Goal: Transaction & Acquisition: Purchase product/service

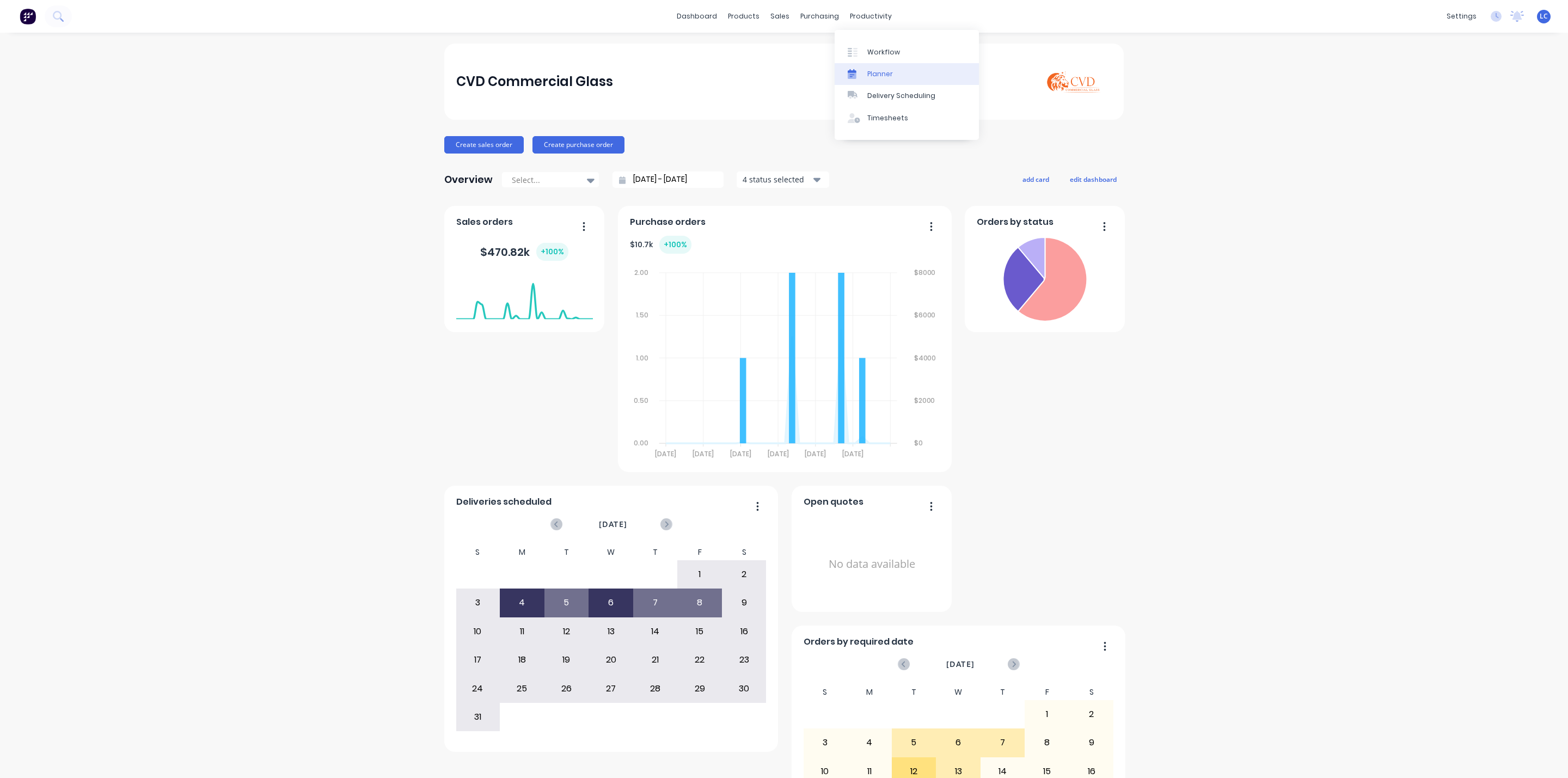
click at [876, 75] on div "Planner" at bounding box center [880, 74] width 26 height 10
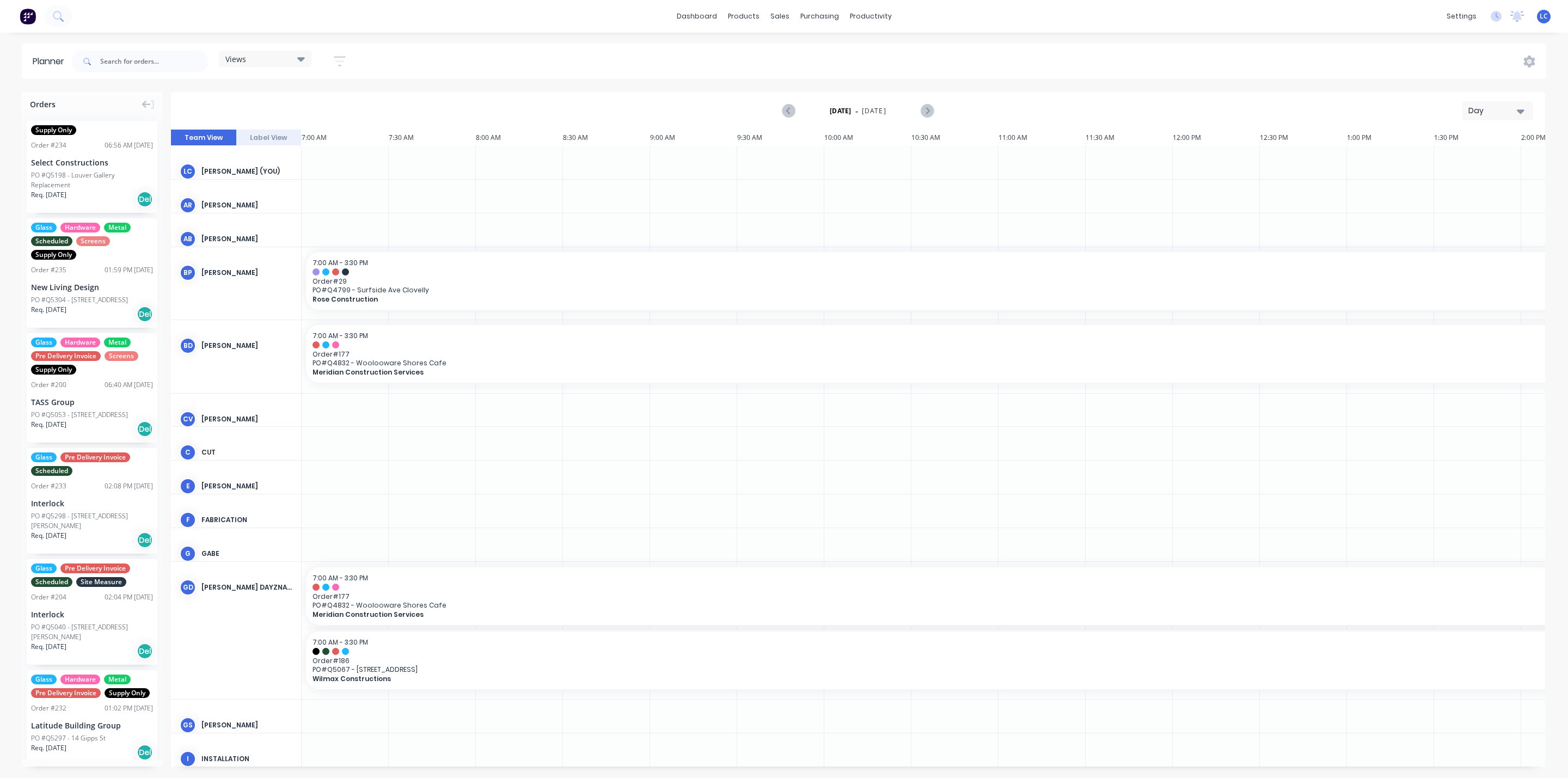
scroll to position [0, 1]
click at [260, 49] on div "Views Save new view None (Default) edit Factory edit Office edit Site edit Show…" at bounding box center [213, 61] width 288 height 33
click at [257, 64] on div "Views" at bounding box center [265, 59] width 93 height 16
drag, startPoint x: 244, startPoint y: 171, endPoint x: 249, endPoint y: 160, distance: 12.1
click at [249, 160] on div "Factory edit" at bounding box center [295, 161] width 136 height 22
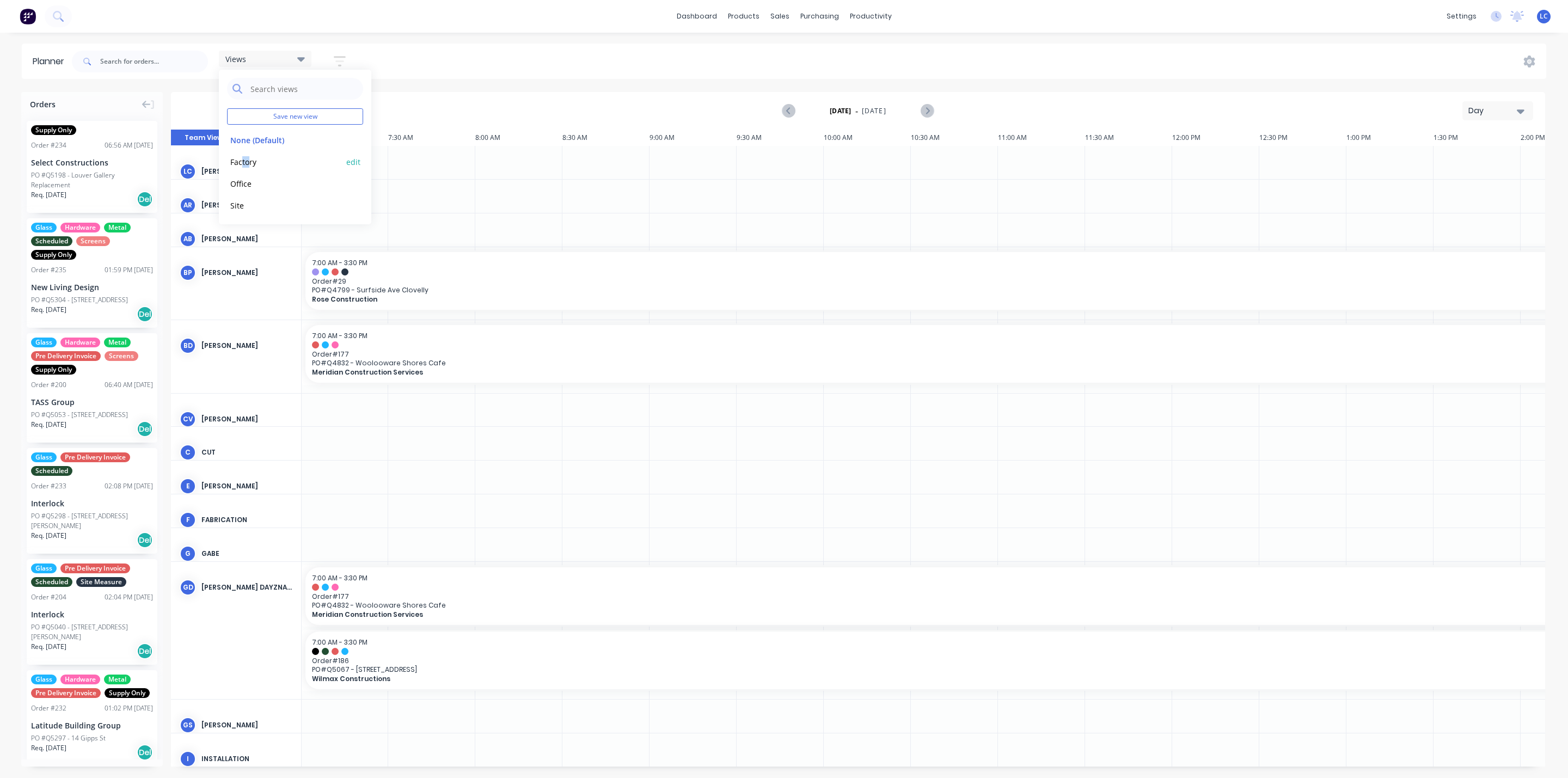
click at [249, 160] on button "Factory" at bounding box center [285, 161] width 115 height 13
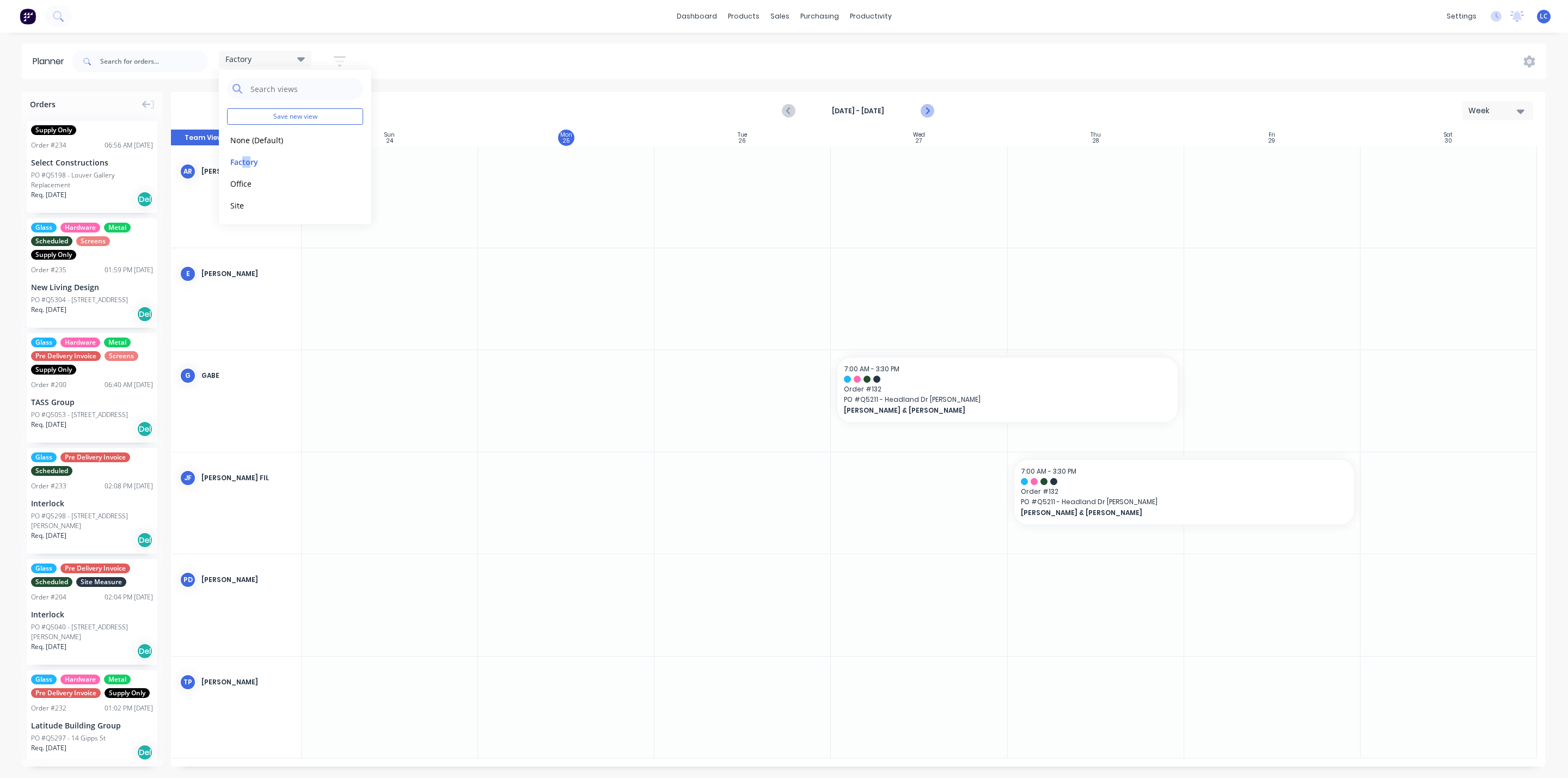
click at [928, 107] on icon "Next page" at bounding box center [926, 111] width 13 height 13
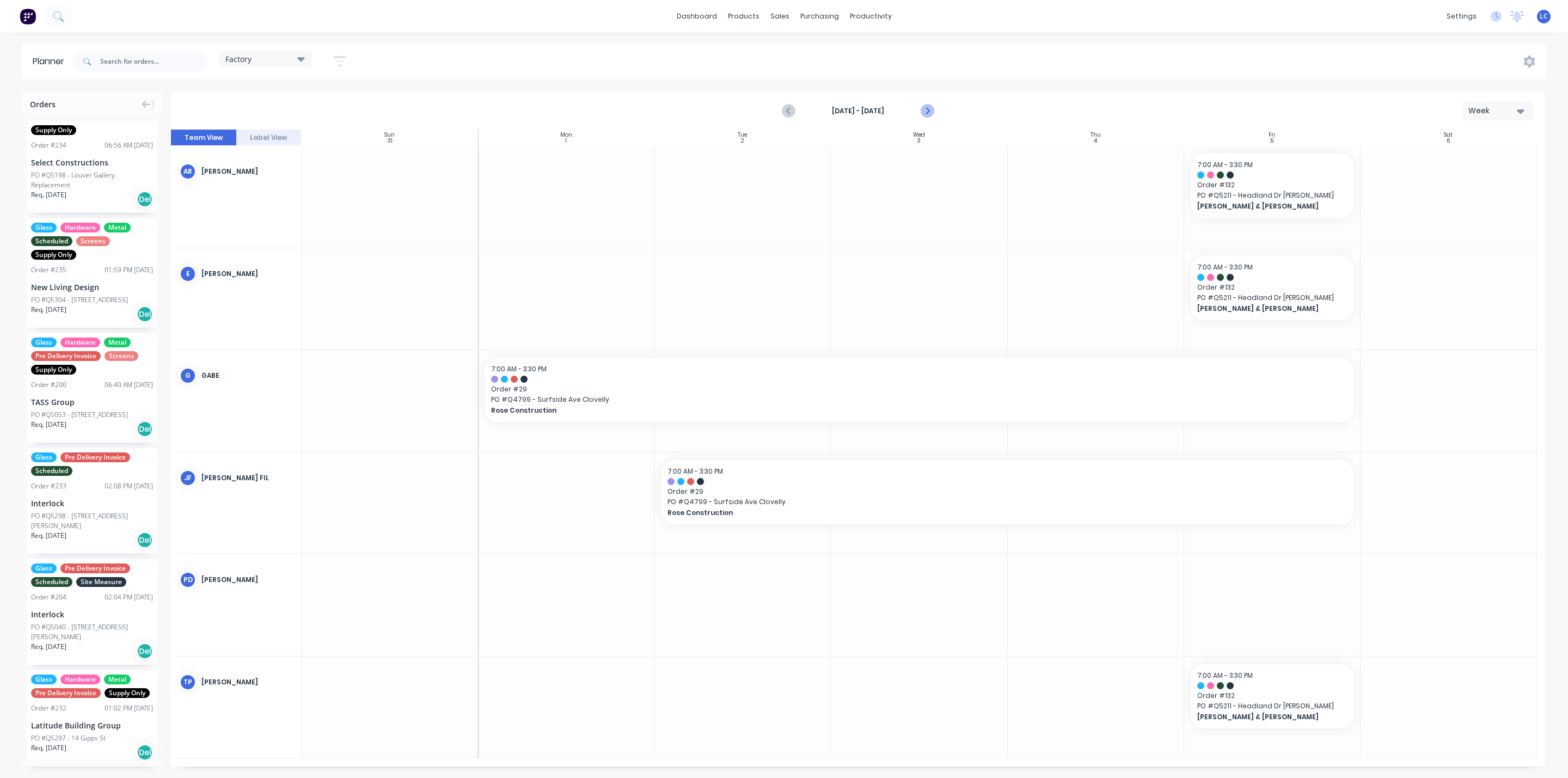
click at [924, 110] on icon "Next page" at bounding box center [926, 111] width 13 height 13
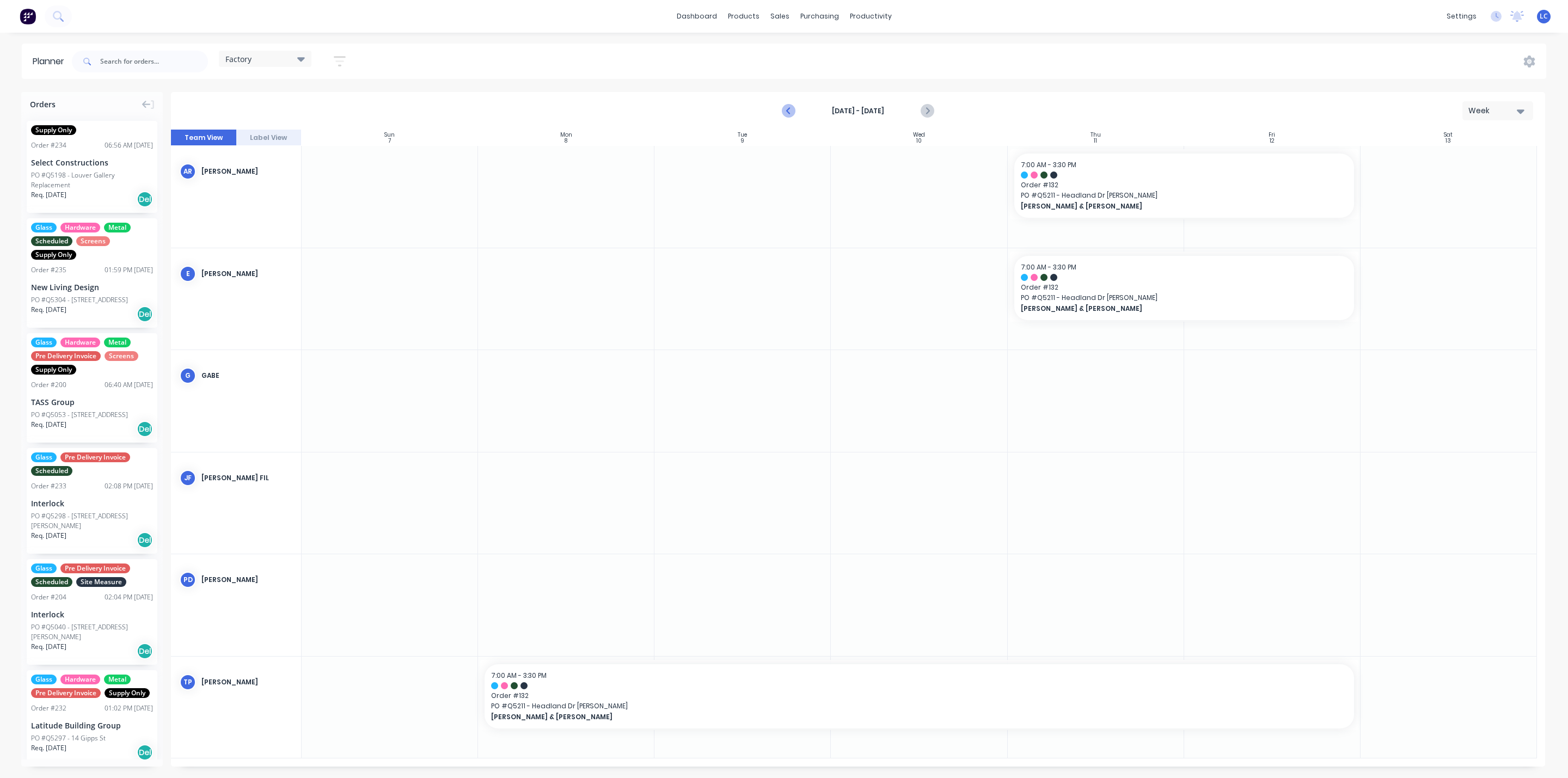
click at [795, 107] on icon "Previous page" at bounding box center [788, 111] width 13 height 13
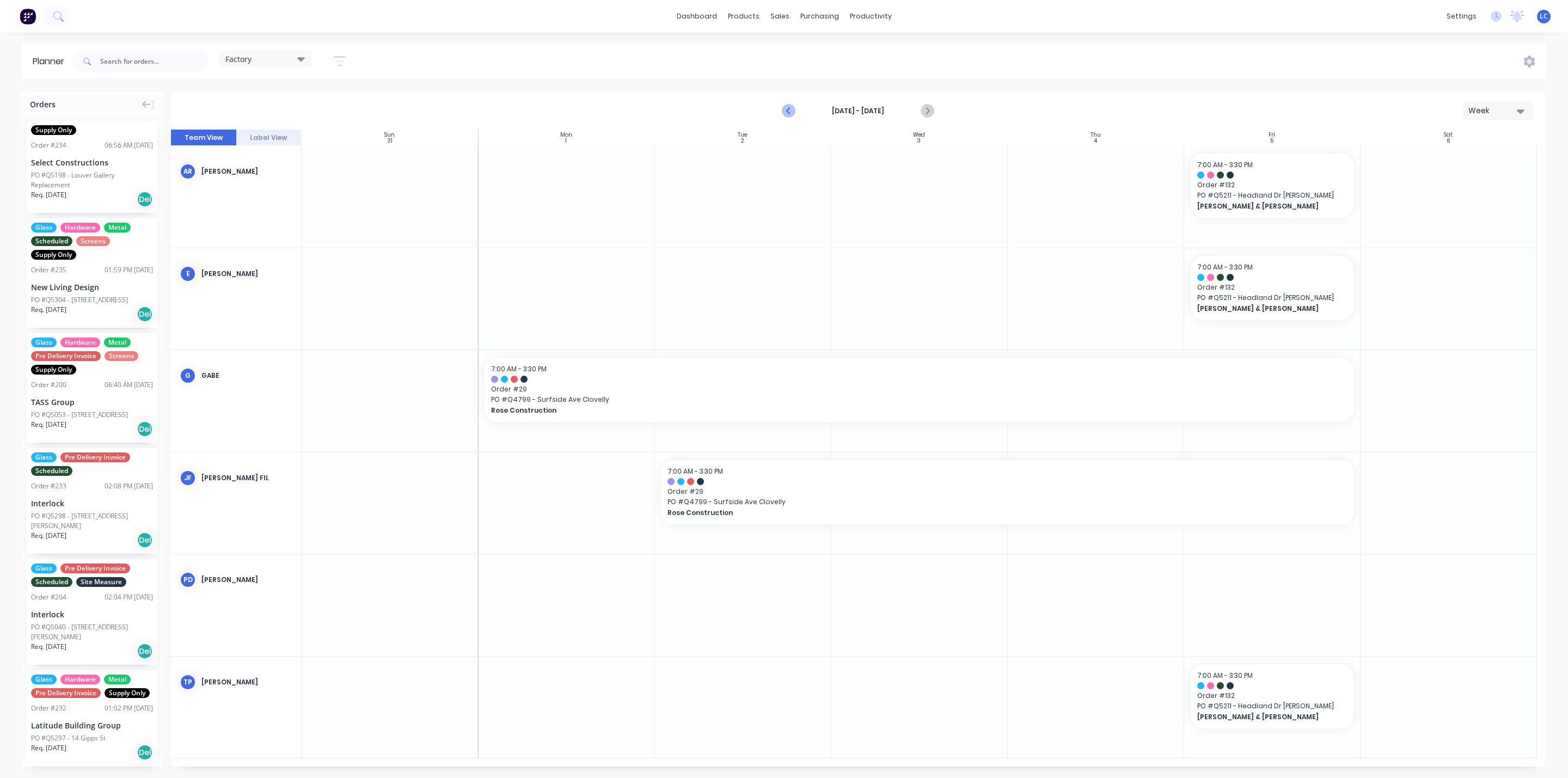
click at [793, 107] on icon "Previous page" at bounding box center [788, 111] width 13 height 13
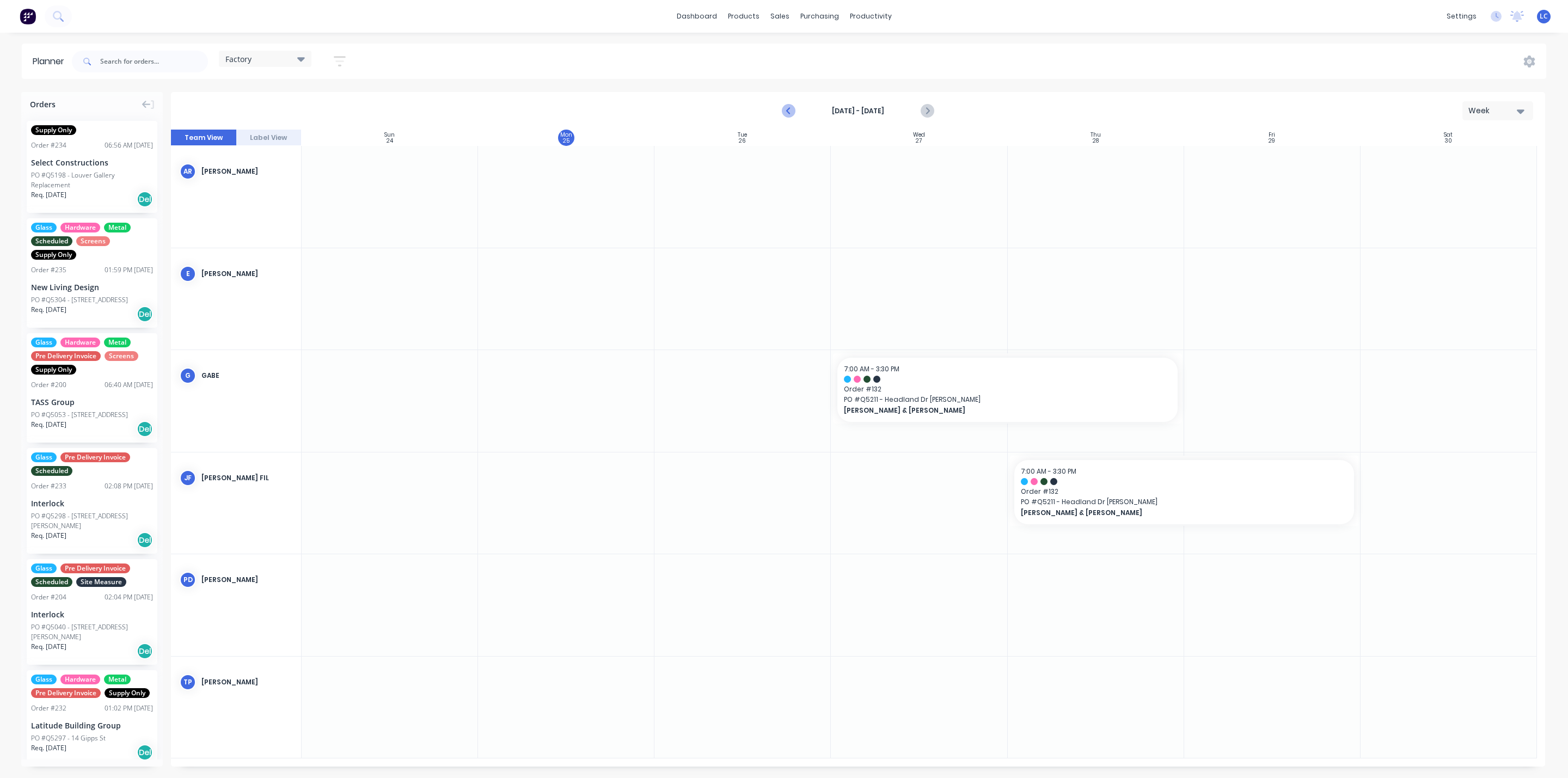
click at [793, 107] on icon "Previous page" at bounding box center [788, 111] width 13 height 13
click at [134, 63] on input "text" at bounding box center [154, 62] width 108 height 22
click at [924, 114] on icon "Next page" at bounding box center [926, 111] width 13 height 13
click at [347, 59] on button "button" at bounding box center [339, 61] width 35 height 21
click at [325, 104] on icon "button" at bounding box center [328, 102] width 8 height 12
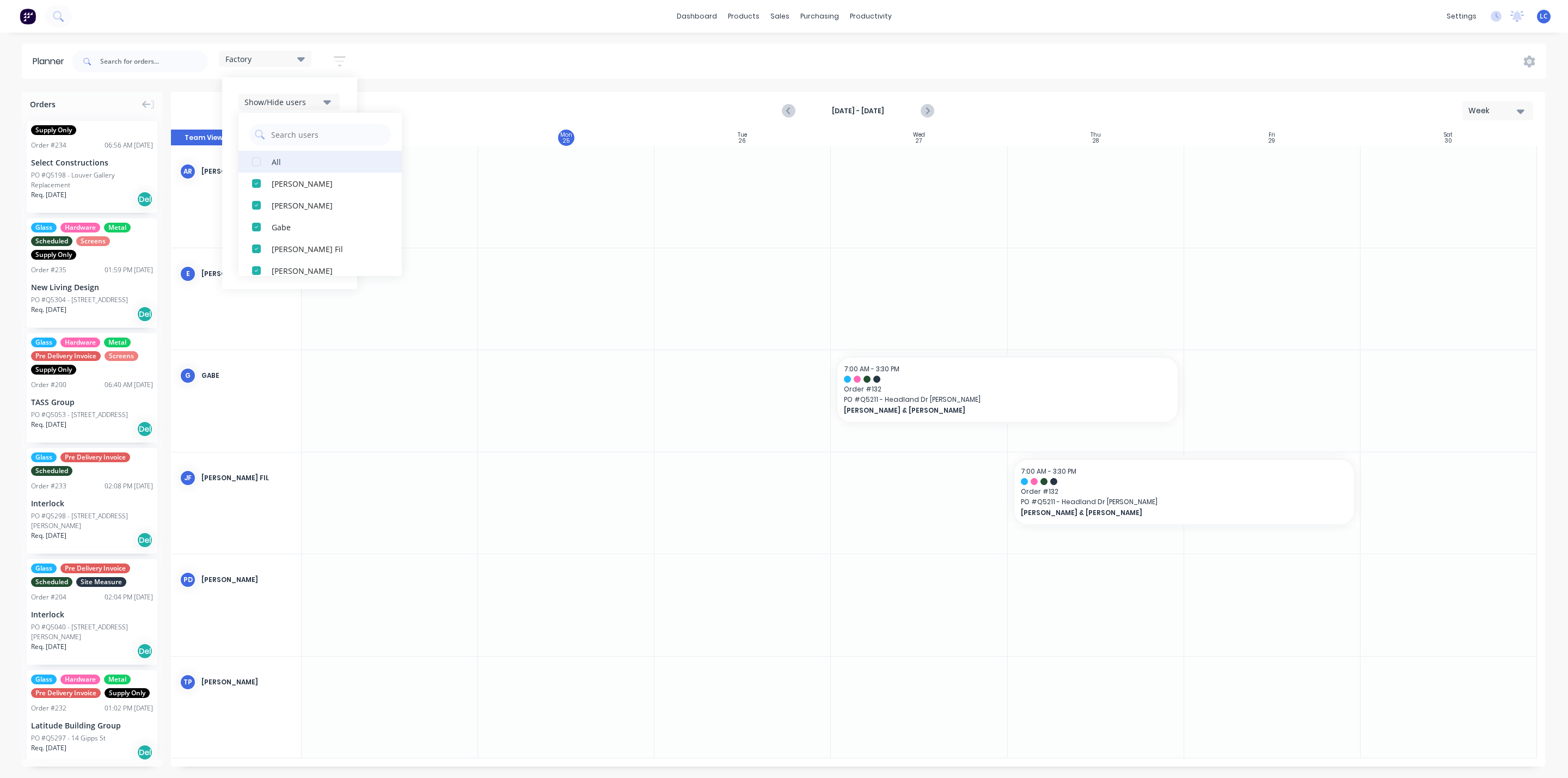
click at [259, 160] on div "button" at bounding box center [257, 161] width 22 height 22
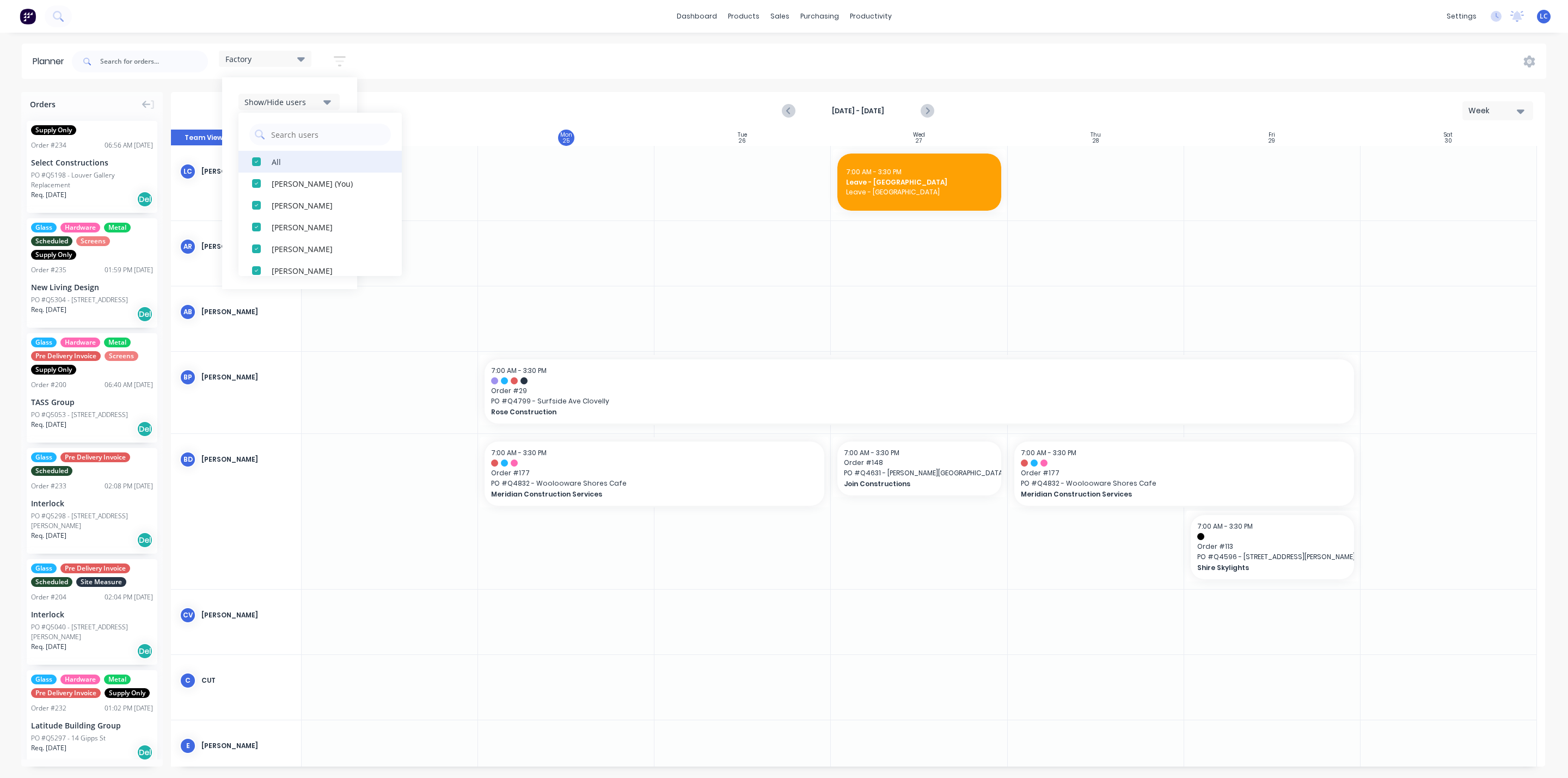
click at [258, 160] on div "button" at bounding box center [257, 161] width 22 height 22
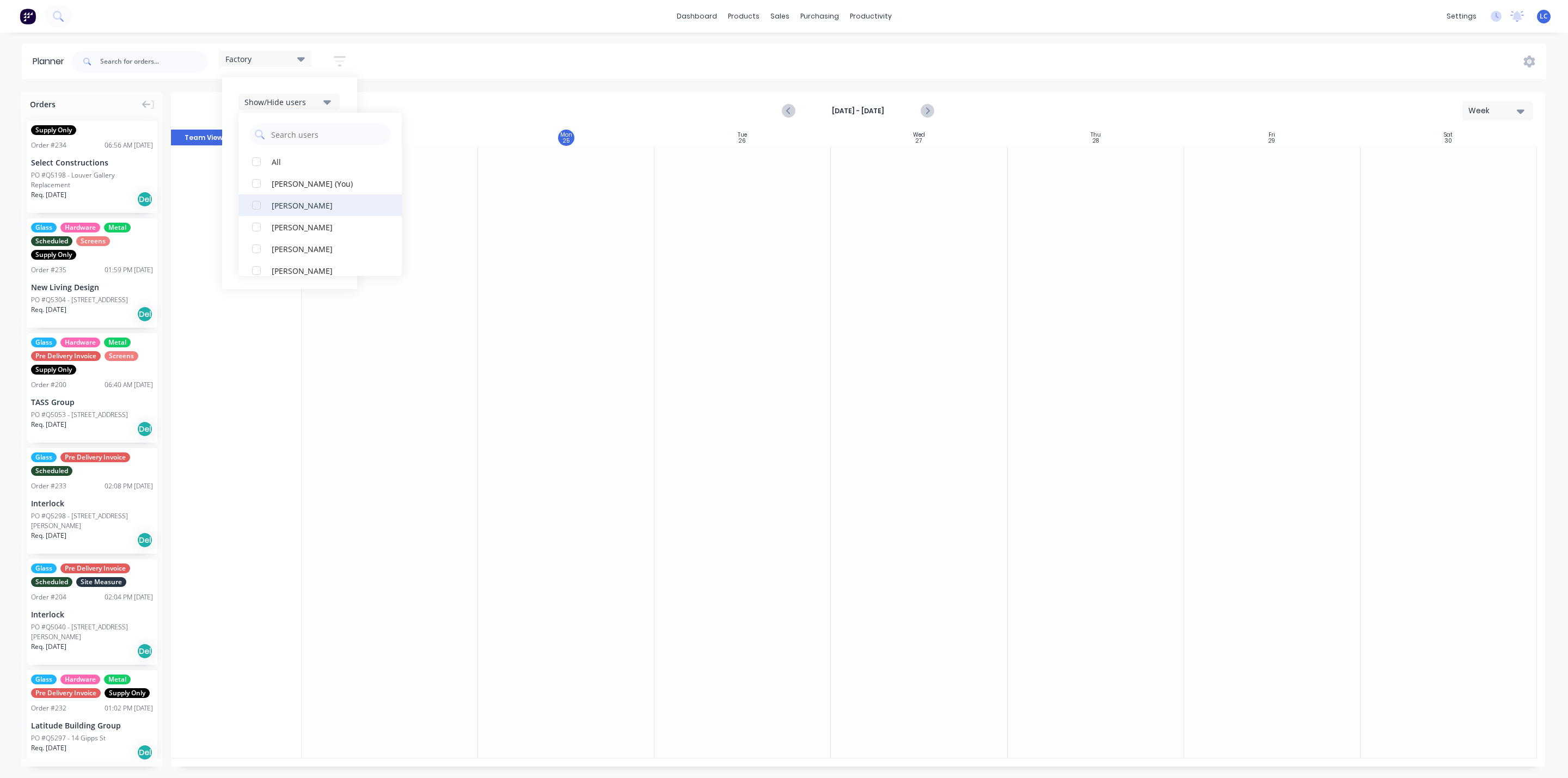
click at [255, 204] on div "button" at bounding box center [257, 205] width 22 height 22
click at [257, 170] on div "button" at bounding box center [257, 172] width 22 height 22
click at [260, 185] on div "button" at bounding box center [257, 183] width 22 height 22
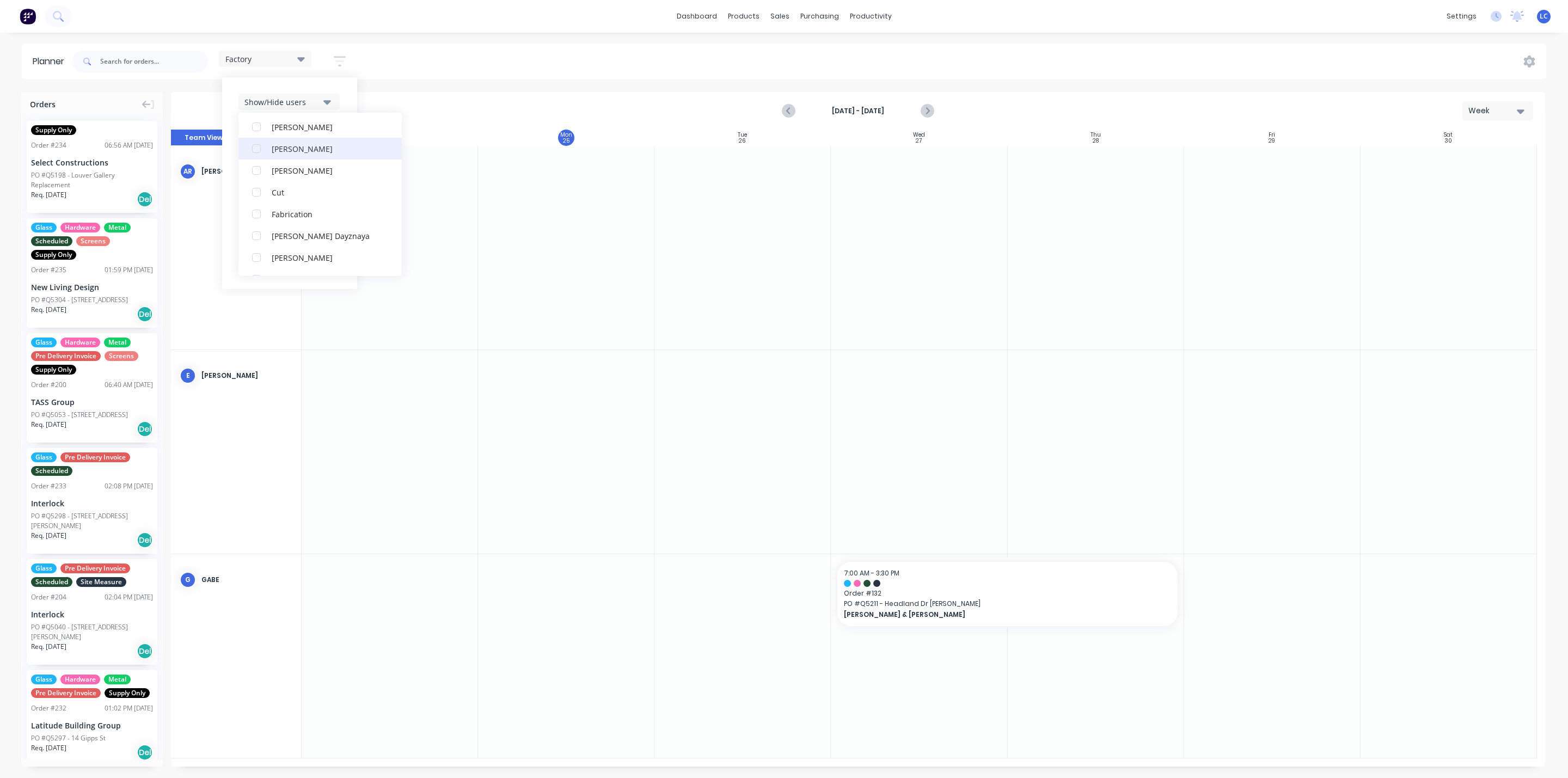
scroll to position [126, 0]
click at [257, 164] on div "button" at bounding box center [257, 166] width 22 height 22
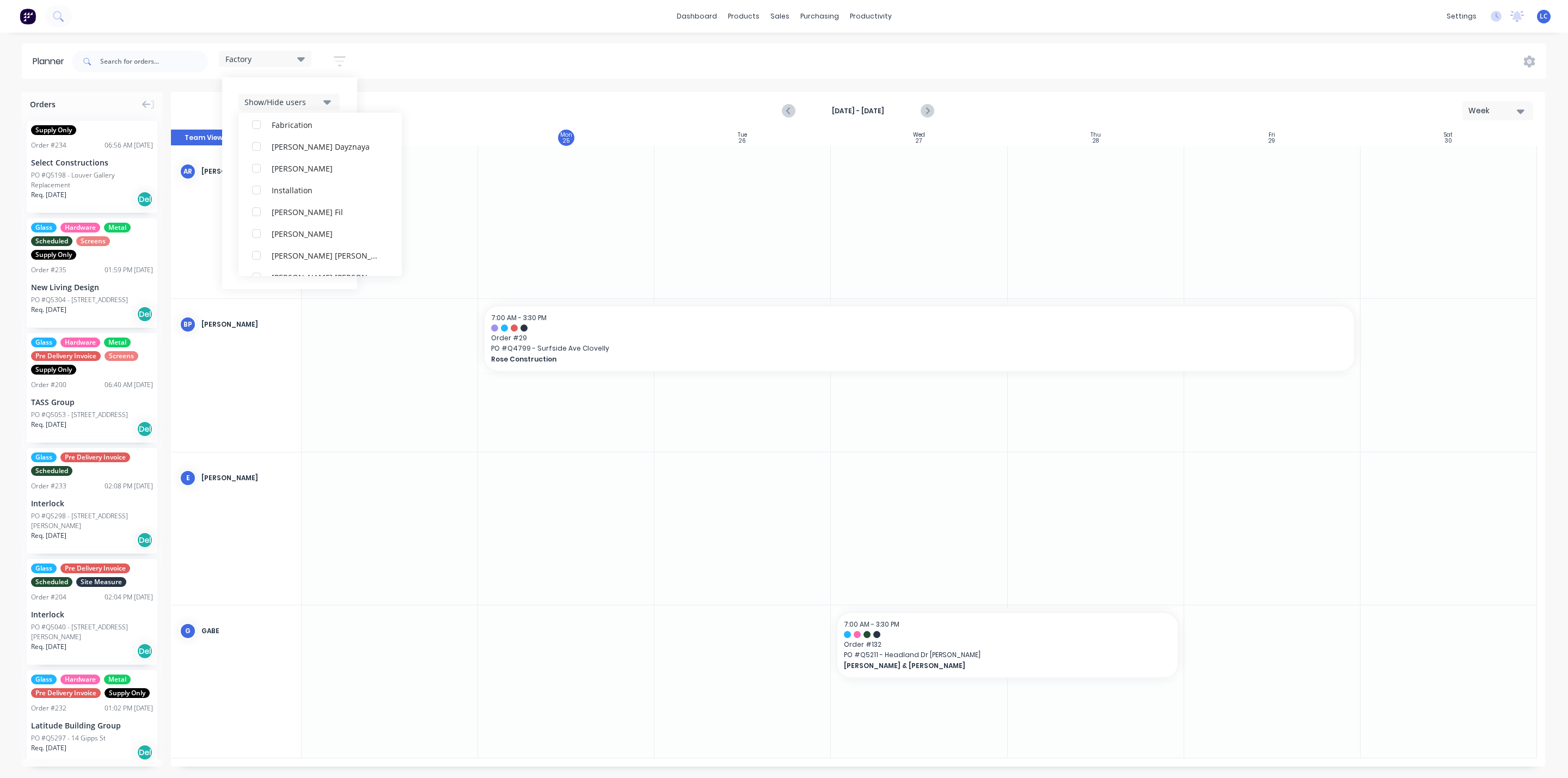
scroll to position [283, 0]
click at [255, 183] on div "button" at bounding box center [257, 183] width 22 height 22
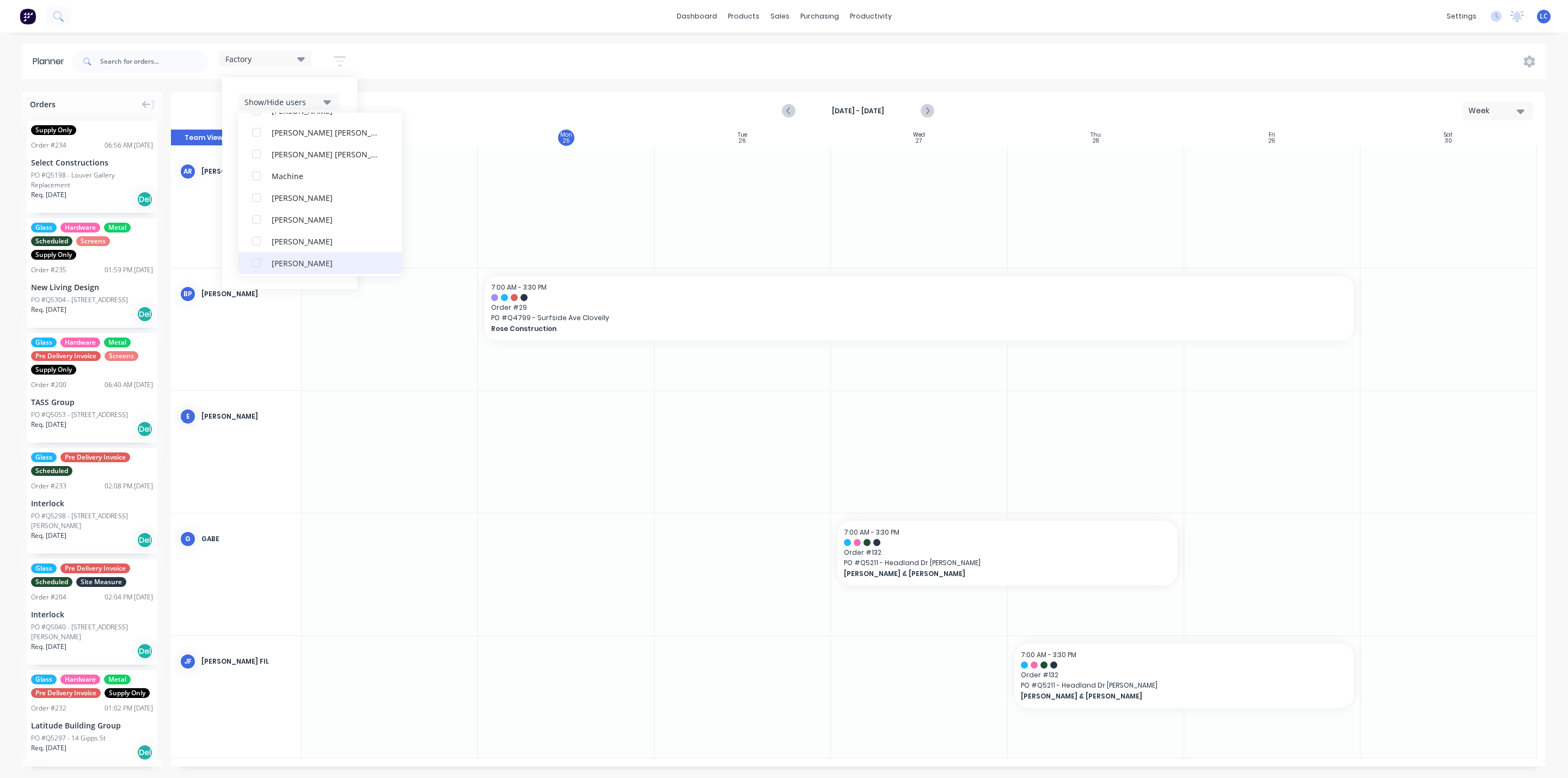
scroll to position [402, 0]
click at [257, 196] on div "button" at bounding box center [257, 195] width 22 height 22
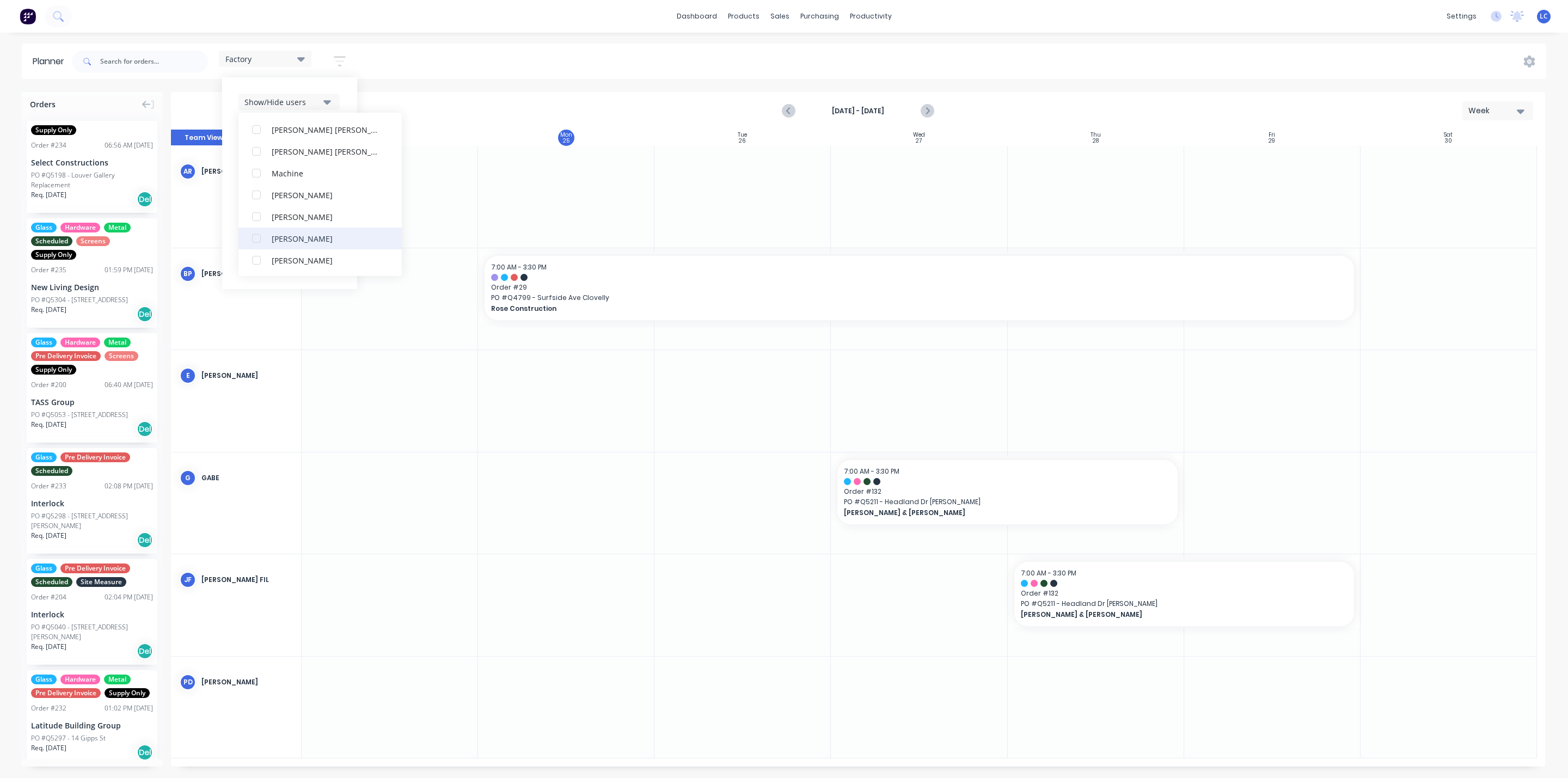
click at [259, 238] on div "button" at bounding box center [257, 239] width 22 height 22
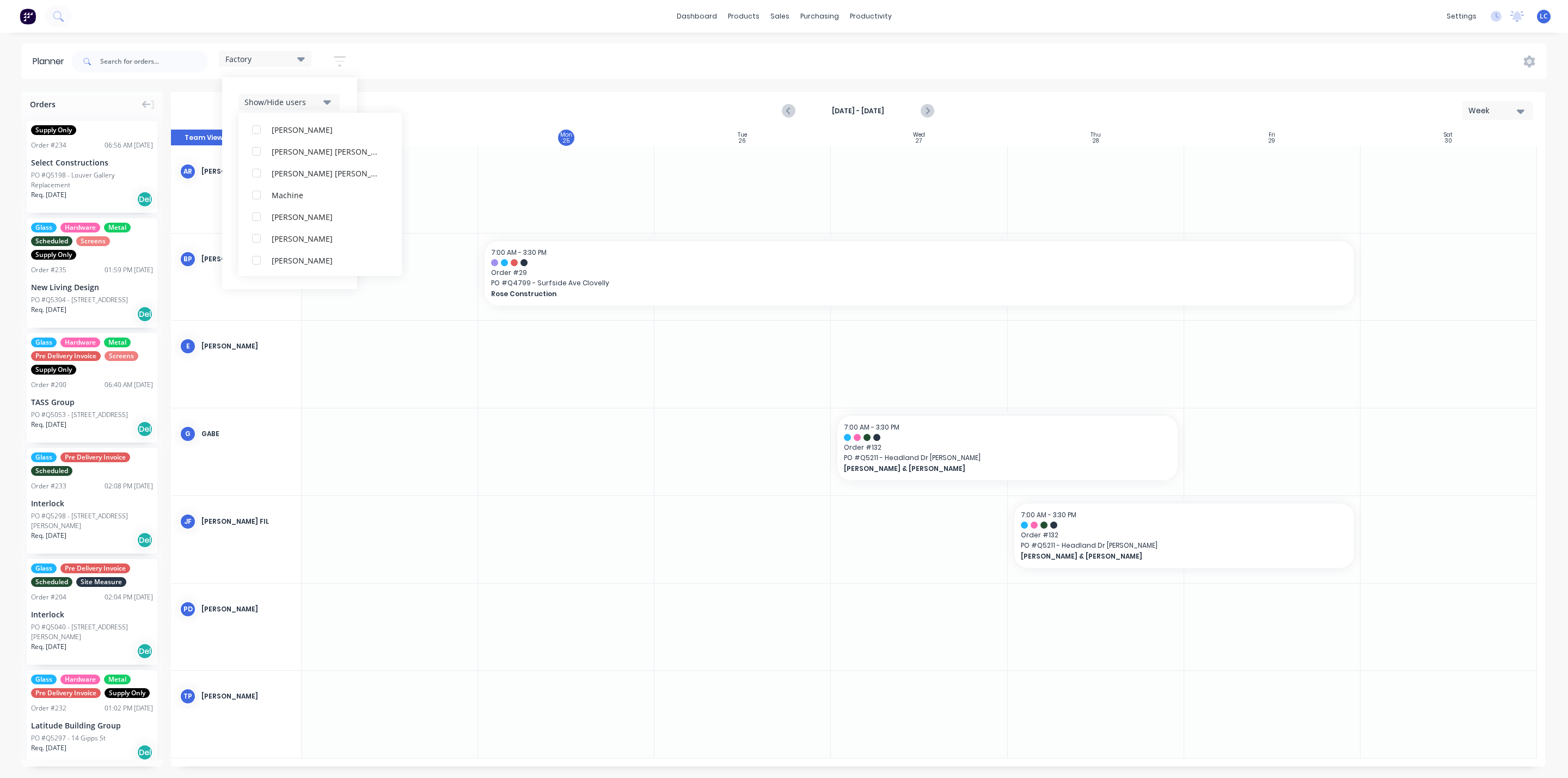
click at [486, 55] on div "Factory Save new view None (Default) edit Factory edit Office edit Site edit Sh…" at bounding box center [807, 61] width 1476 height 33
click at [923, 110] on icon "Next page" at bounding box center [926, 111] width 13 height 13
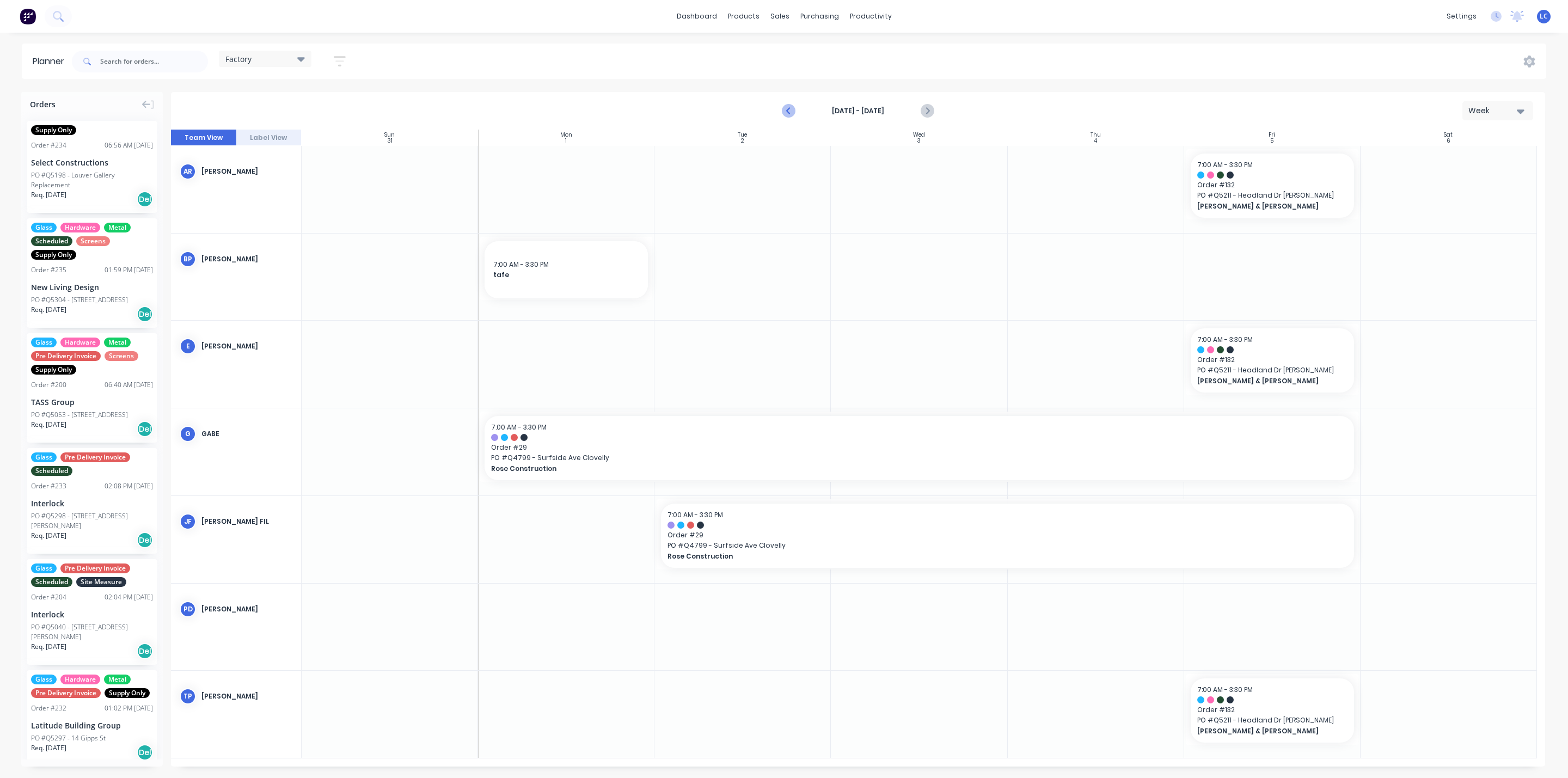
click at [787, 107] on icon "Previous page" at bounding box center [788, 111] width 13 height 13
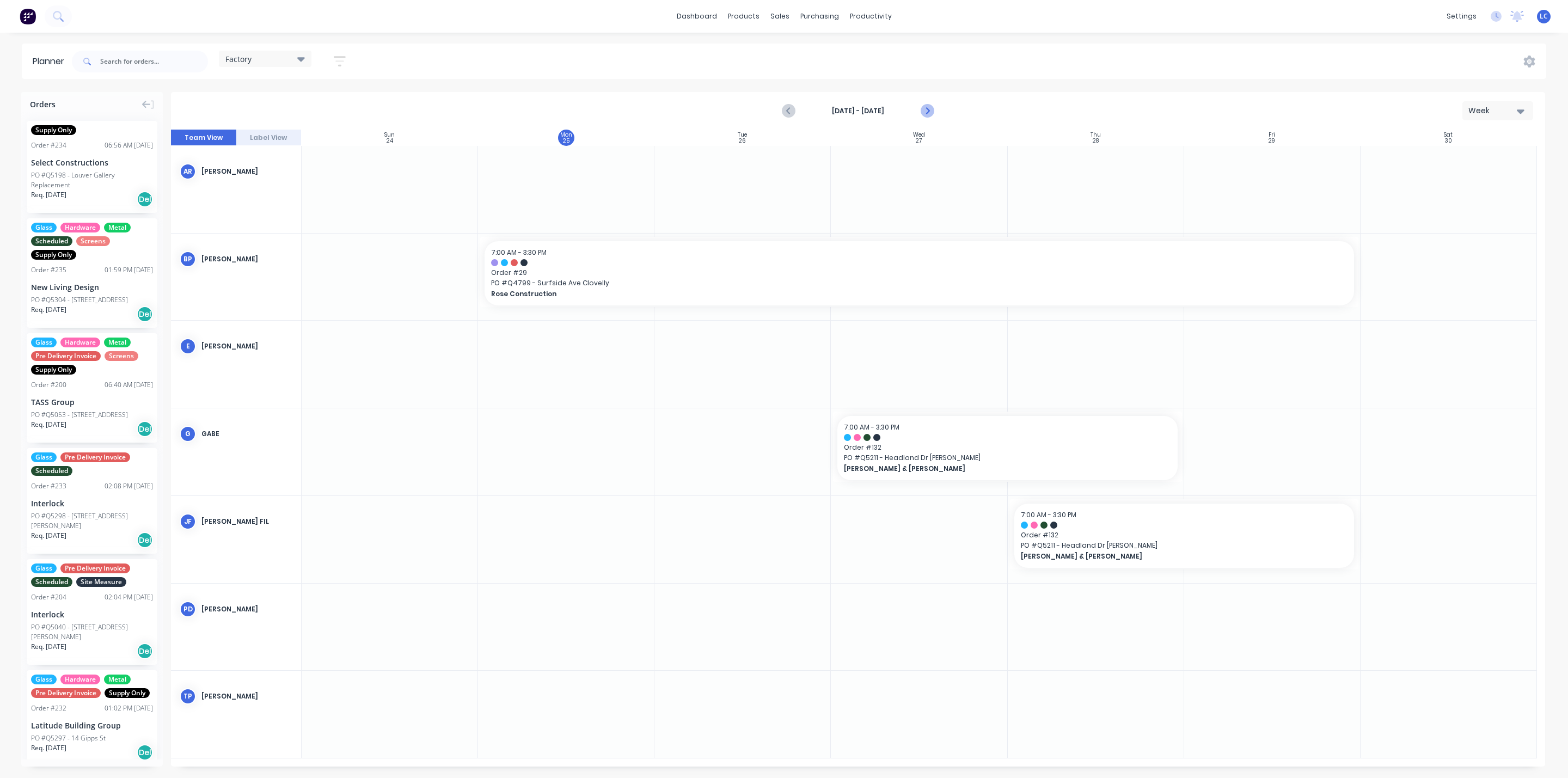
click at [927, 109] on icon "Next page" at bounding box center [926, 111] width 5 height 9
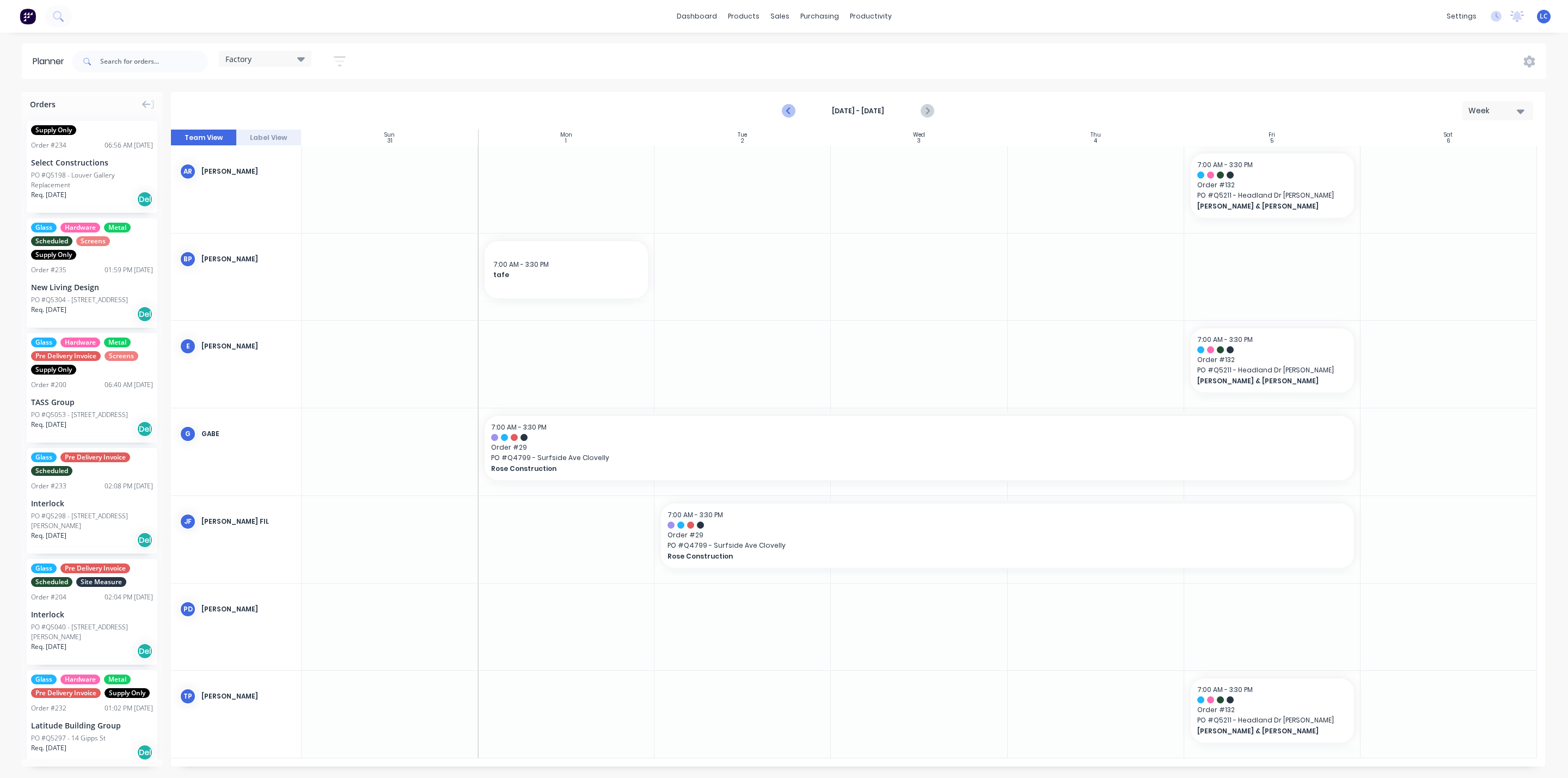
click at [790, 112] on icon "Previous page" at bounding box center [788, 111] width 13 height 13
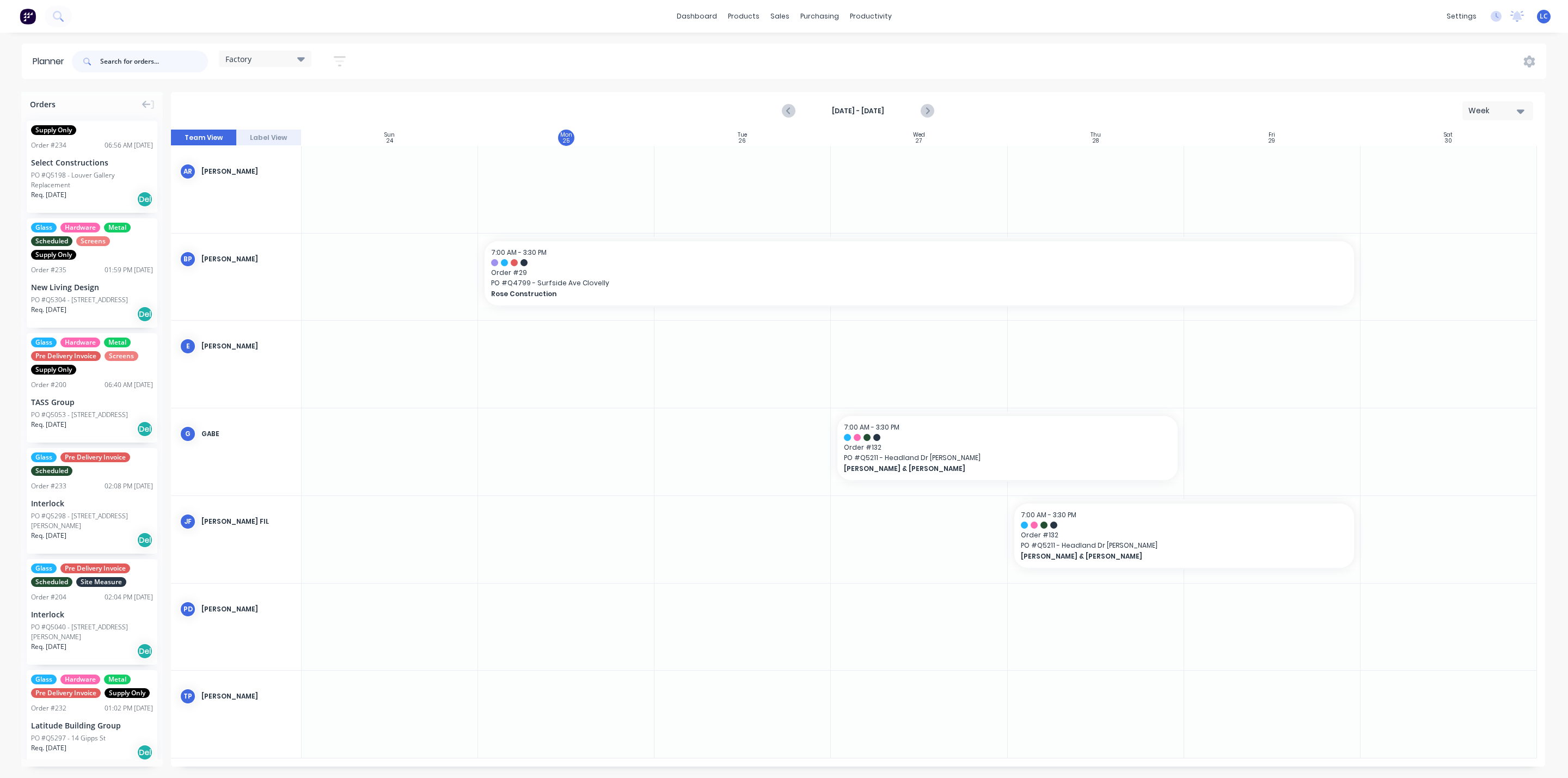
drag, startPoint x: 121, startPoint y: 67, endPoint x: 66, endPoint y: 63, distance: 55.1
click at [66, 63] on header "Planner Factory Save new view None (Default) edit Factory edit Office edit Site…" at bounding box center [784, 62] width 1524 height 36
click at [931, 107] on icon "Next page" at bounding box center [926, 111] width 13 height 13
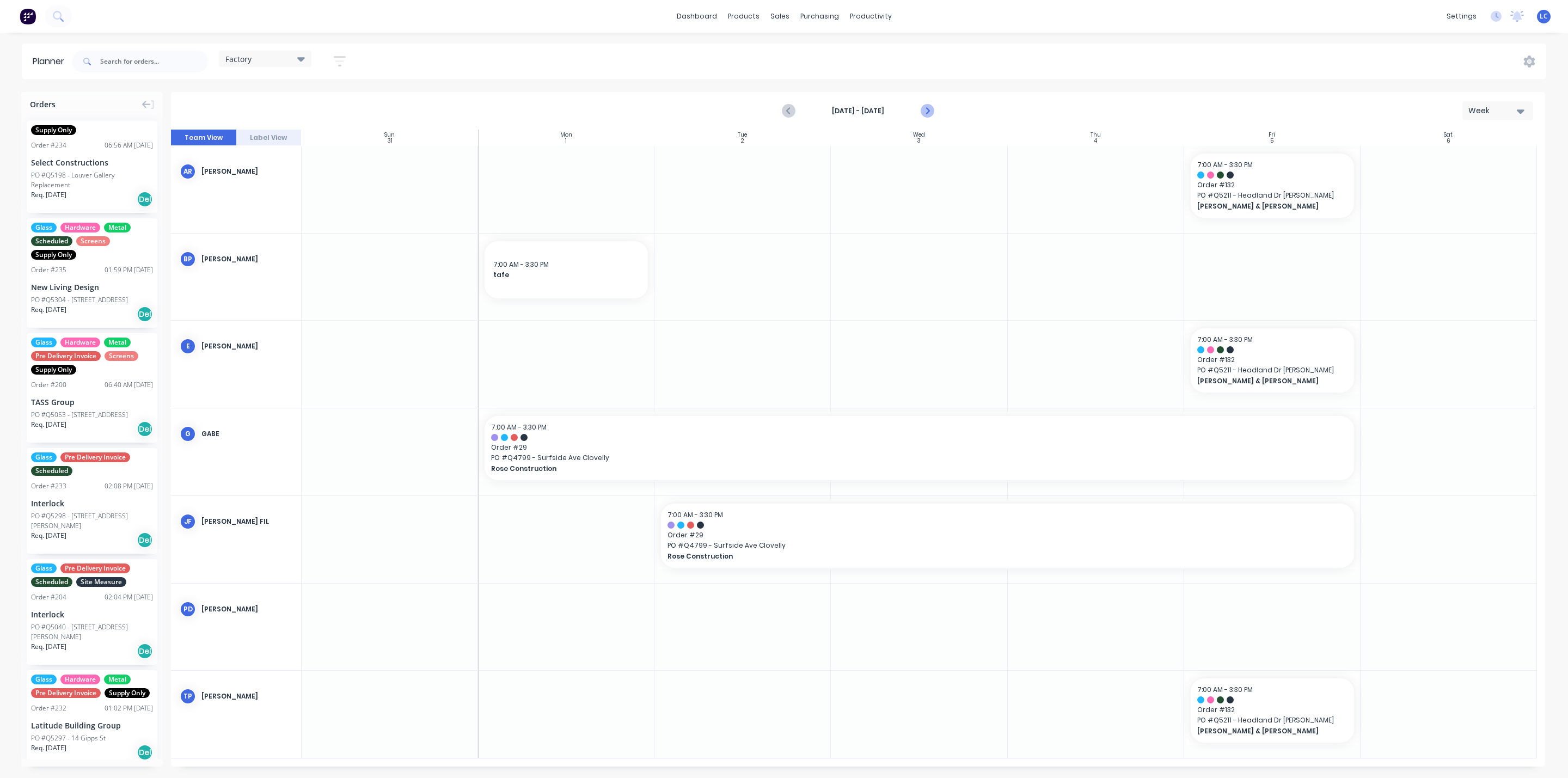
click at [923, 109] on icon "Next page" at bounding box center [926, 111] width 13 height 13
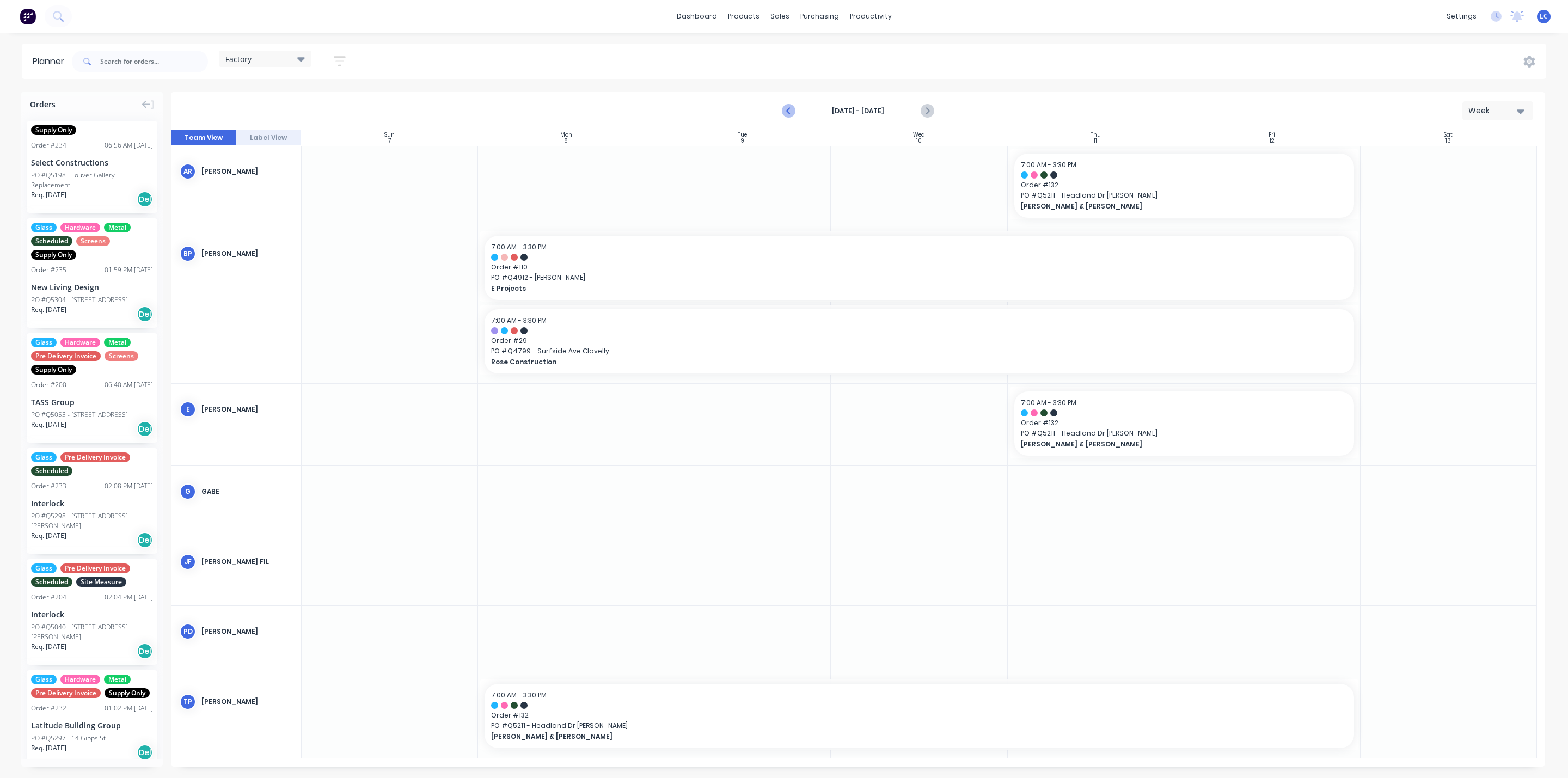
click at [784, 109] on icon "Previous page" at bounding box center [788, 111] width 13 height 13
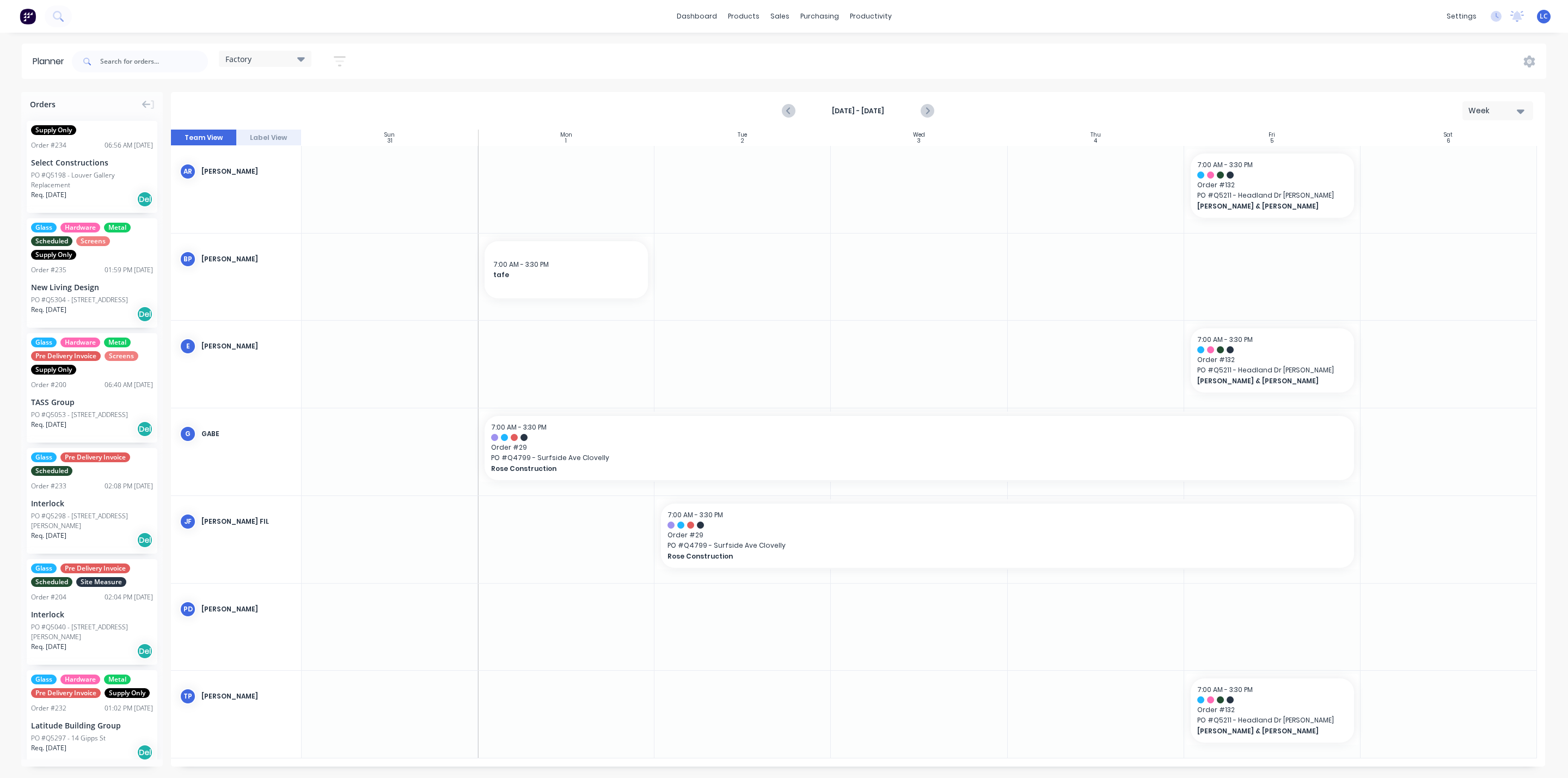
click at [307, 58] on div "Factory" at bounding box center [265, 59] width 93 height 16
click at [237, 199] on button "Site" at bounding box center [285, 205] width 115 height 13
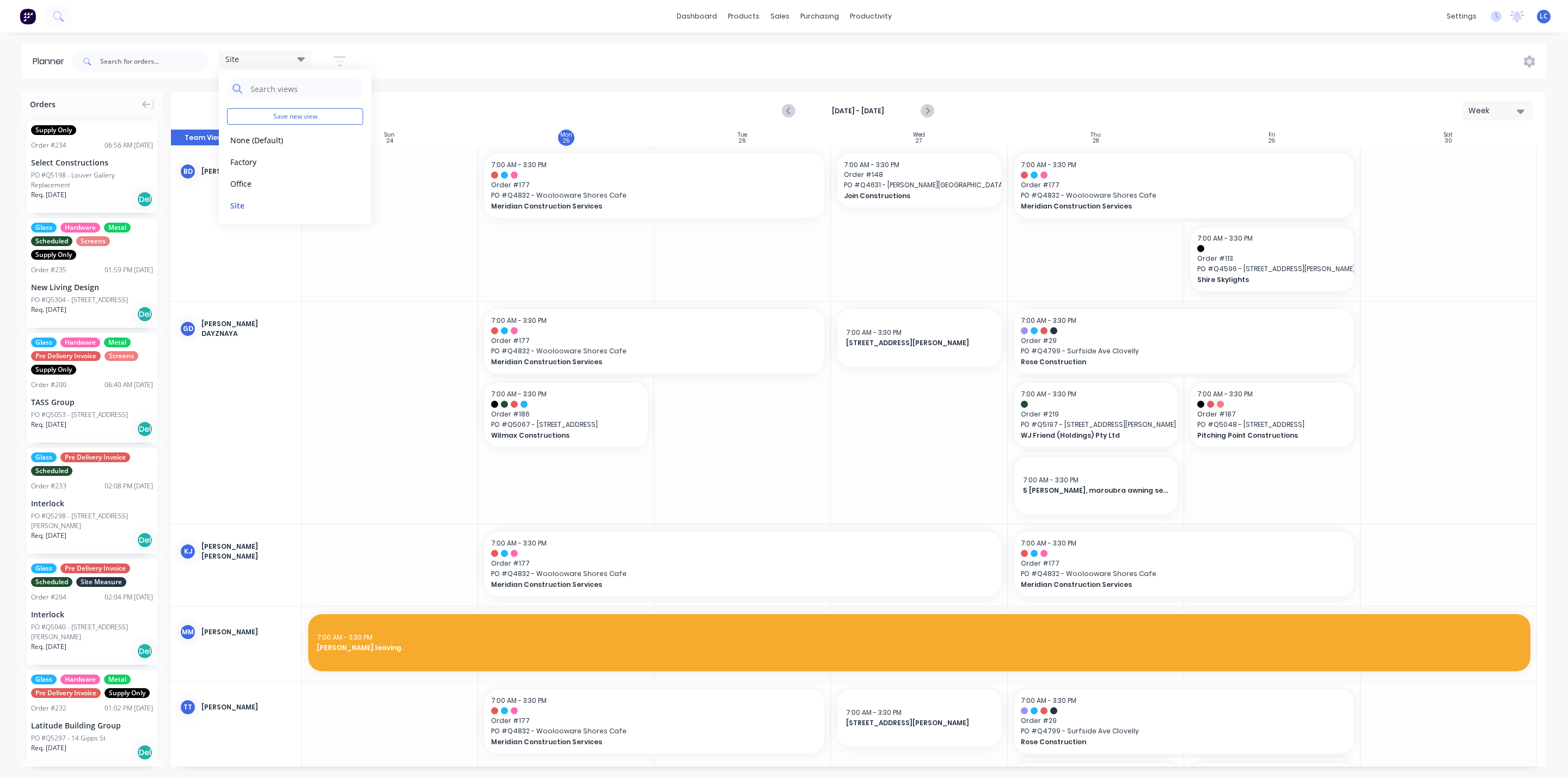
click at [916, 102] on div "[DATE] - [DATE]" at bounding box center [857, 111] width 150 height 19
click at [928, 112] on icon "Next page" at bounding box center [926, 111] width 13 height 13
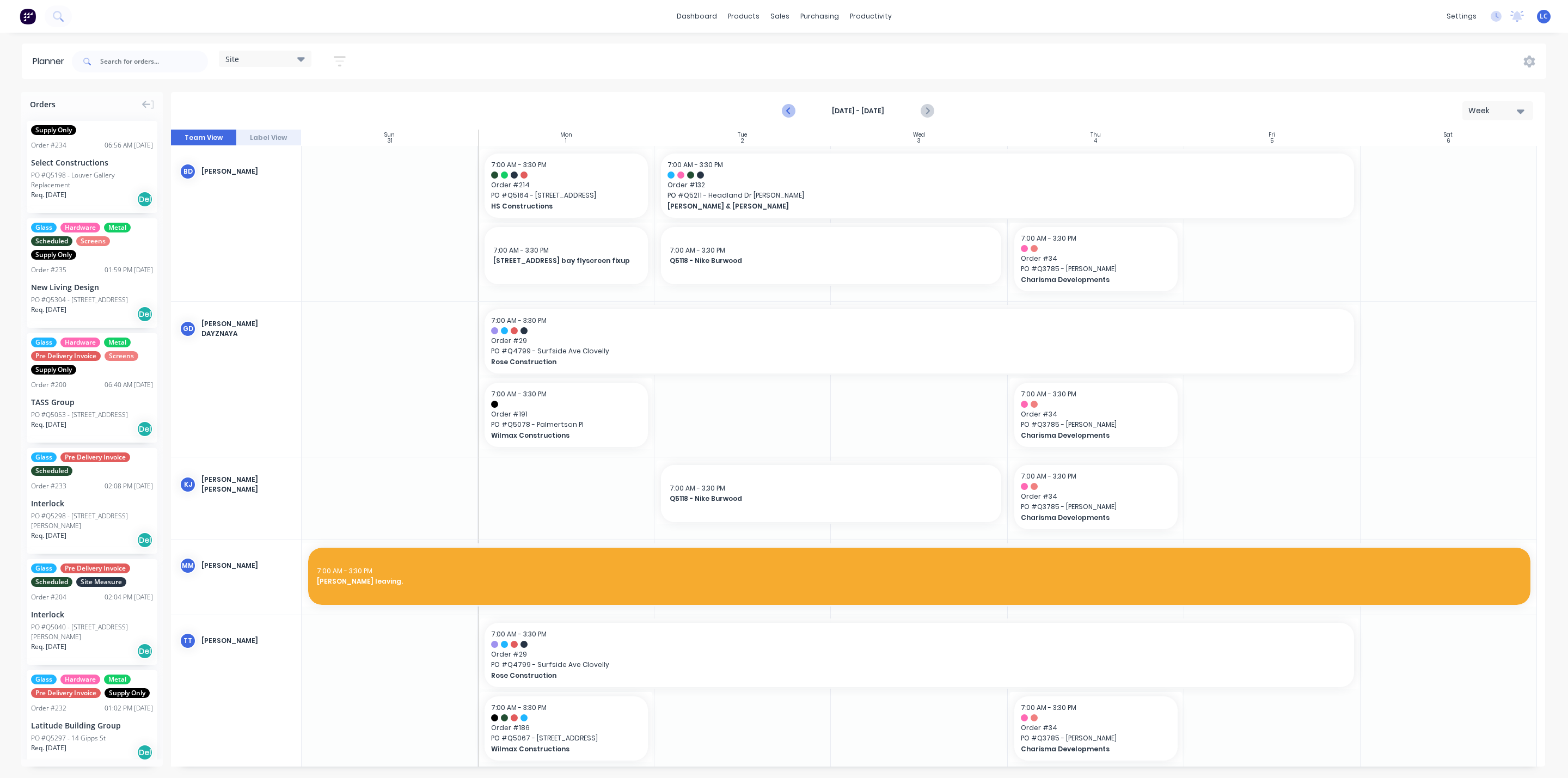
click at [787, 115] on icon "Previous page" at bounding box center [788, 111] width 13 height 13
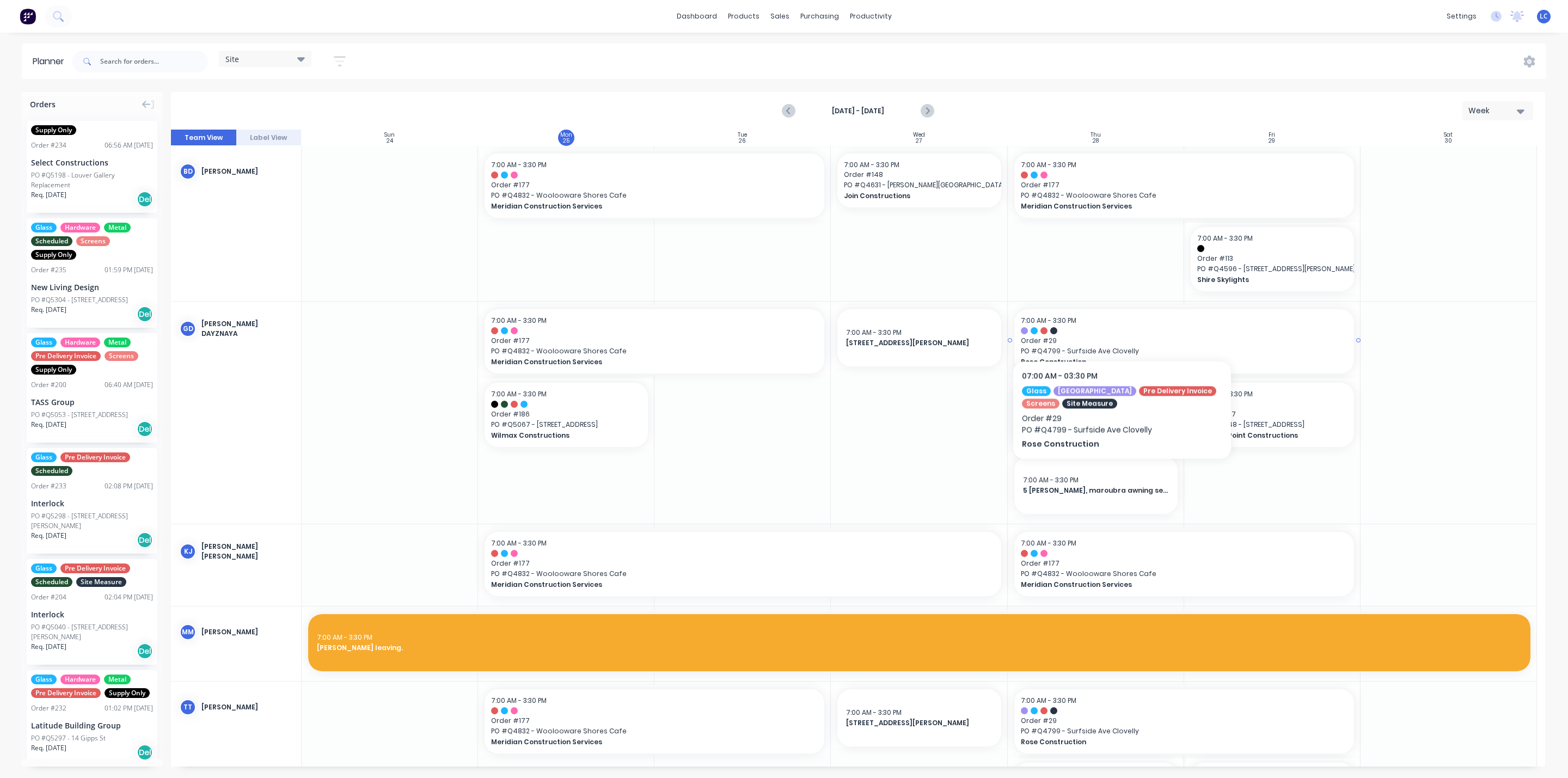
click at [1122, 324] on div "7:00 AM - 3:30 PM" at bounding box center [1184, 321] width 327 height 10
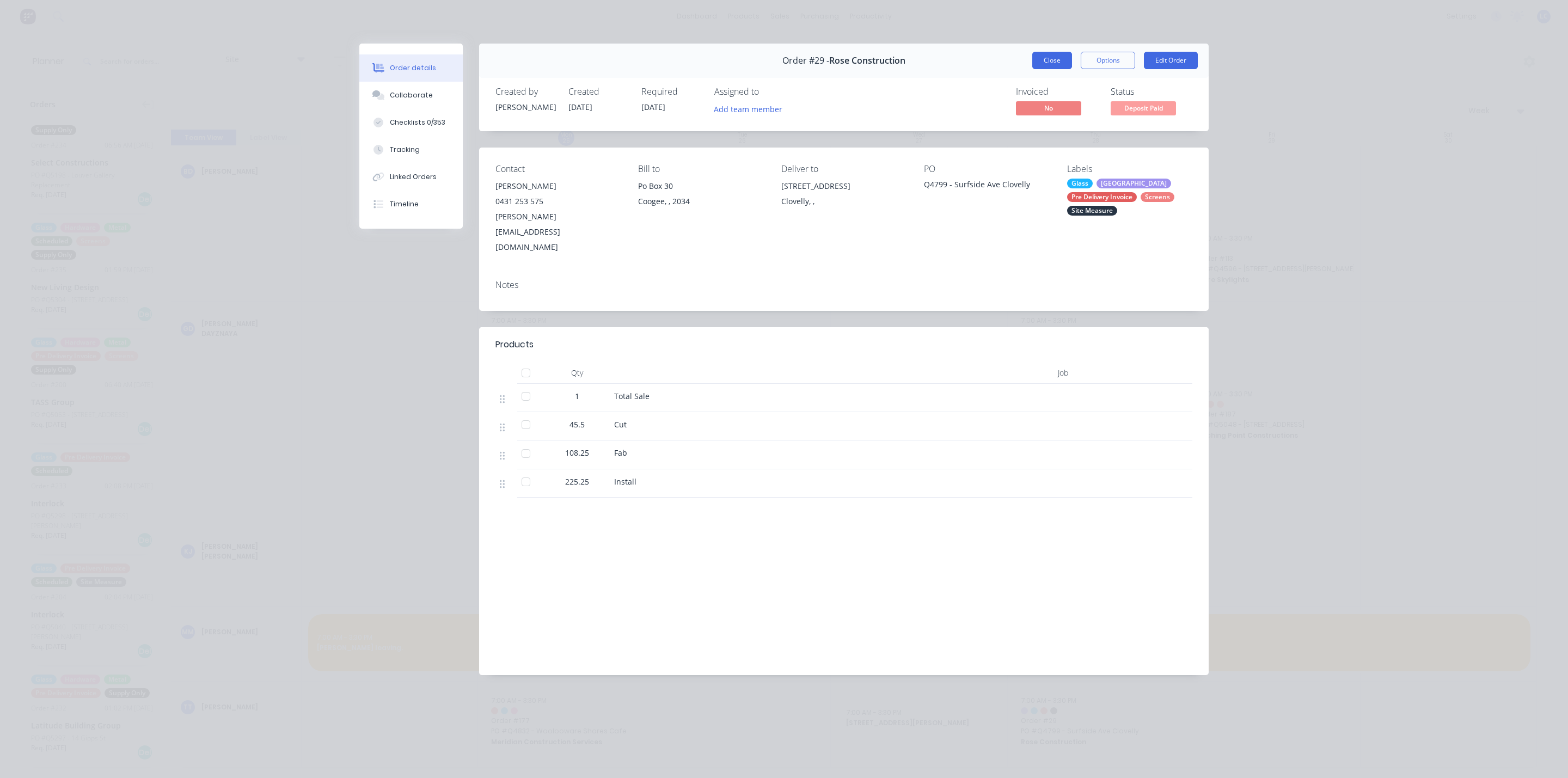
click at [1049, 61] on button "Close" at bounding box center [1052, 60] width 40 height 17
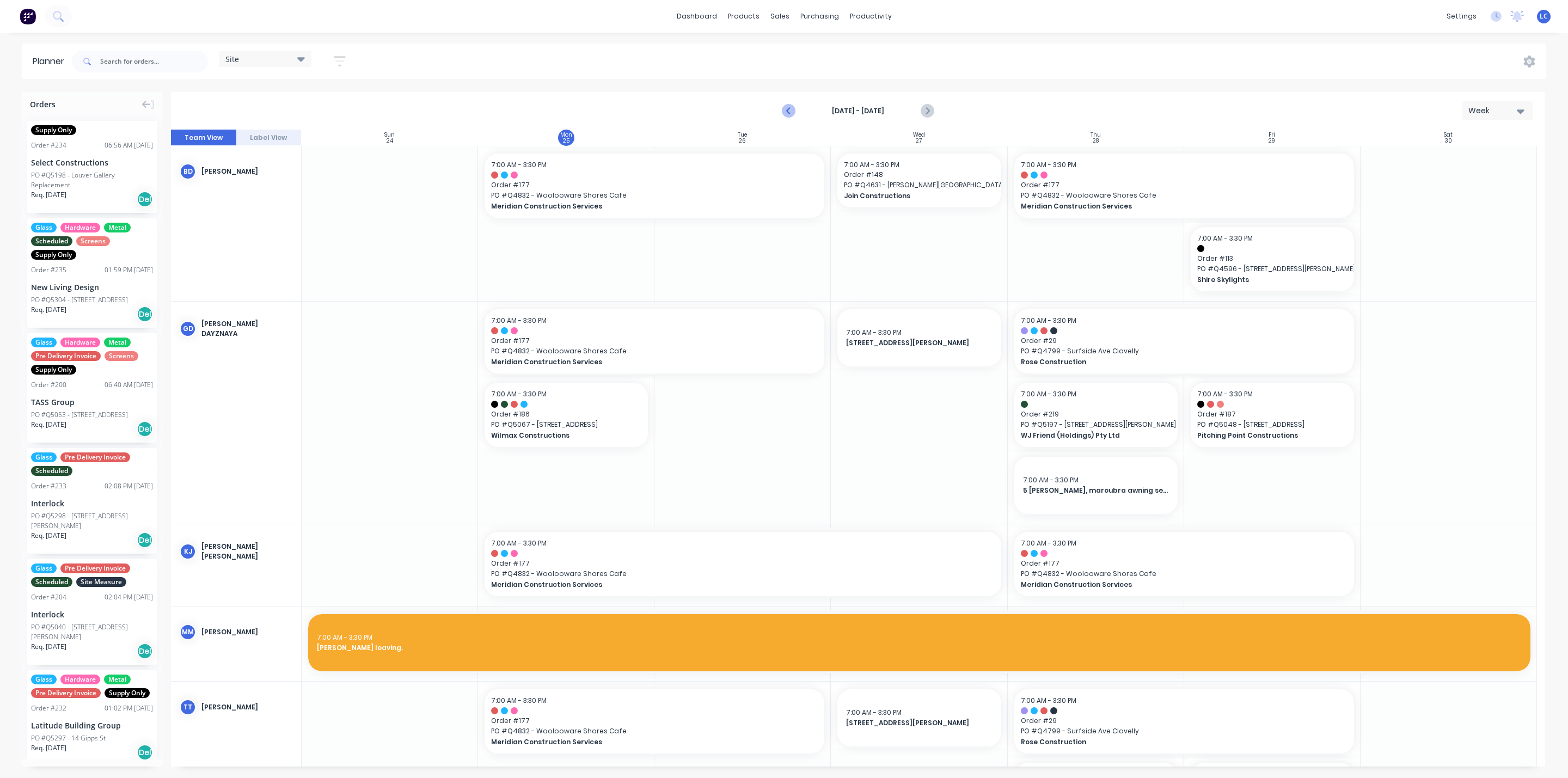
click at [784, 108] on icon "Previous page" at bounding box center [788, 111] width 13 height 13
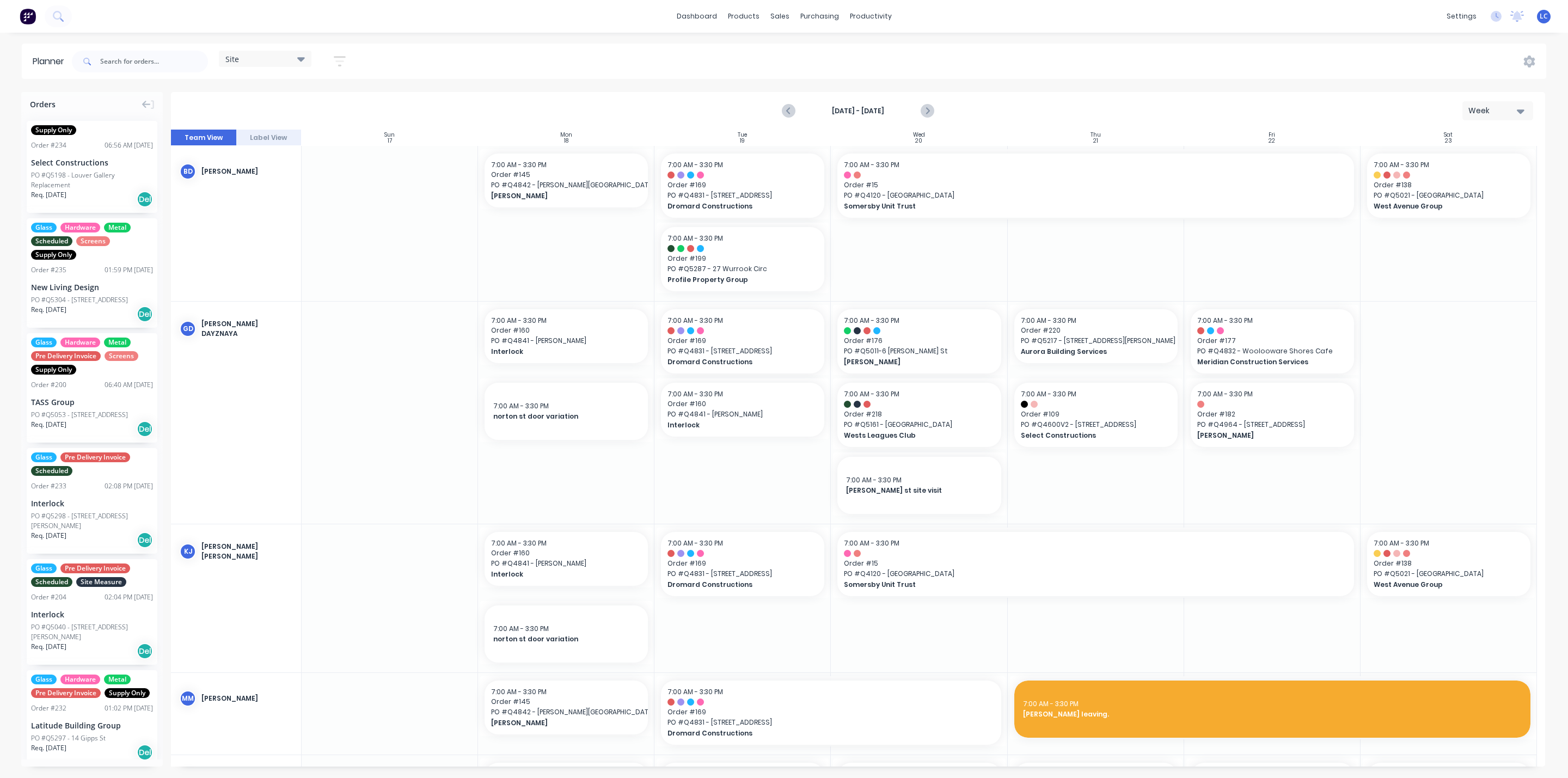
click at [300, 57] on icon at bounding box center [302, 59] width 8 height 4
click at [242, 161] on button "Factory" at bounding box center [285, 161] width 115 height 13
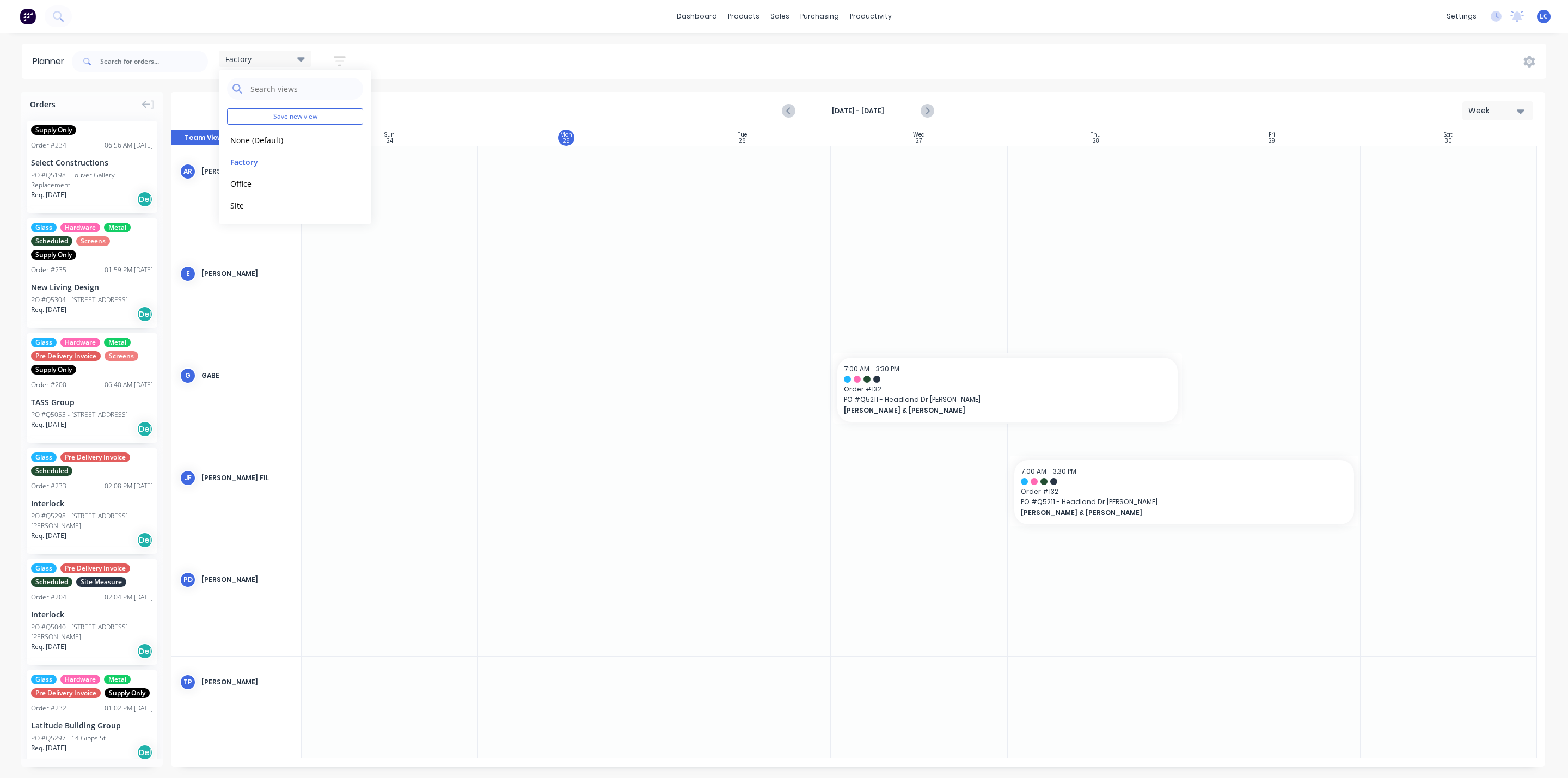
click at [466, 22] on div "dashboard products sales purchasing productivity dashboard products Product Cat…" at bounding box center [784, 16] width 1568 height 33
click at [786, 109] on icon "Previous page" at bounding box center [788, 111] width 13 height 13
click at [924, 107] on icon "Next page" at bounding box center [926, 111] width 5 height 9
click at [924, 110] on icon "Next page" at bounding box center [926, 111] width 13 height 13
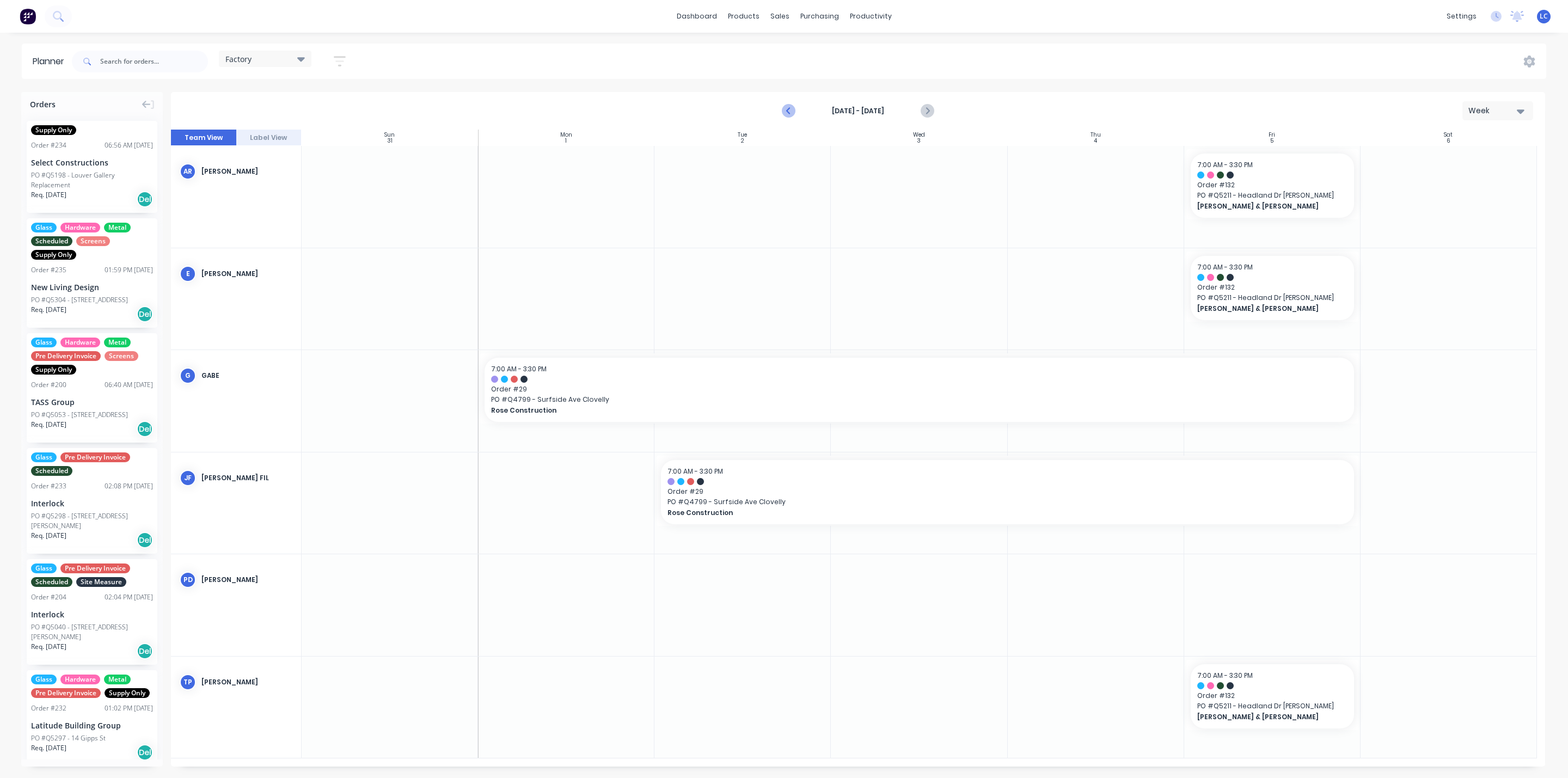
click at [788, 109] on icon "Previous page" at bounding box center [788, 111] width 5 height 9
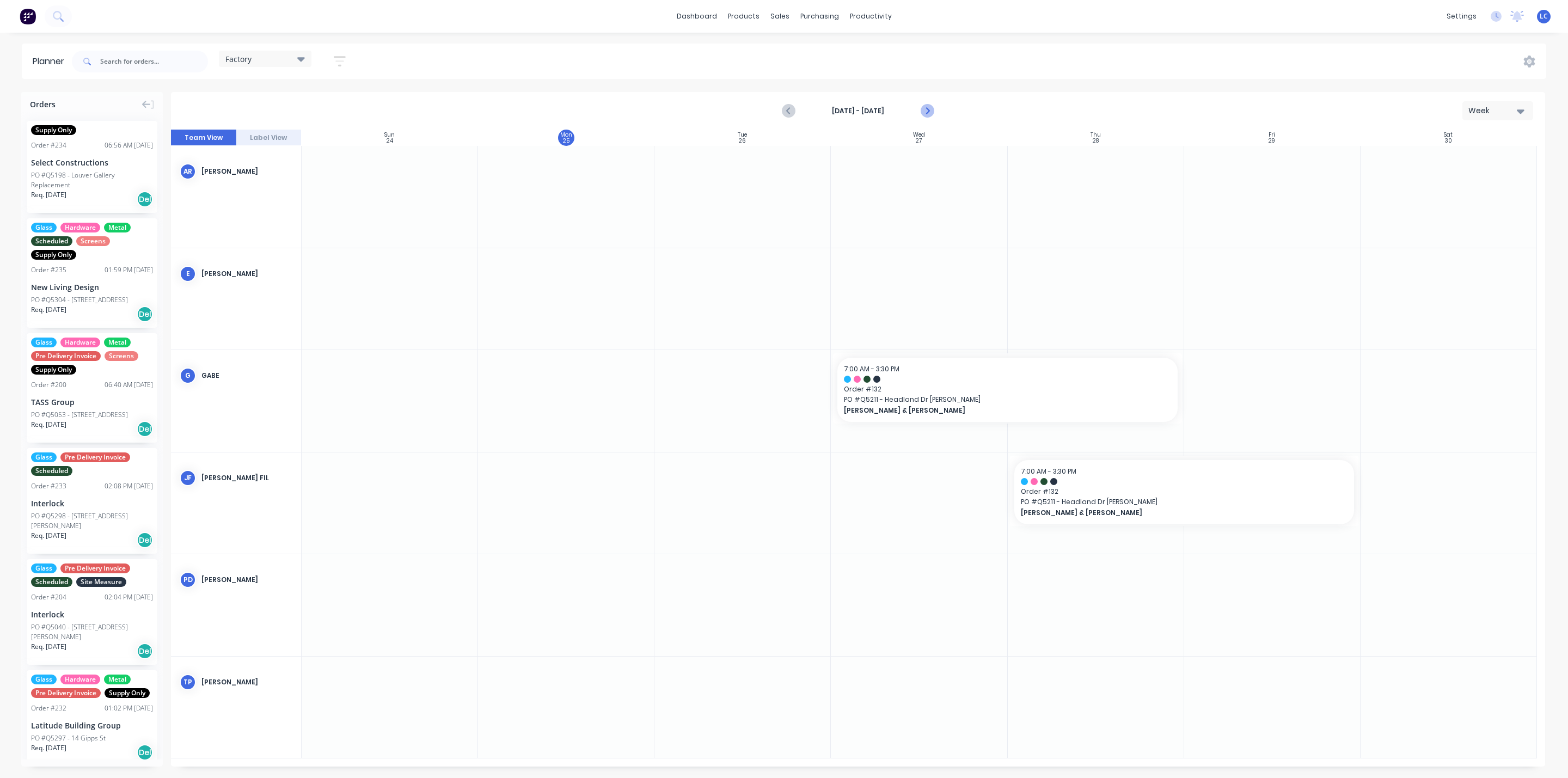
click at [925, 110] on icon "Next page" at bounding box center [926, 111] width 13 height 13
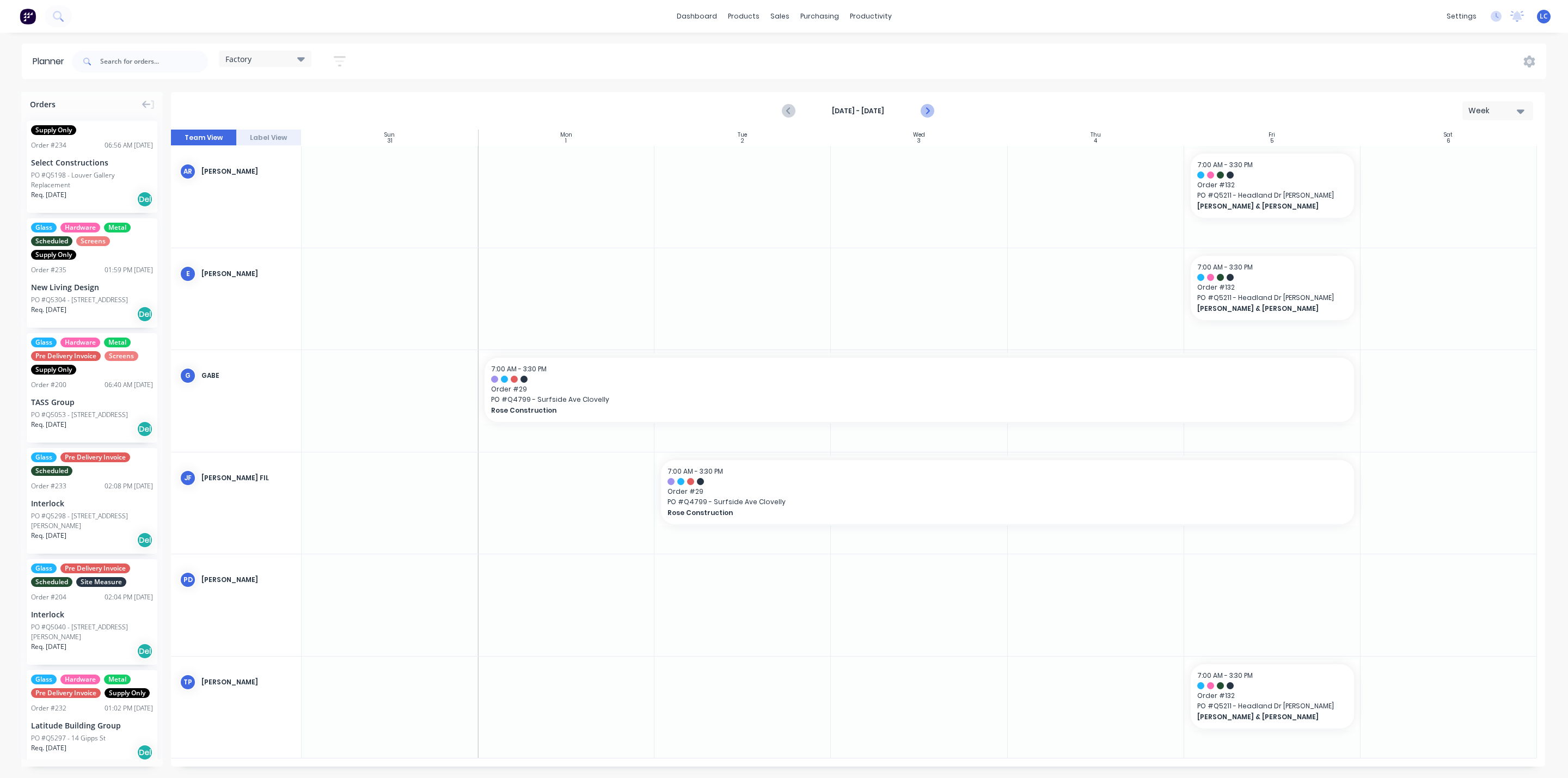
click at [926, 103] on button "Next page" at bounding box center [927, 112] width 22 height 22
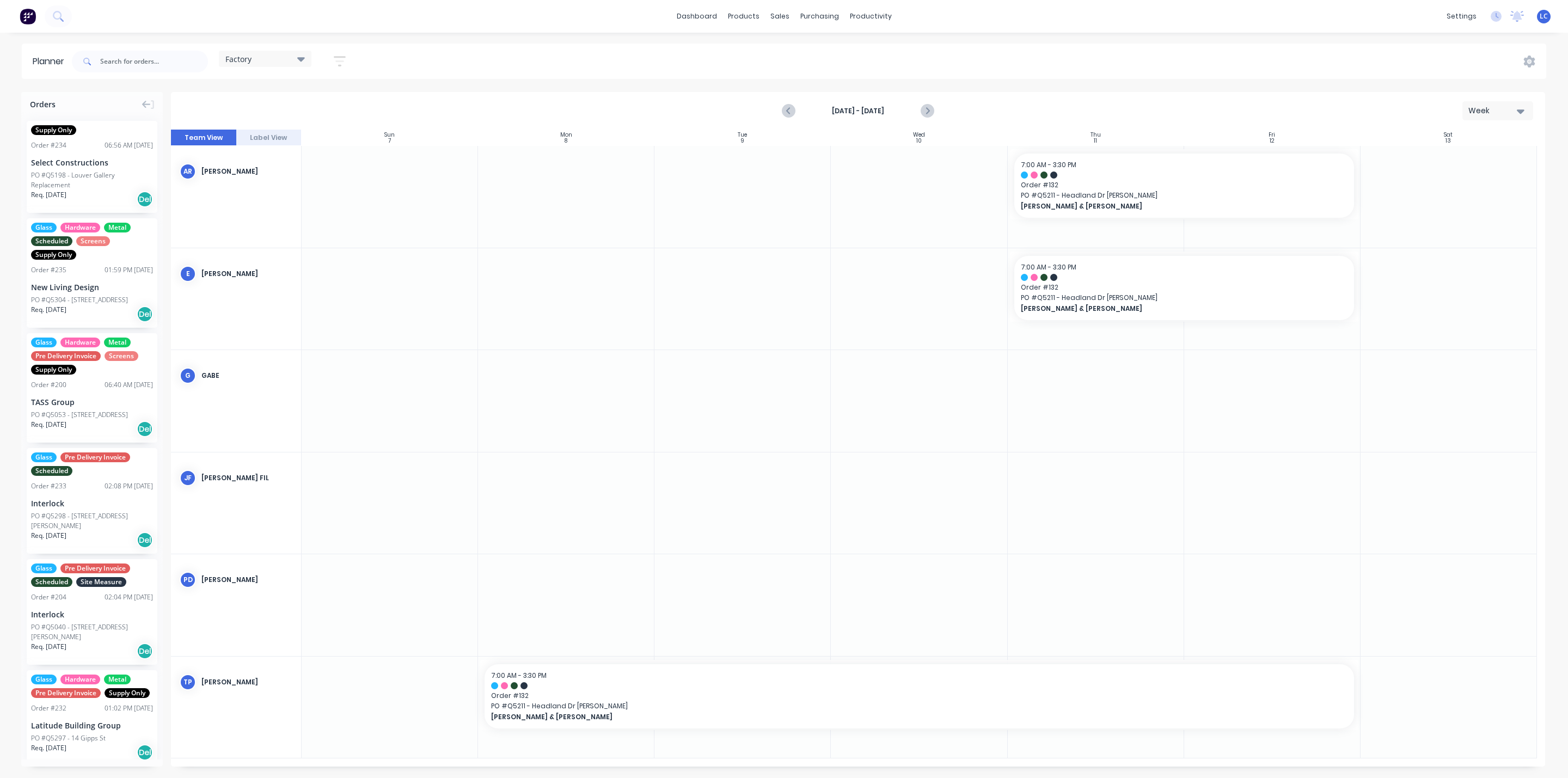
click at [306, 61] on div "Factory" at bounding box center [265, 59] width 93 height 16
click at [234, 200] on button "Site" at bounding box center [285, 205] width 115 height 13
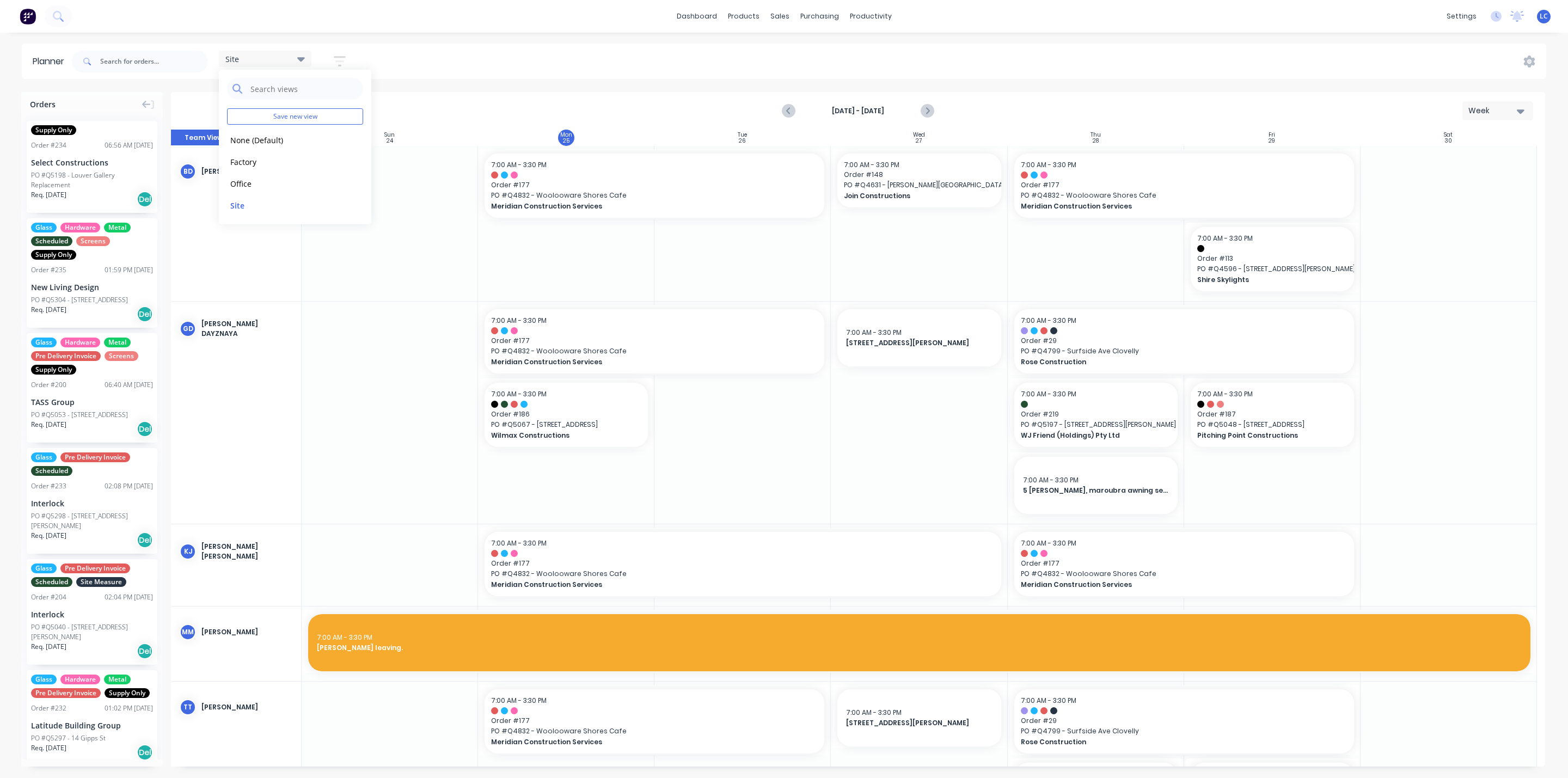
click at [438, 51] on div "Site Save new view None (Default) edit Factory edit Office edit Site edit Show/…" at bounding box center [807, 61] width 1476 height 33
click at [922, 115] on icon "Next page" at bounding box center [926, 111] width 13 height 13
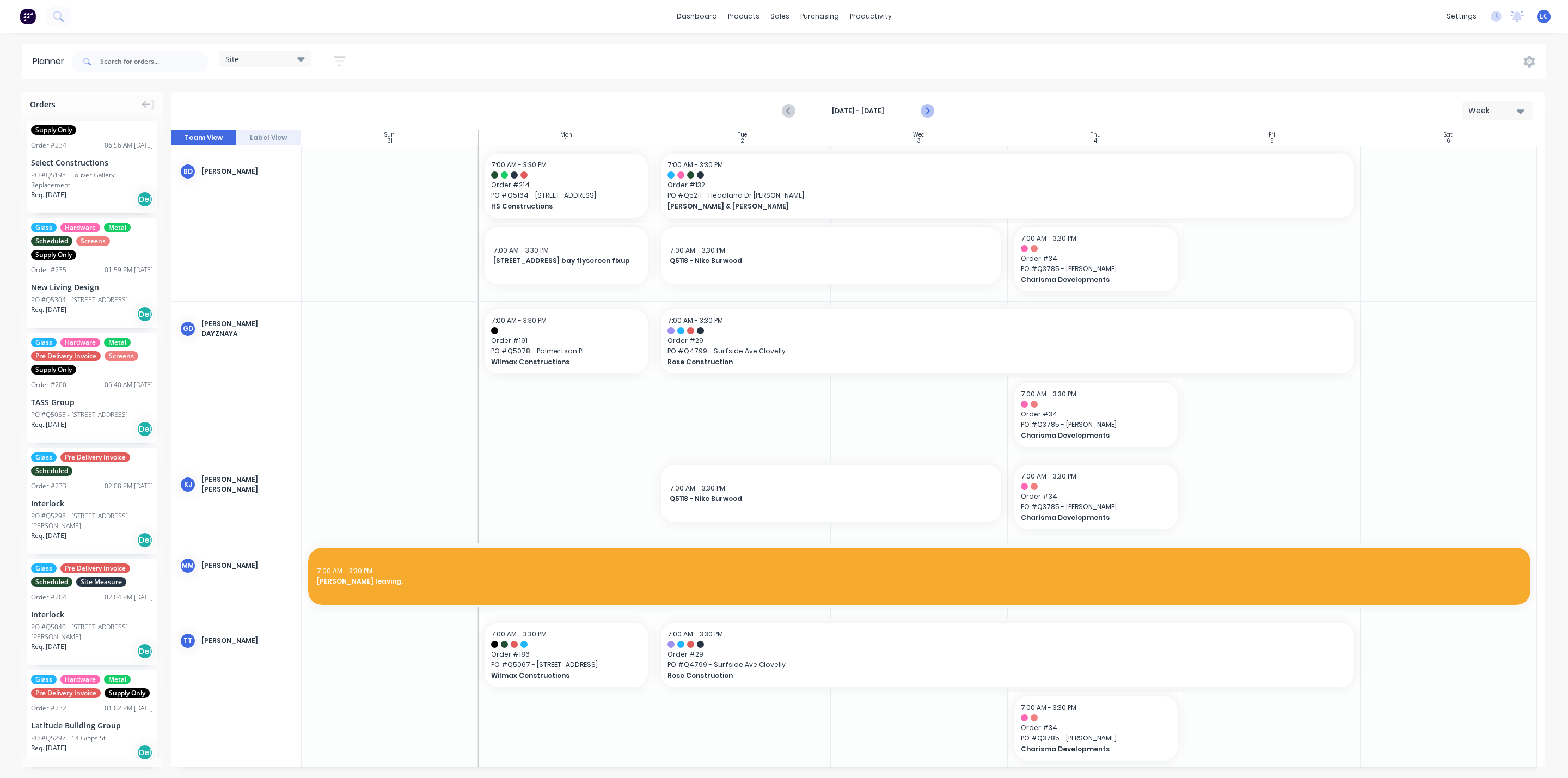
click at [927, 112] on icon "Next page" at bounding box center [926, 111] width 5 height 9
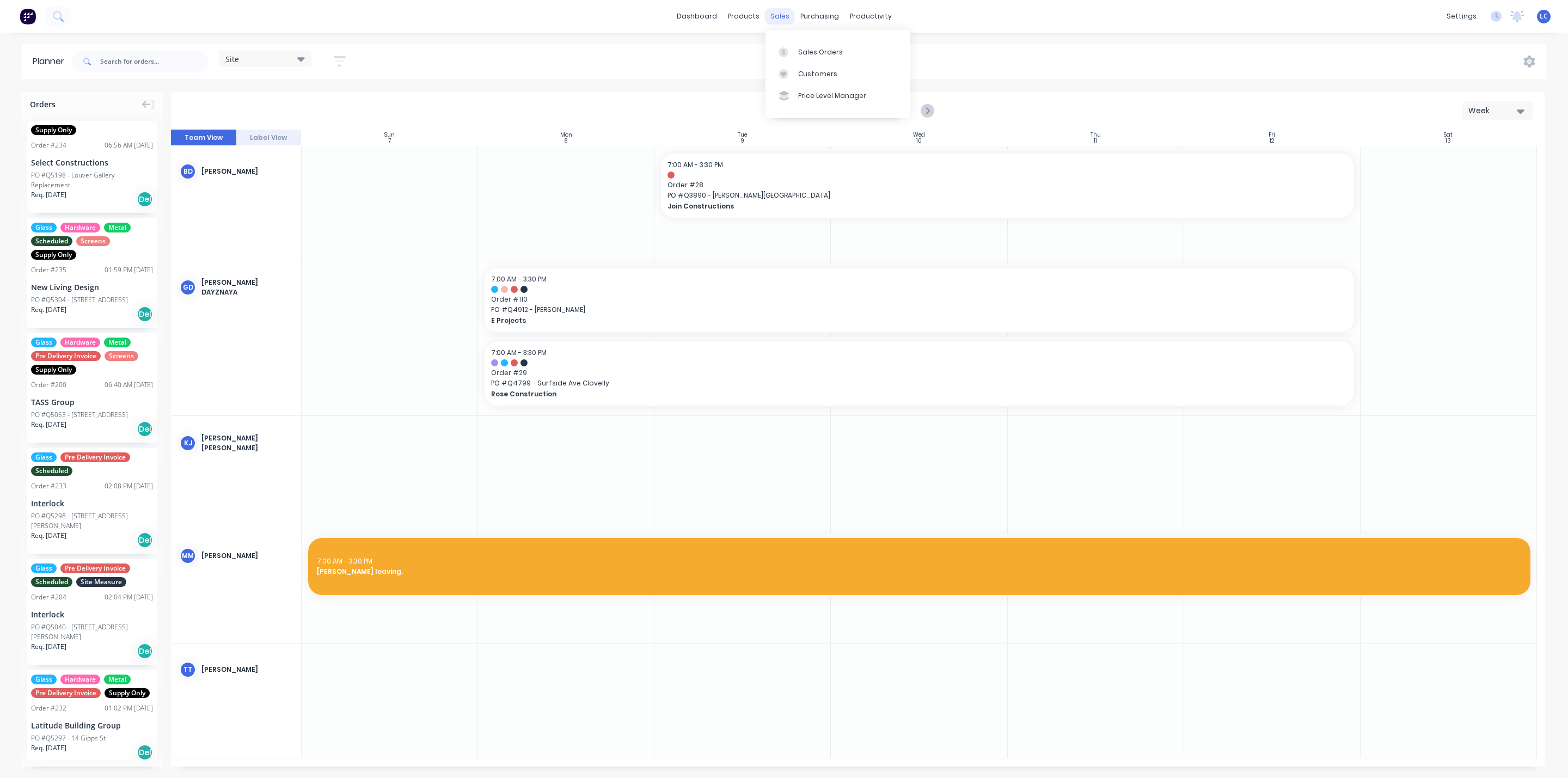
click at [783, 20] on div "sales" at bounding box center [780, 16] width 30 height 16
click at [789, 55] on div at bounding box center [786, 53] width 16 height 10
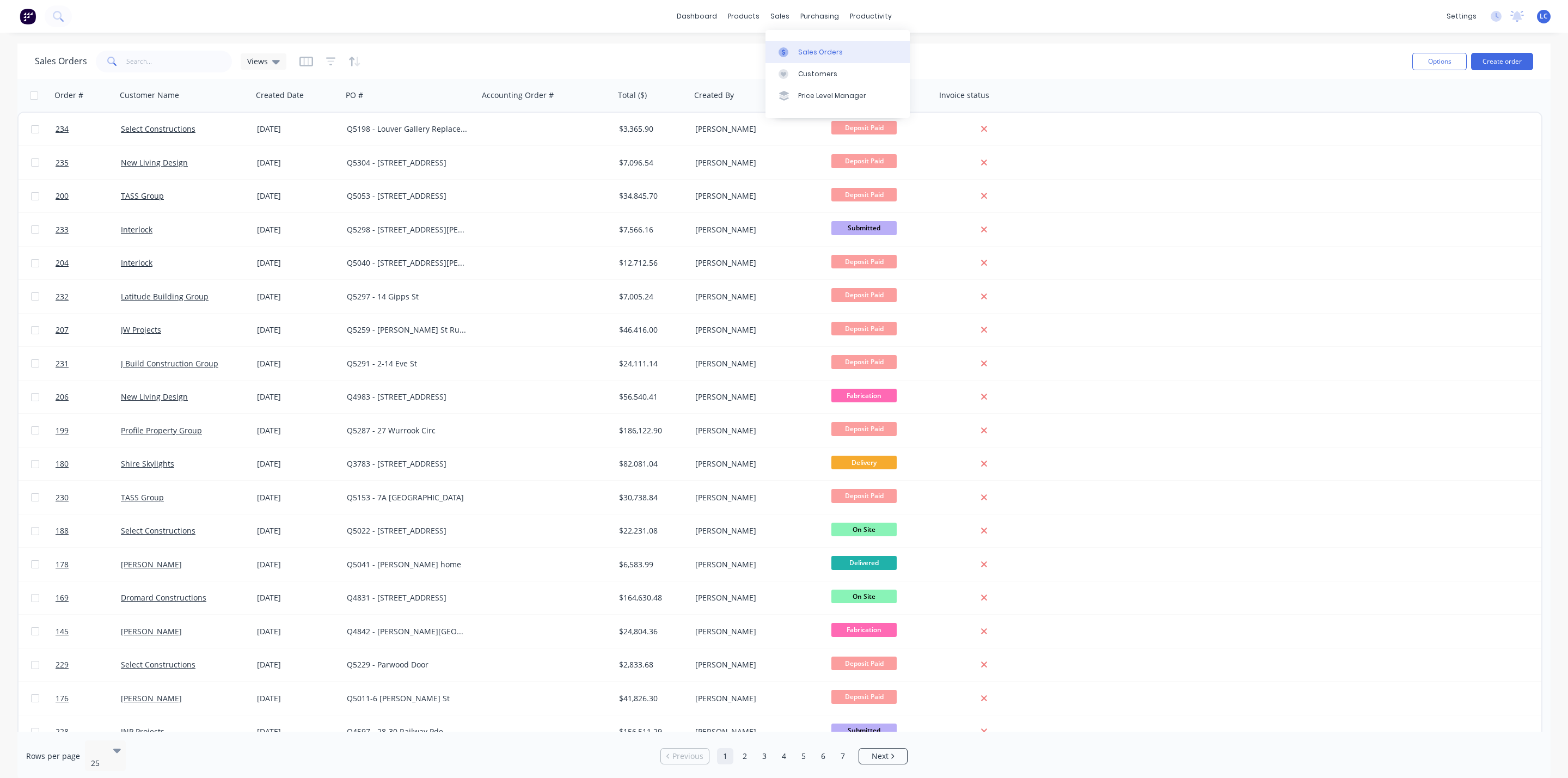
click at [813, 48] on div "Sales Orders" at bounding box center [820, 53] width 45 height 10
click at [792, 49] on div at bounding box center [786, 53] width 16 height 10
click at [810, 49] on div "Sales Orders" at bounding box center [820, 53] width 45 height 10
click at [1509, 59] on button "Create order" at bounding box center [1501, 61] width 62 height 17
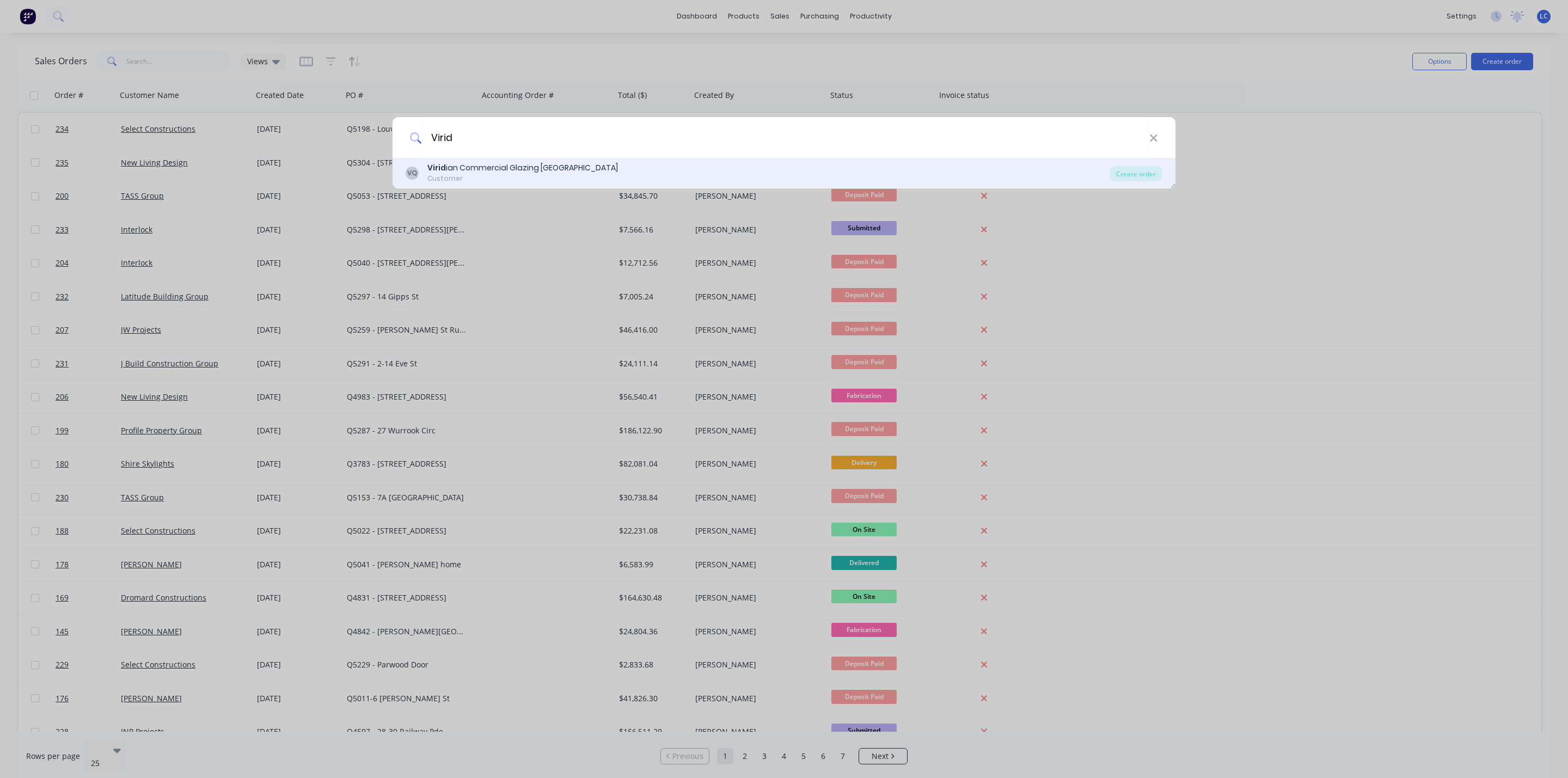
type input "Virid"
click at [485, 170] on div "Virid ian Commercial Glazing [GEOGRAPHIC_DATA]" at bounding box center [522, 167] width 190 height 11
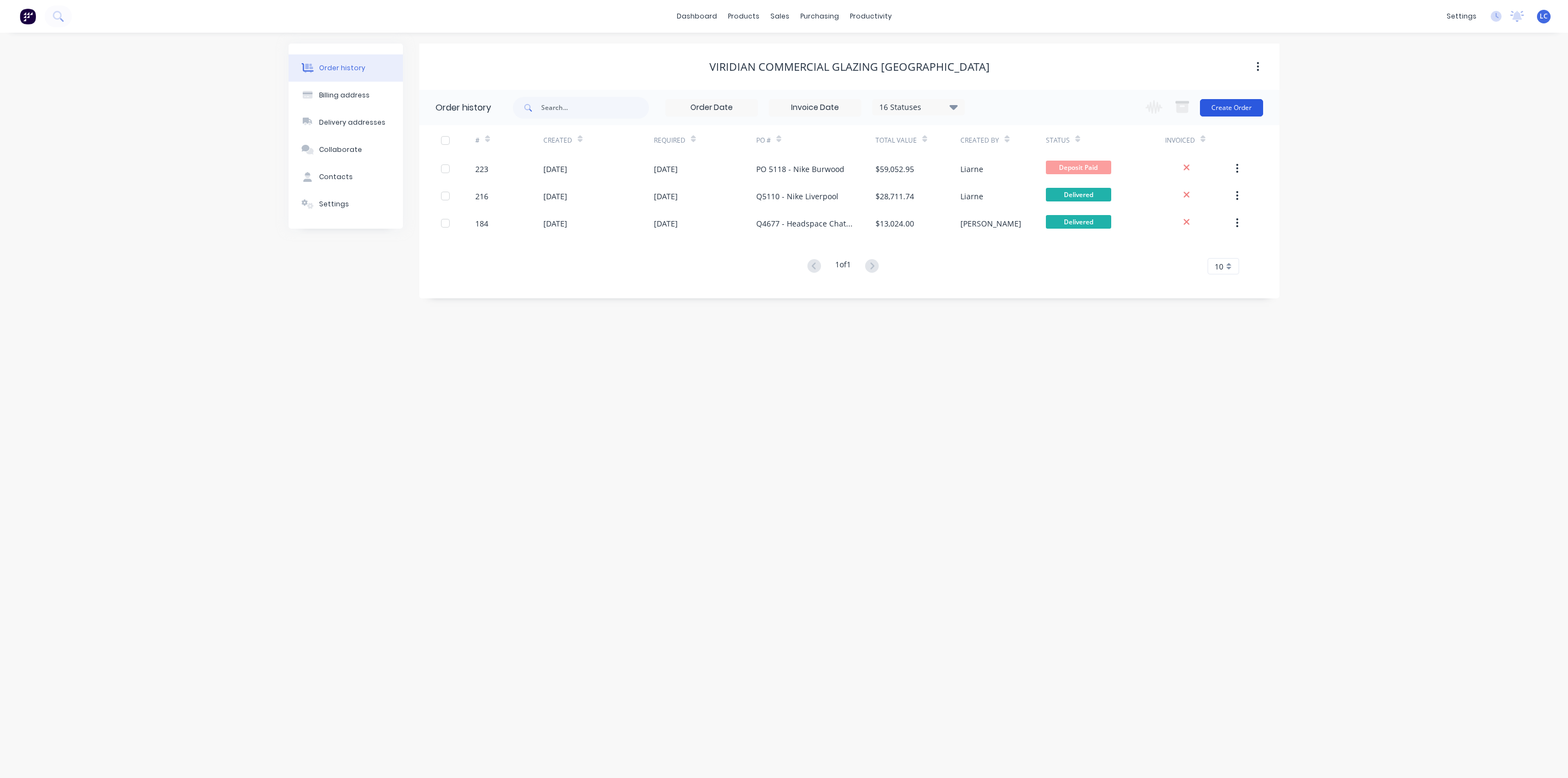
click at [1221, 102] on button "Create Order" at bounding box center [1231, 108] width 63 height 17
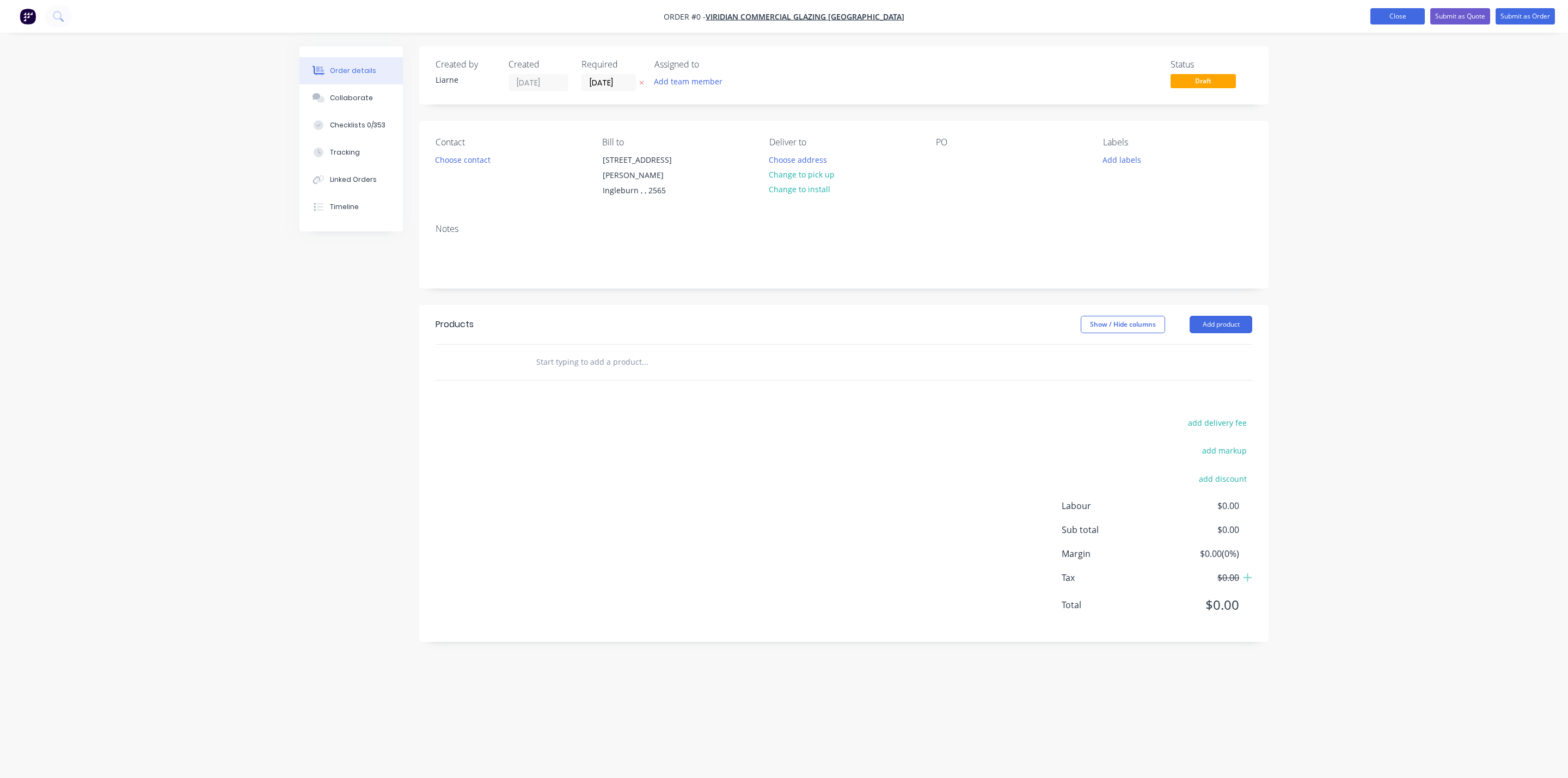
click at [1413, 19] on button "Close" at bounding box center [1397, 16] width 55 height 16
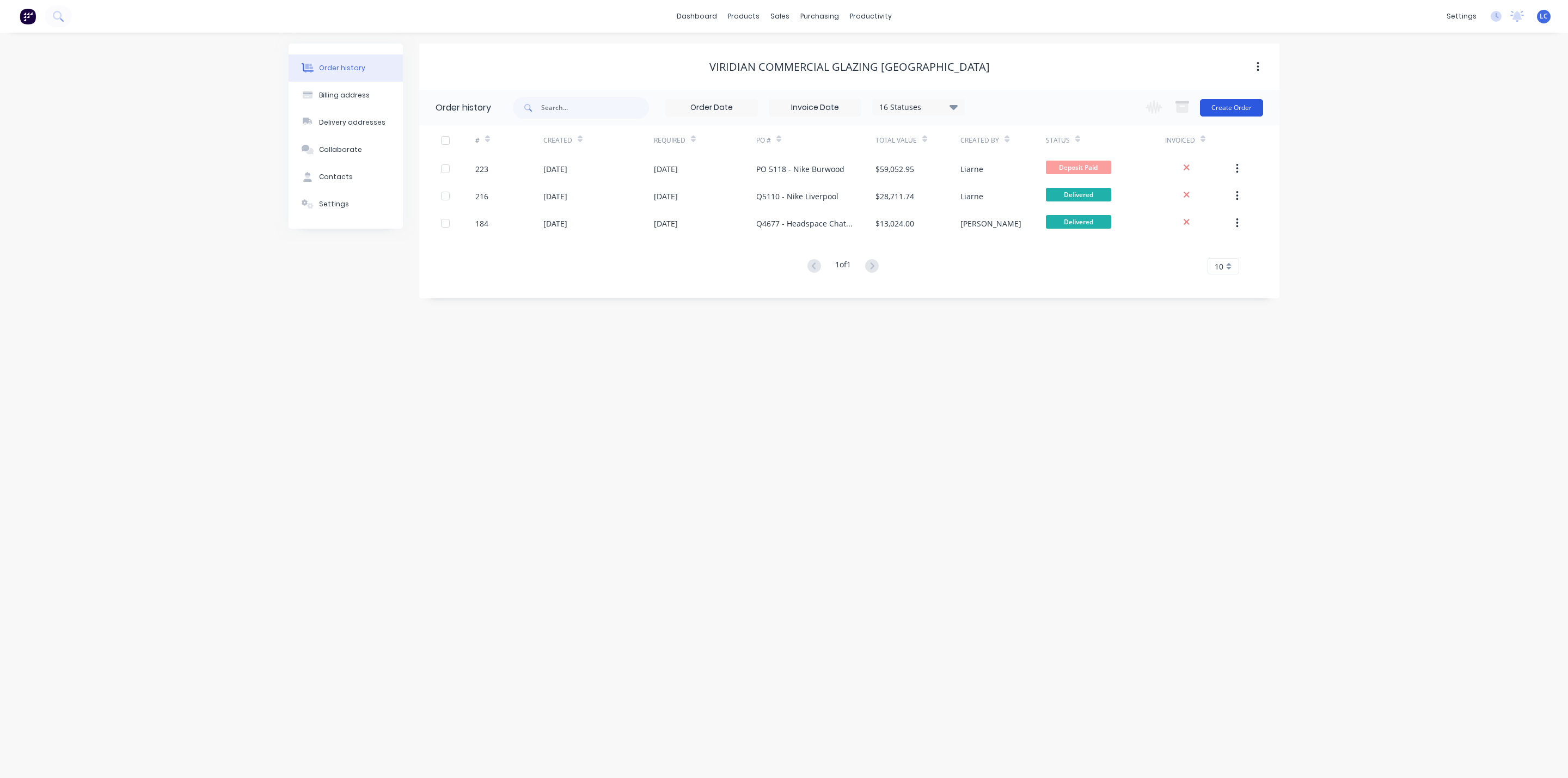
click at [1237, 100] on button "Create Order" at bounding box center [1231, 108] width 63 height 17
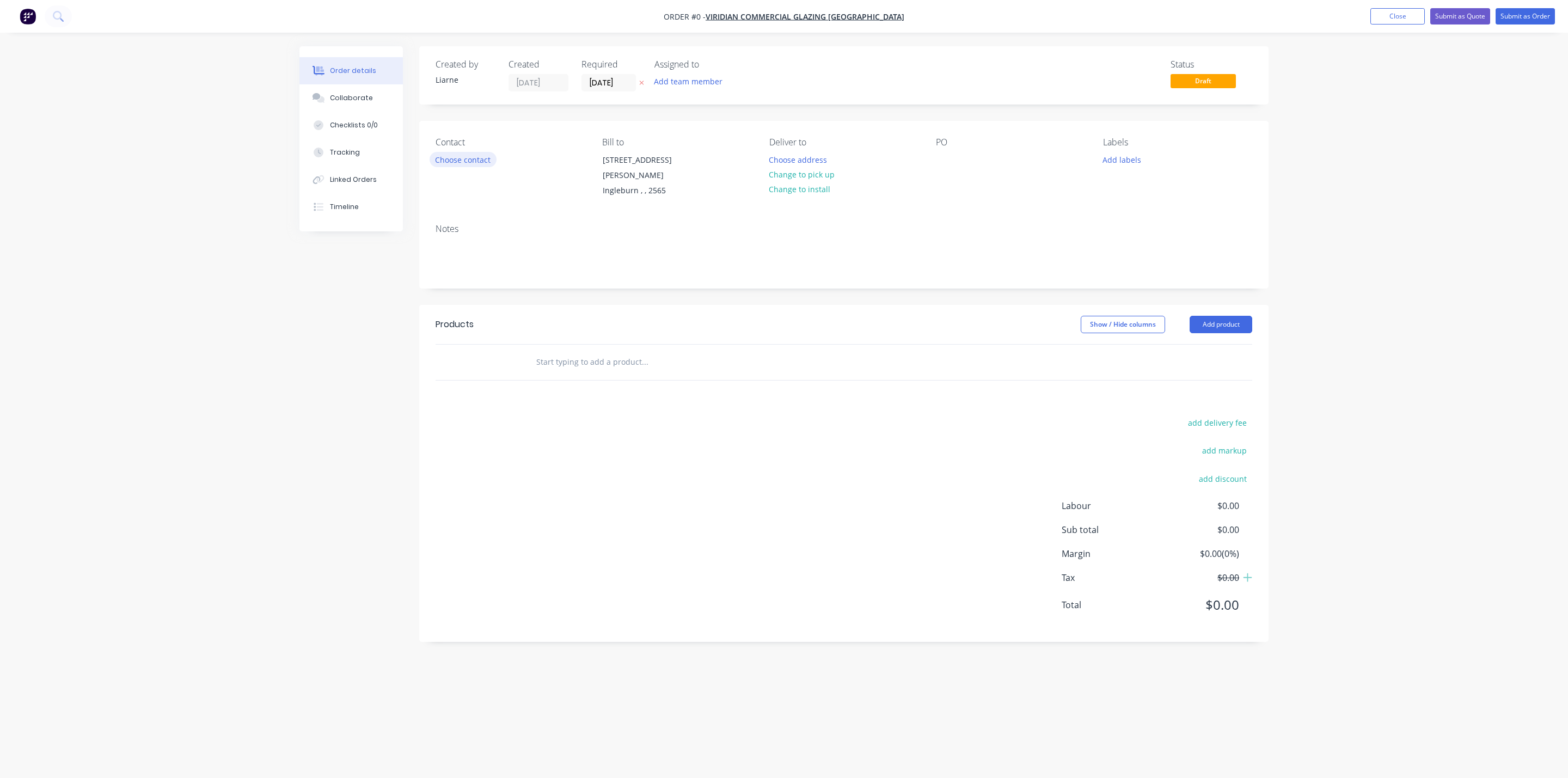
click at [471, 155] on button "Choose contact" at bounding box center [462, 159] width 67 height 15
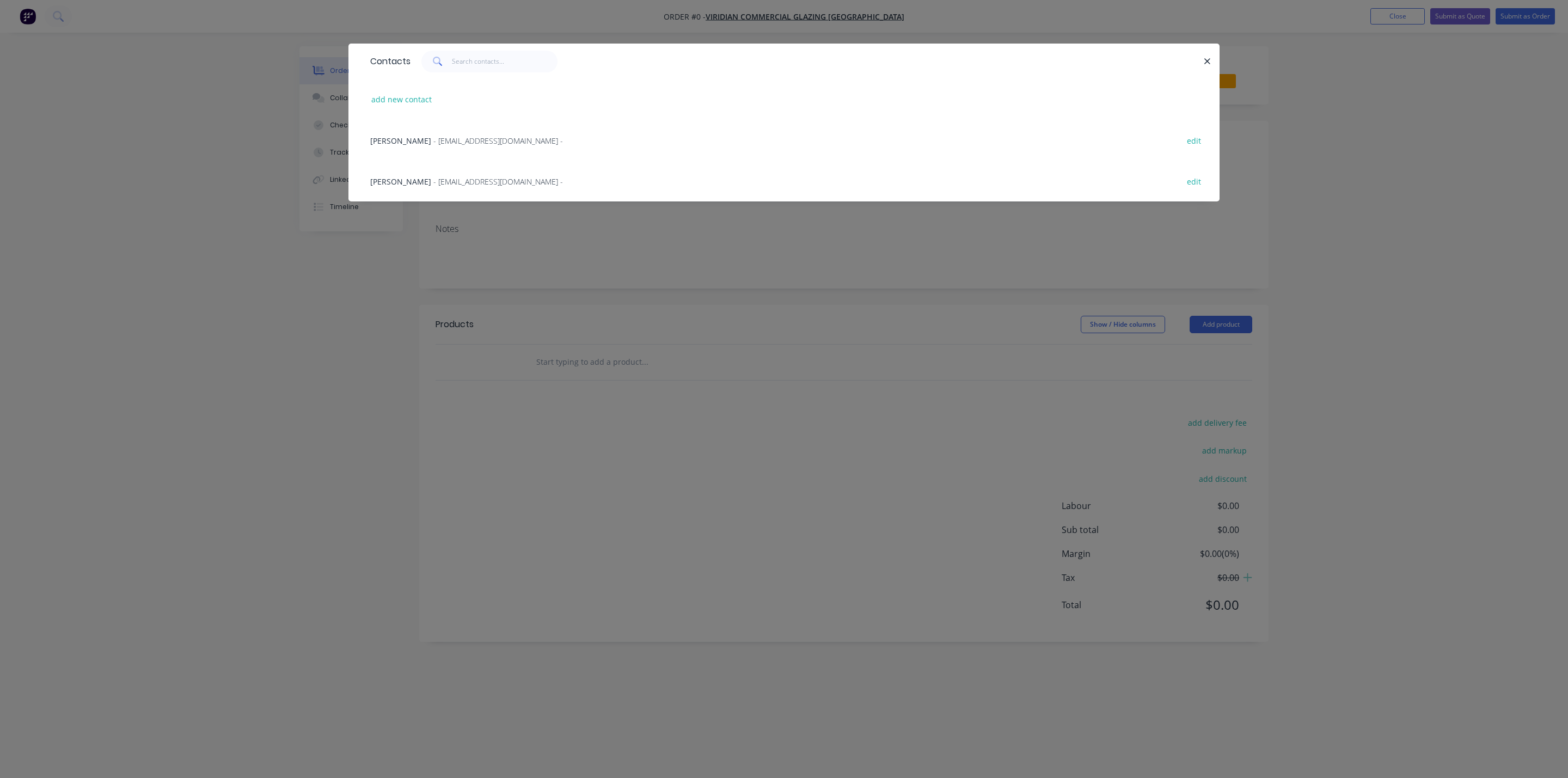
click at [472, 138] on span "- [EMAIL_ADDRESS][DOMAIN_NAME] -" at bounding box center [498, 140] width 129 height 10
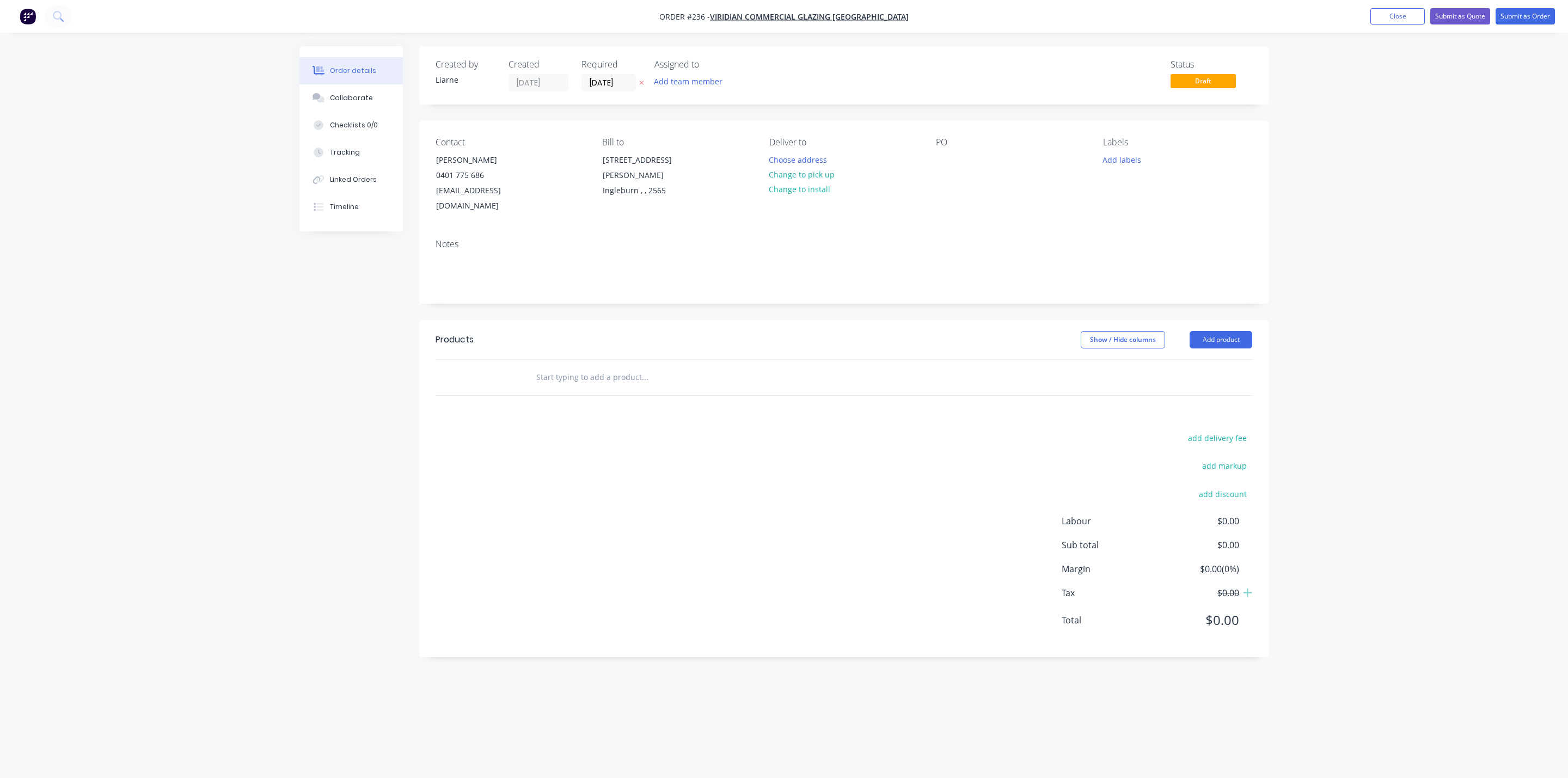
click at [800, 147] on div "Deliver to" at bounding box center [844, 142] width 149 height 10
click at [795, 155] on button "Choose address" at bounding box center [798, 159] width 70 height 15
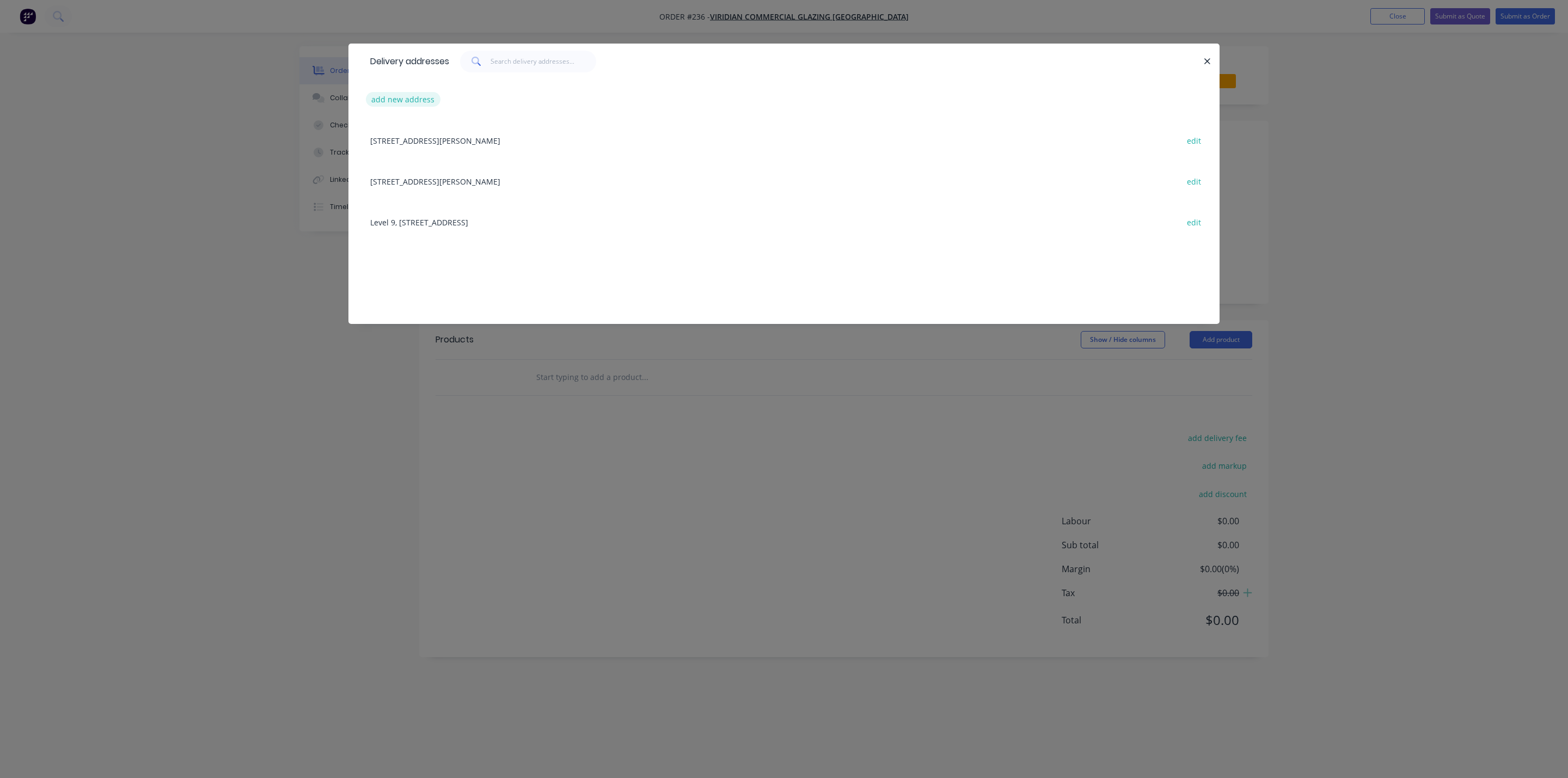
click at [387, 92] on button "add new address" at bounding box center [402, 99] width 75 height 15
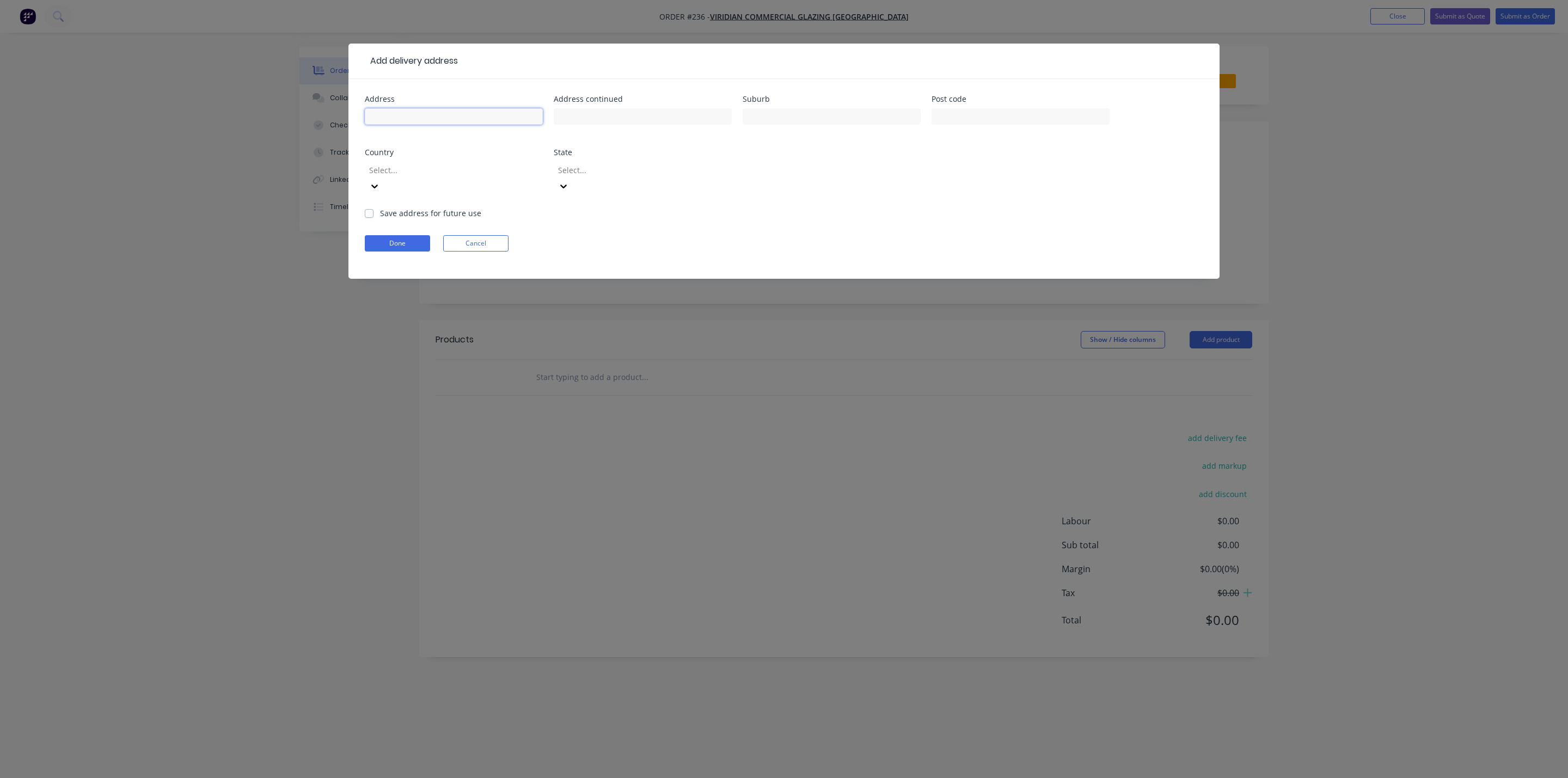
click at [404, 115] on input "text" at bounding box center [453, 117] width 178 height 16
type input "d"
type input "[PERSON_NAME]"
click at [402, 235] on button "Done" at bounding box center [397, 243] width 66 height 16
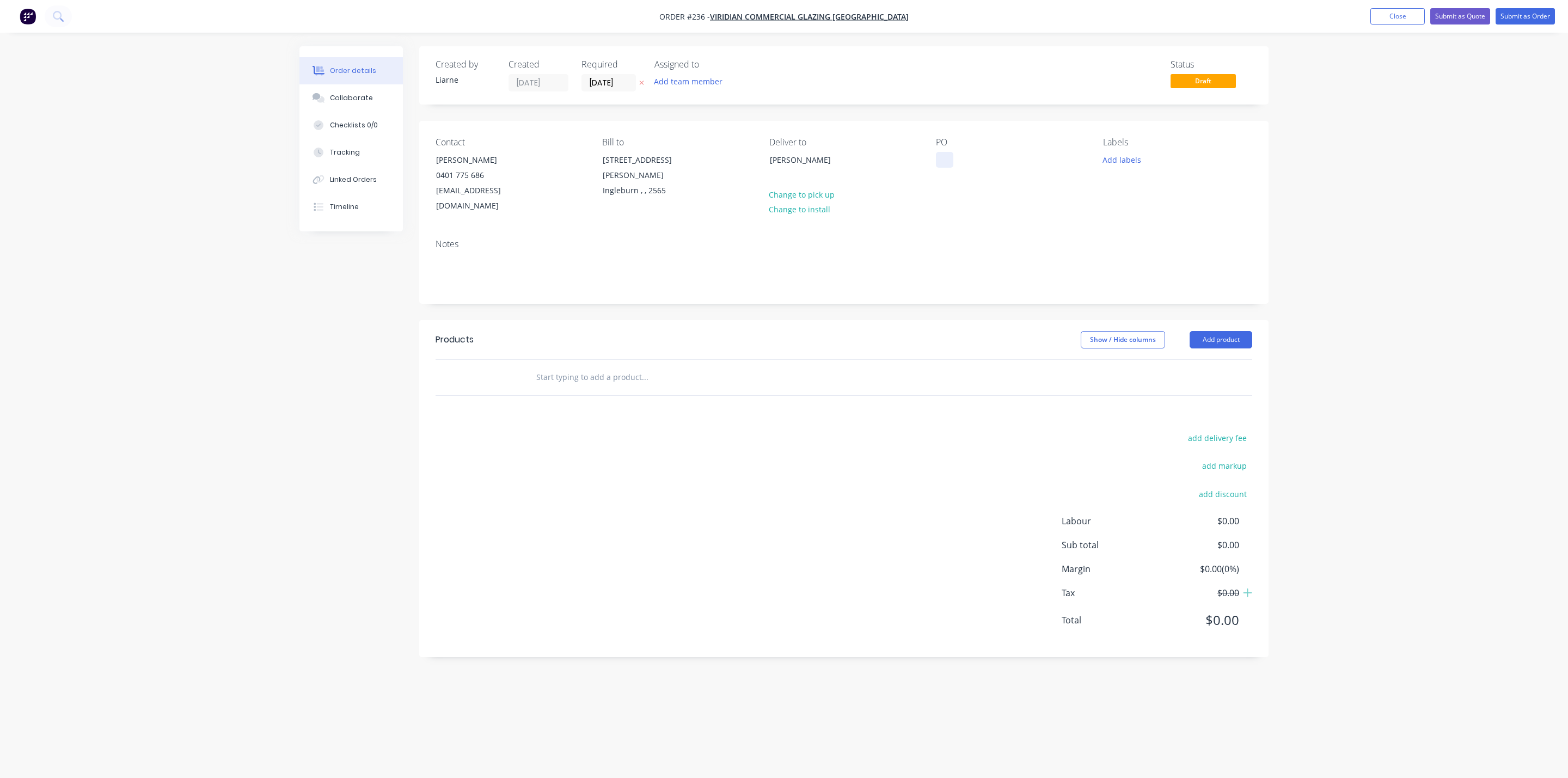
click at [939, 160] on div at bounding box center [944, 160] width 17 height 16
click at [986, 158] on div "Q5113 - B" at bounding box center [962, 160] width 53 height 16
click at [1135, 156] on button "Add labels" at bounding box center [1121, 159] width 50 height 15
click at [1119, 229] on div at bounding box center [1122, 230] width 22 height 22
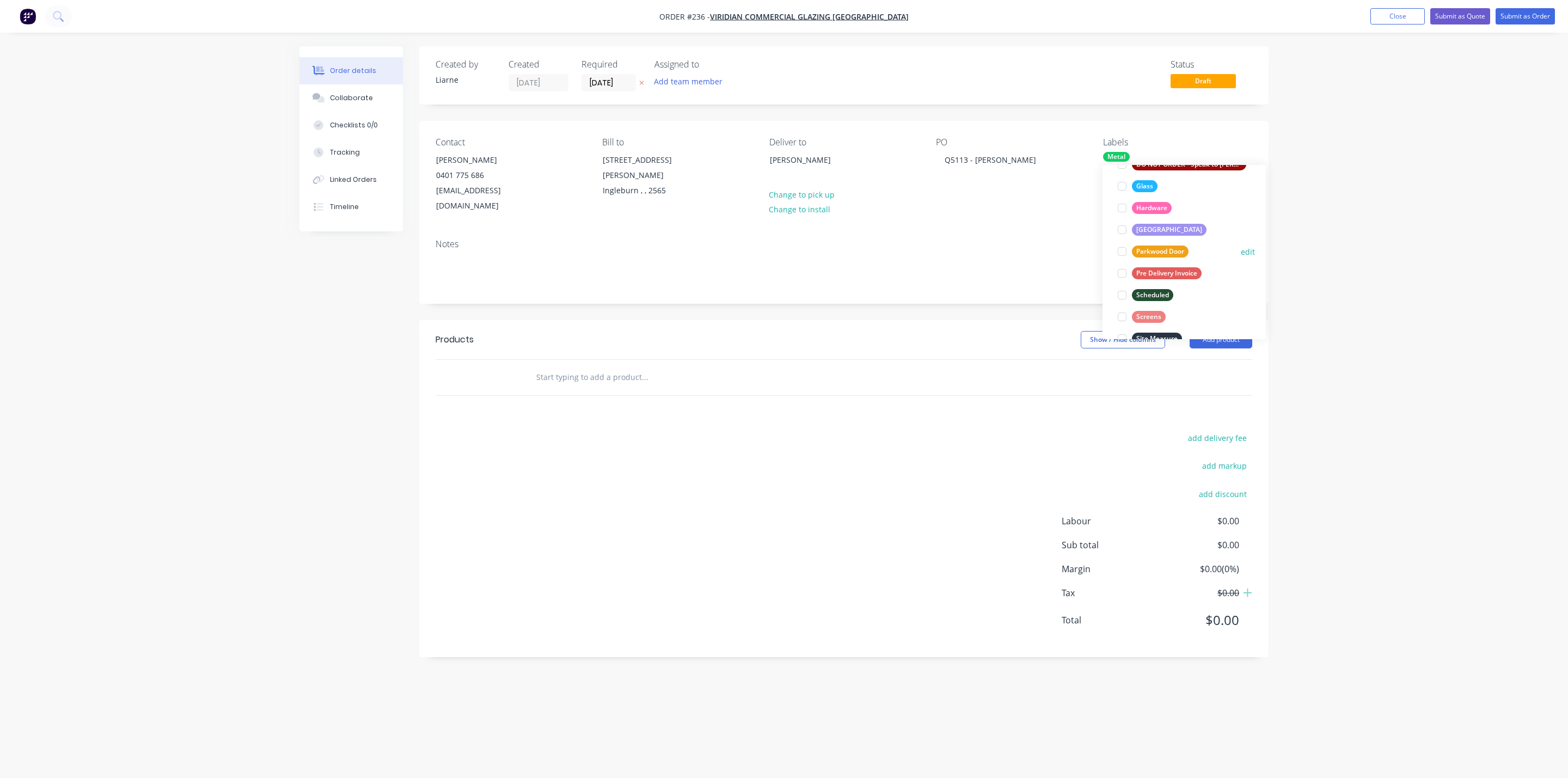
scroll to position [201, 0]
click at [1125, 248] on div at bounding box center [1122, 247] width 22 height 22
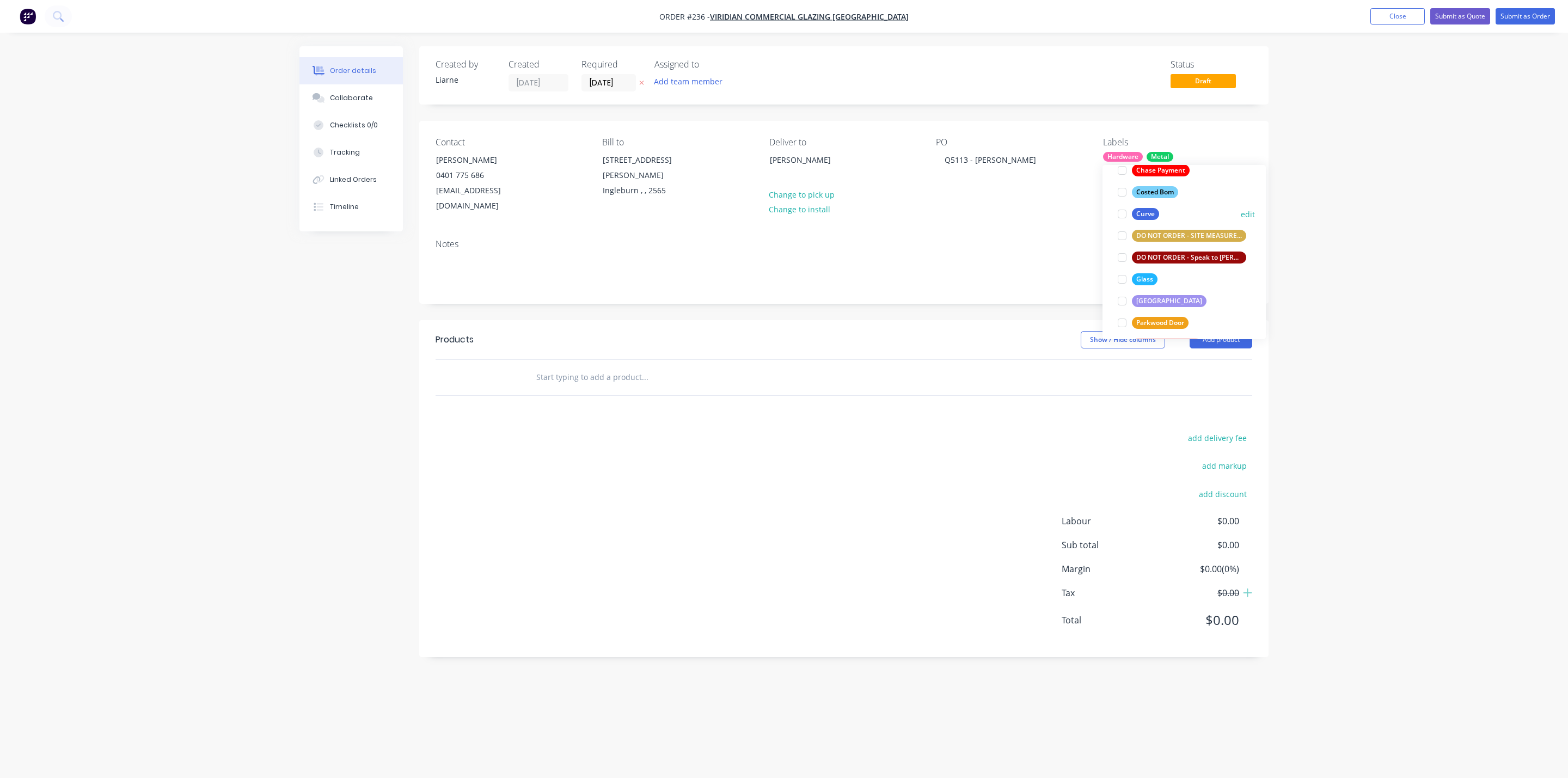
scroll to position [251, 0]
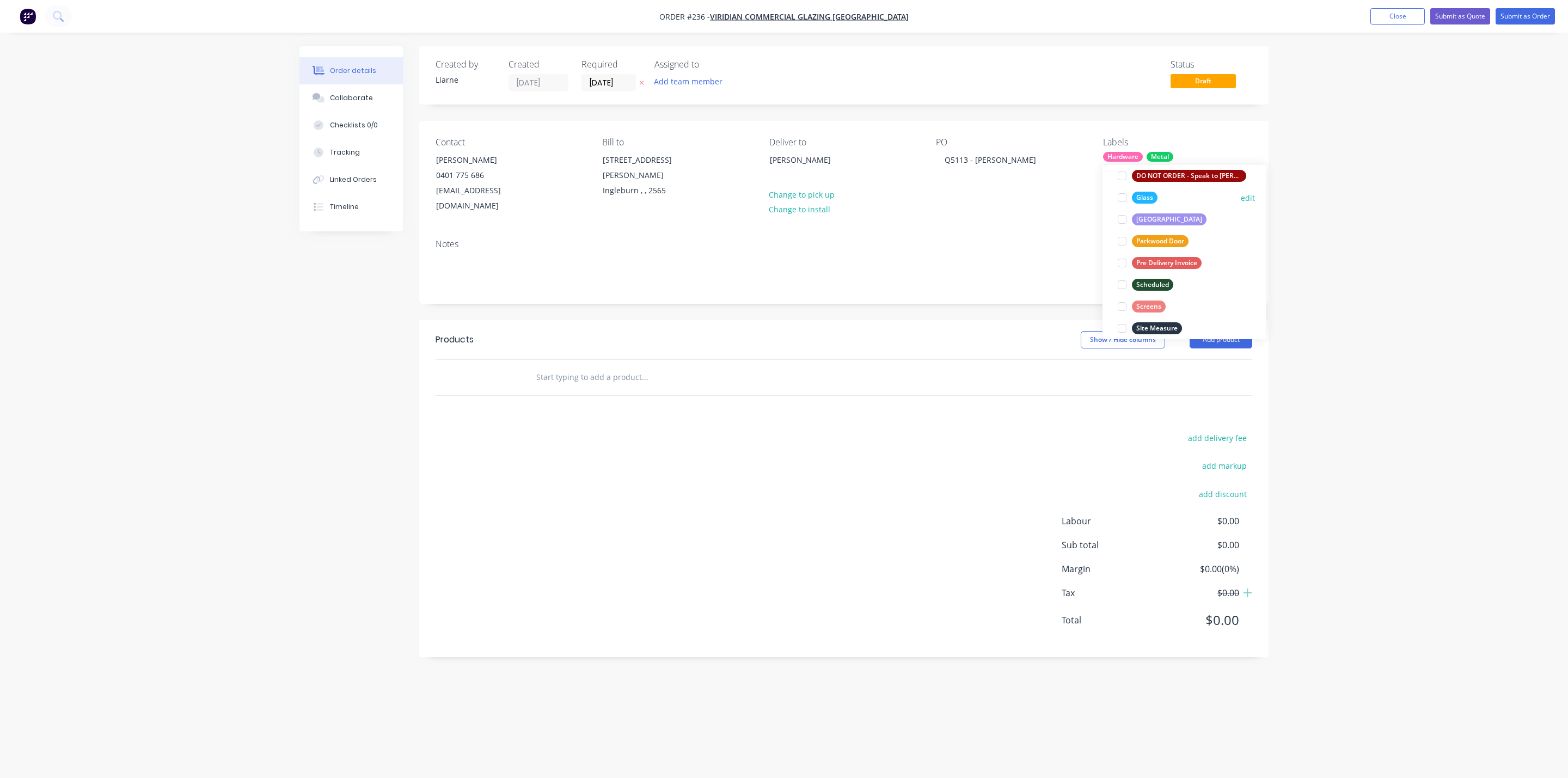
click at [1121, 196] on div at bounding box center [1122, 198] width 22 height 22
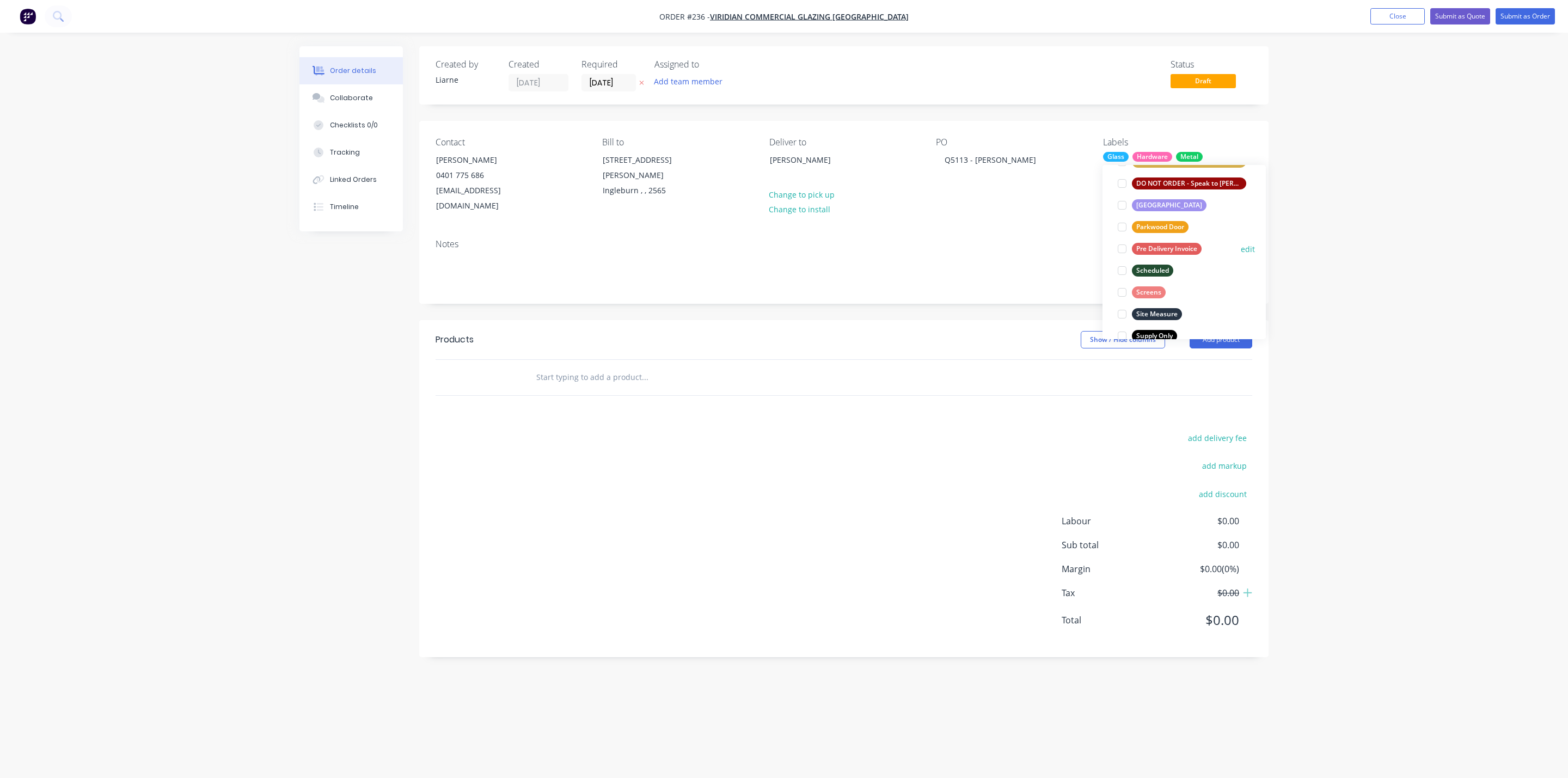
scroll to position [283, 0]
click at [1119, 248] on div at bounding box center [1122, 252] width 22 height 22
click at [1121, 298] on div at bounding box center [1122, 296] width 22 height 22
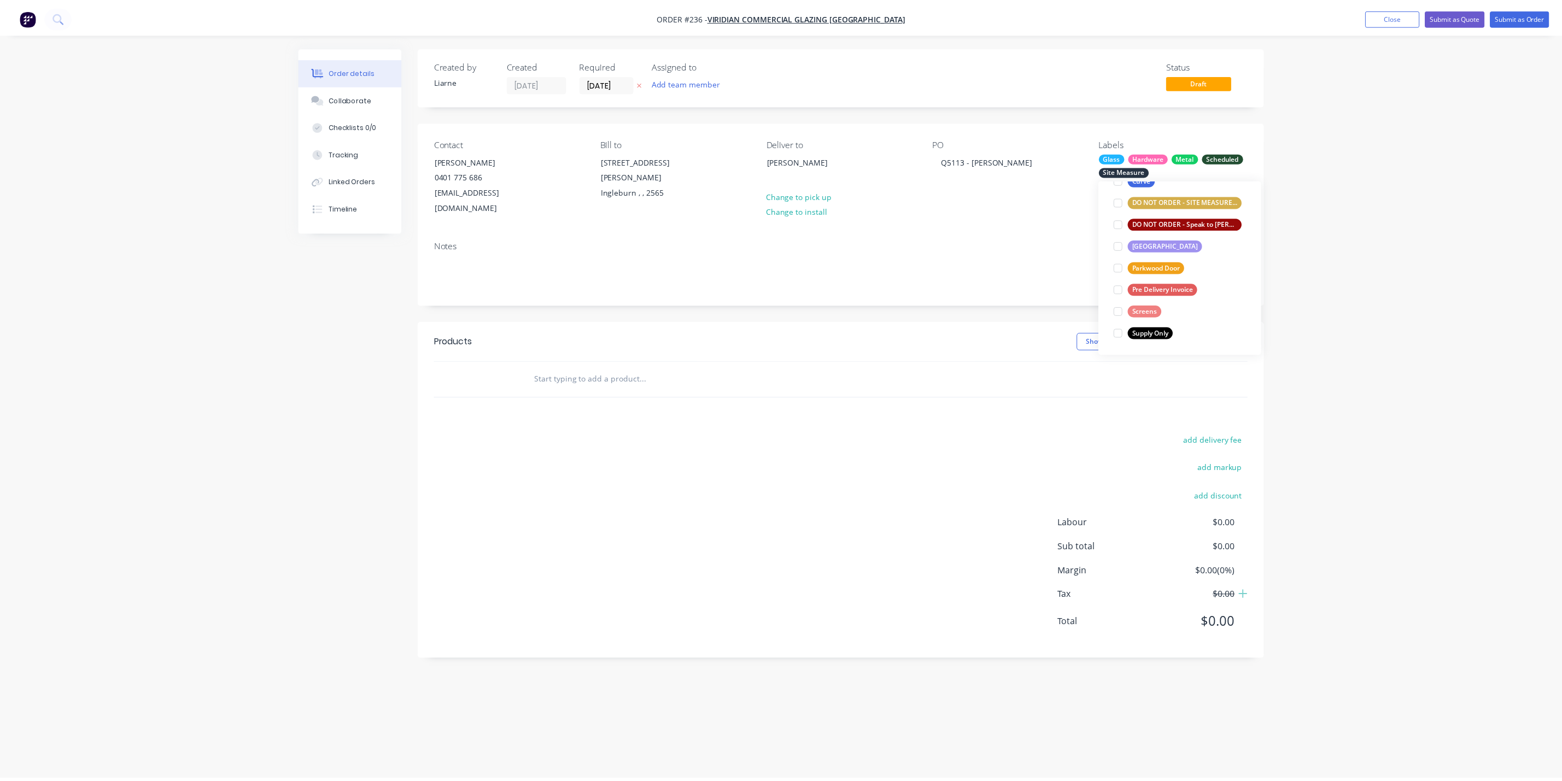
scroll to position [44, 0]
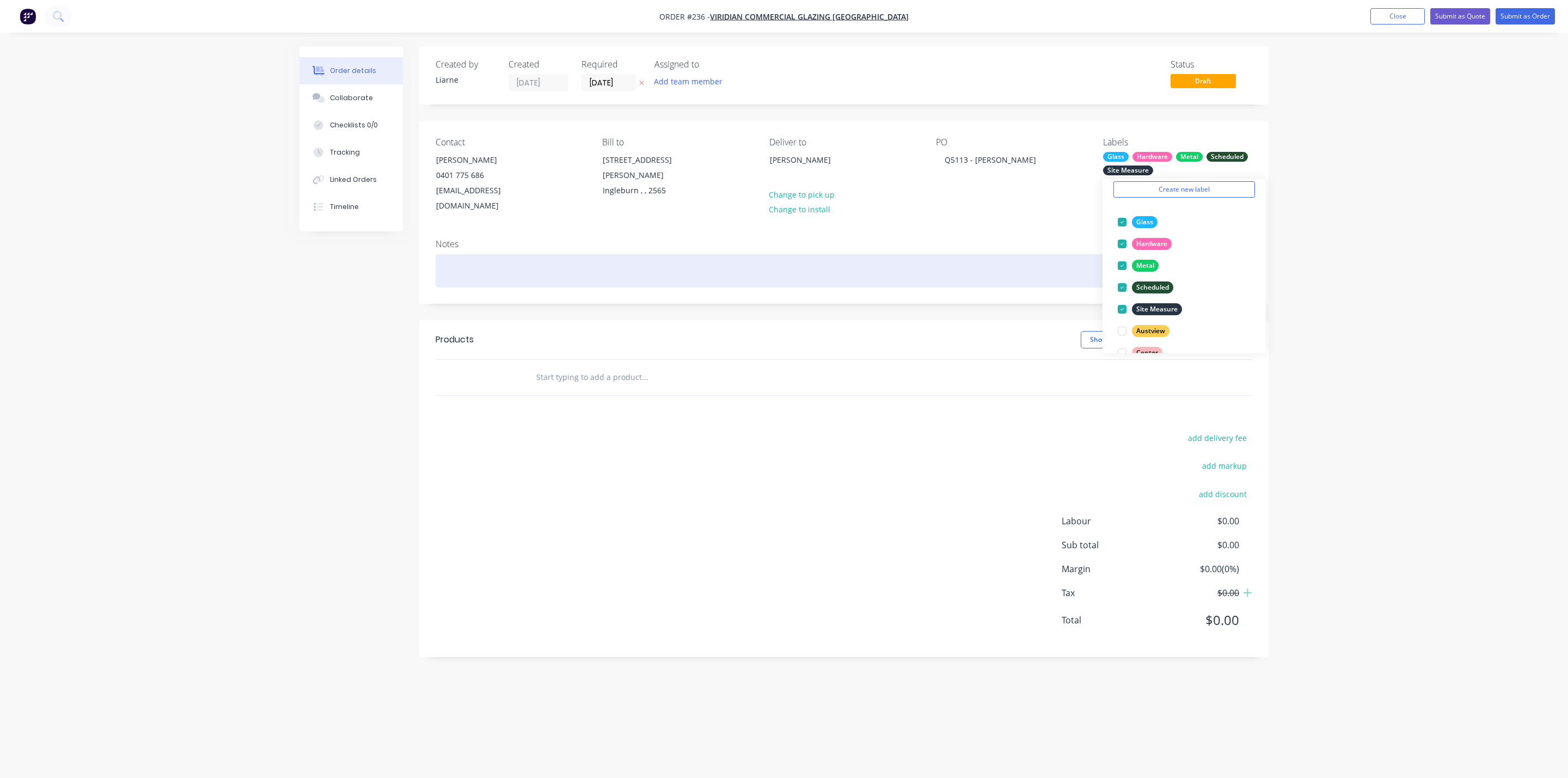
click at [984, 254] on div at bounding box center [843, 270] width 816 height 33
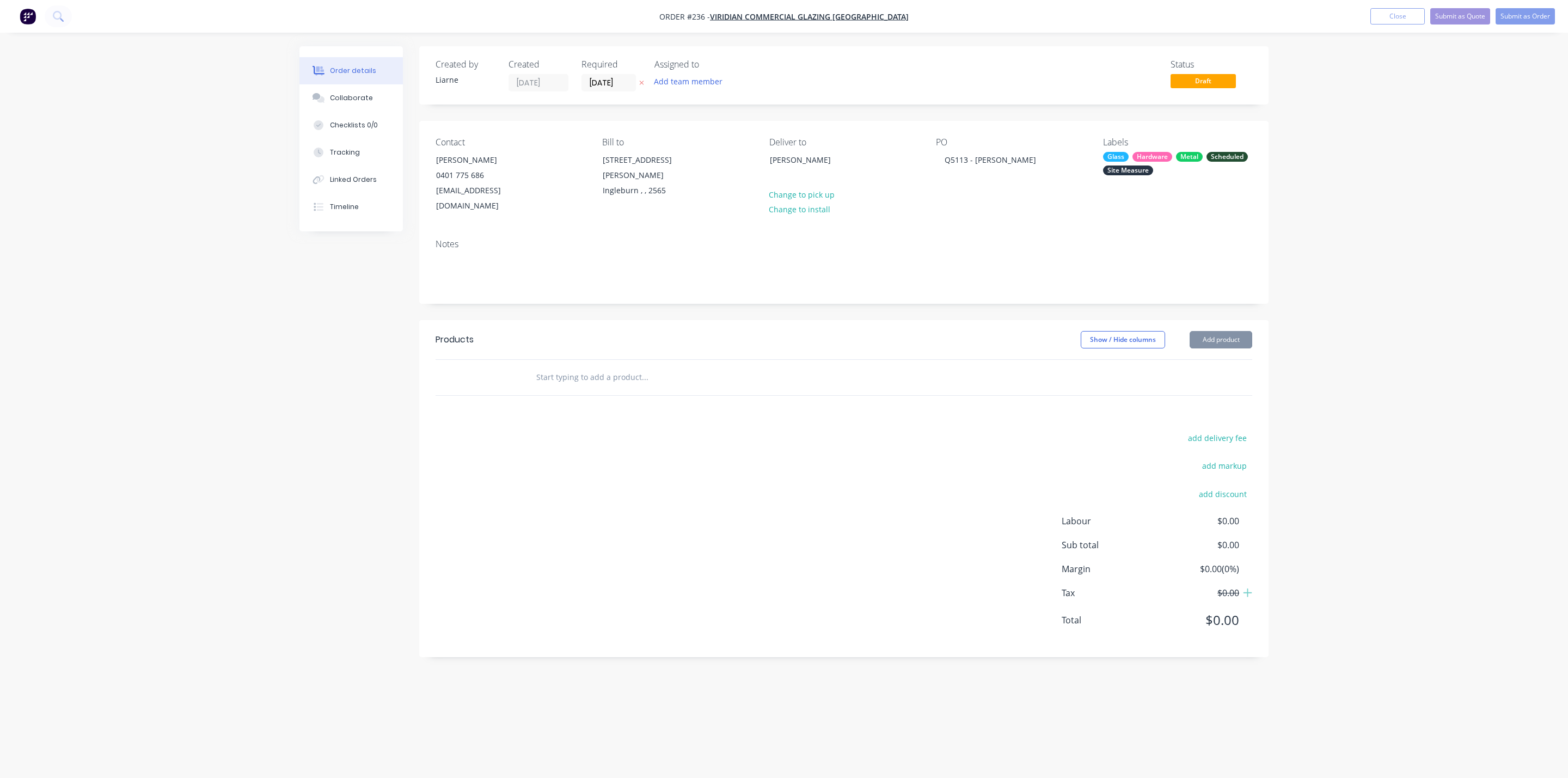
click at [613, 367] on input "text" at bounding box center [644, 378] width 218 height 22
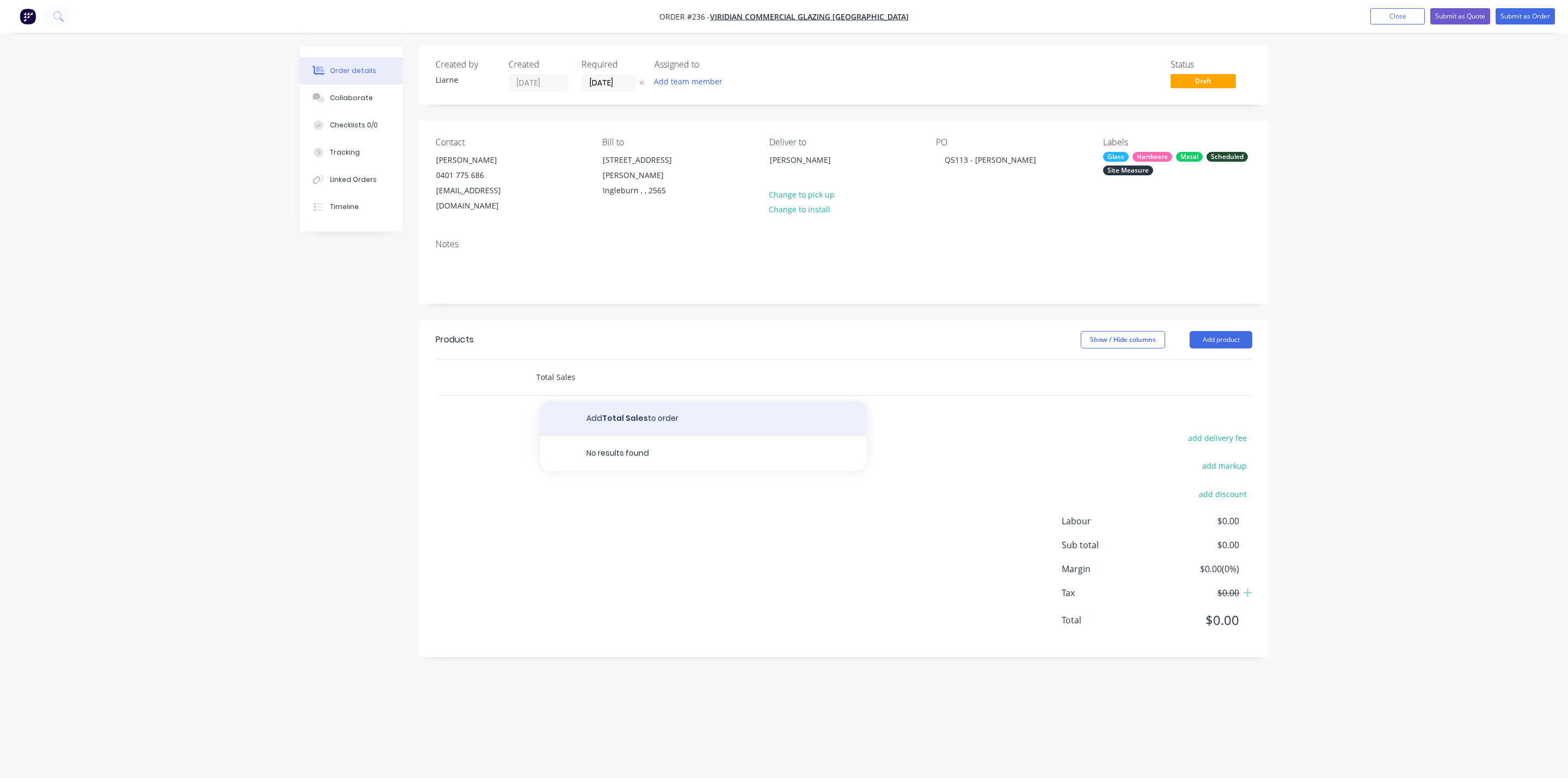
type input "Total Sales"
click at [608, 409] on button "Add Total Sales to order" at bounding box center [703, 418] width 327 height 35
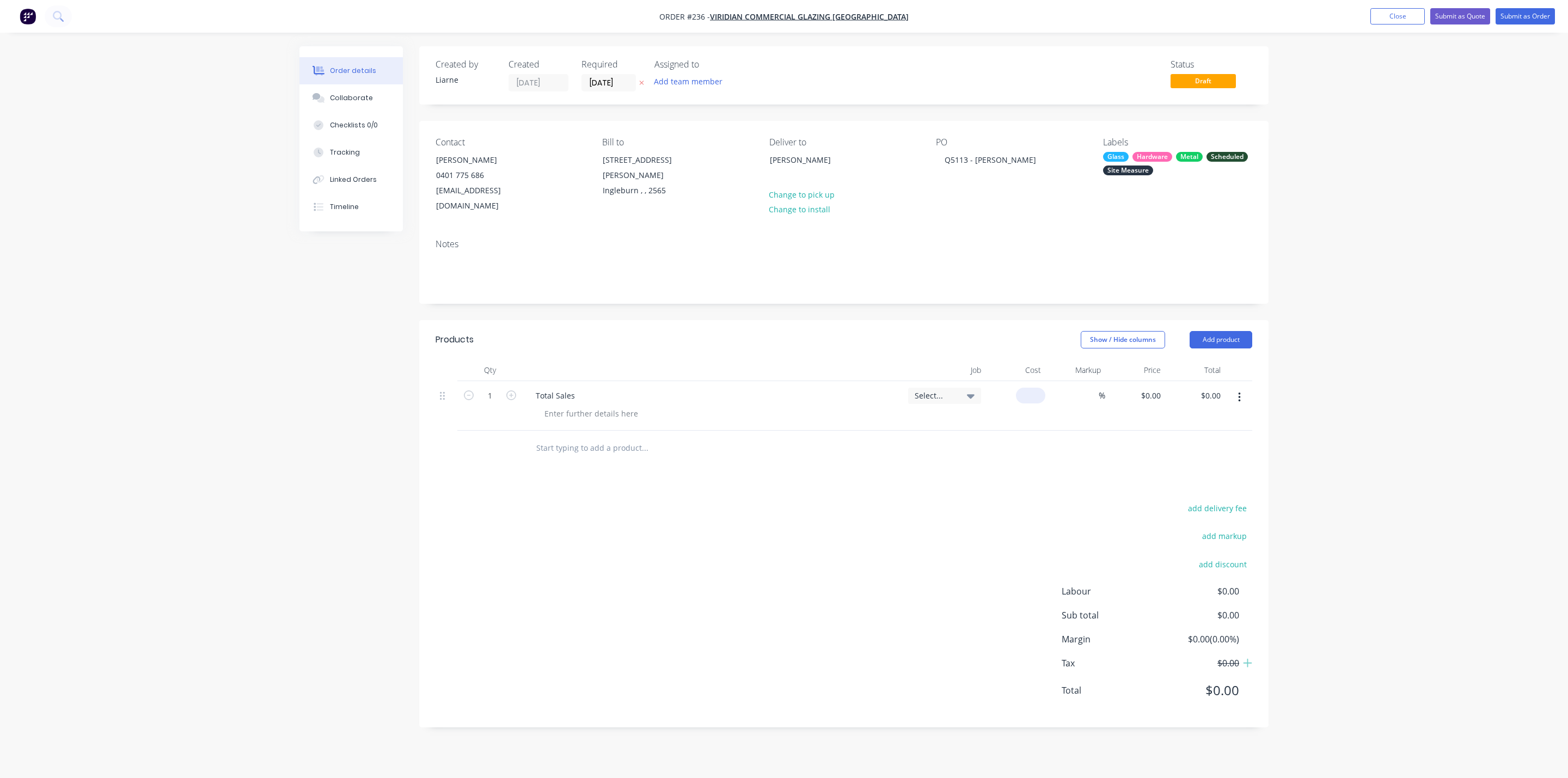
click at [1034, 388] on input at bounding box center [1032, 395] width 25 height 16
type input "$10,394.00"
click at [581, 388] on div "Total Sales" at bounding box center [555, 395] width 57 height 16
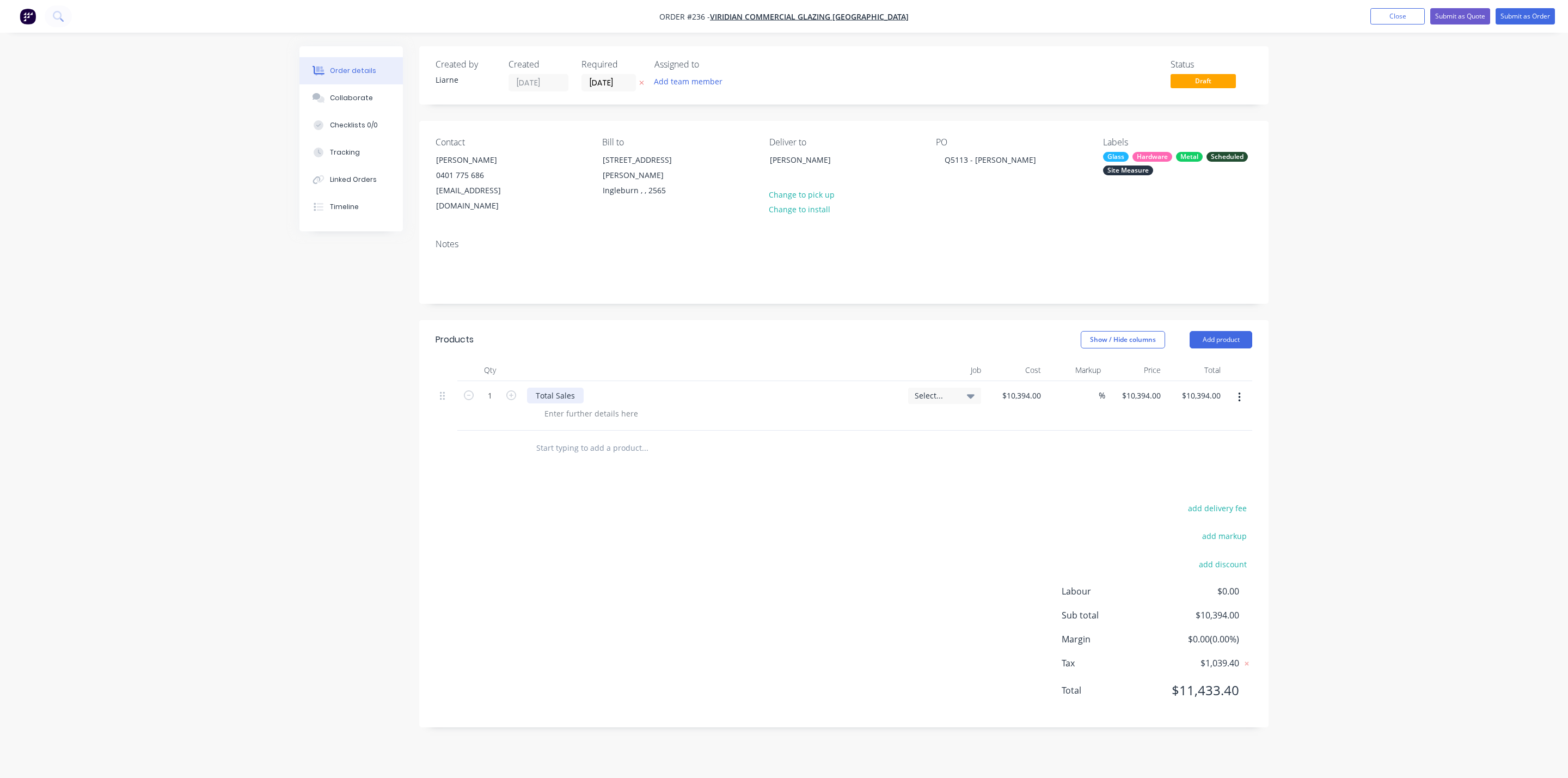
click at [570, 388] on div "Total Sales" at bounding box center [555, 395] width 57 height 16
click at [340, 95] on div "Collaborate" at bounding box center [350, 98] width 43 height 10
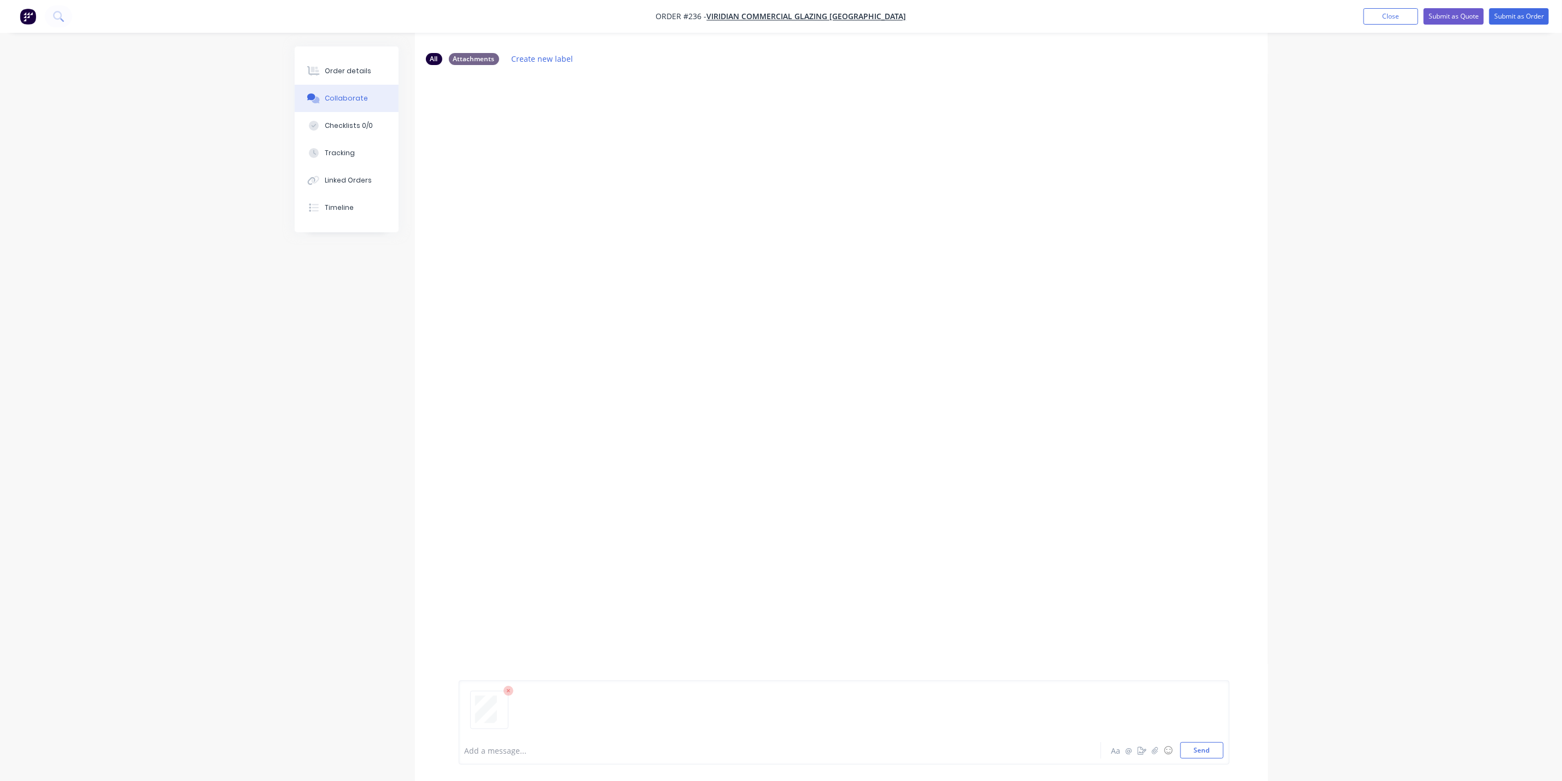
scroll to position [73, 0]
click at [1207, 752] on button "Send" at bounding box center [1201, 751] width 43 height 16
click at [343, 61] on button "Order details" at bounding box center [347, 70] width 104 height 27
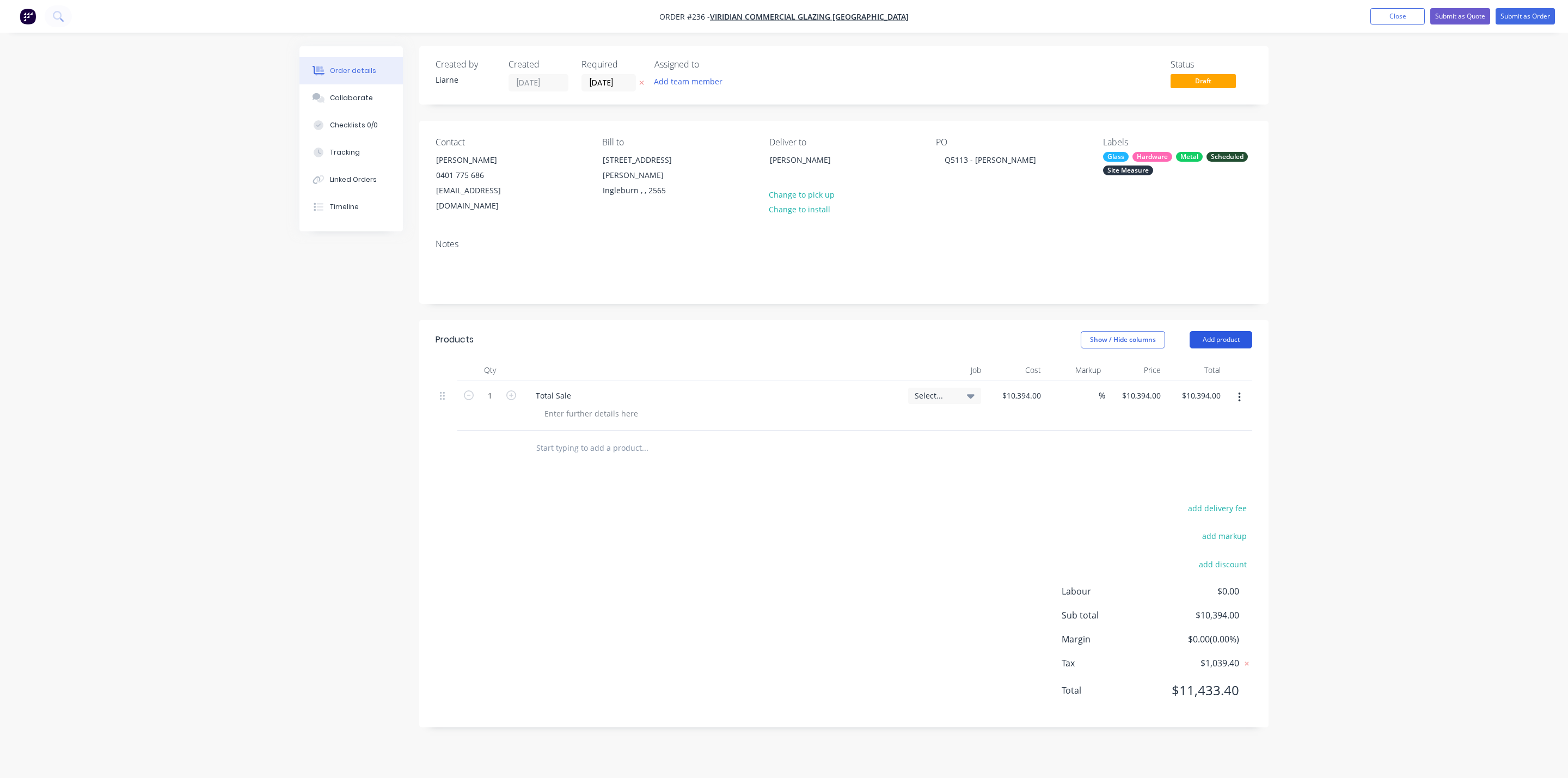
click at [1233, 331] on button "Add product" at bounding box center [1221, 339] width 63 height 17
click at [1168, 468] on div "Labour" at bounding box center [1201, 476] width 84 height 16
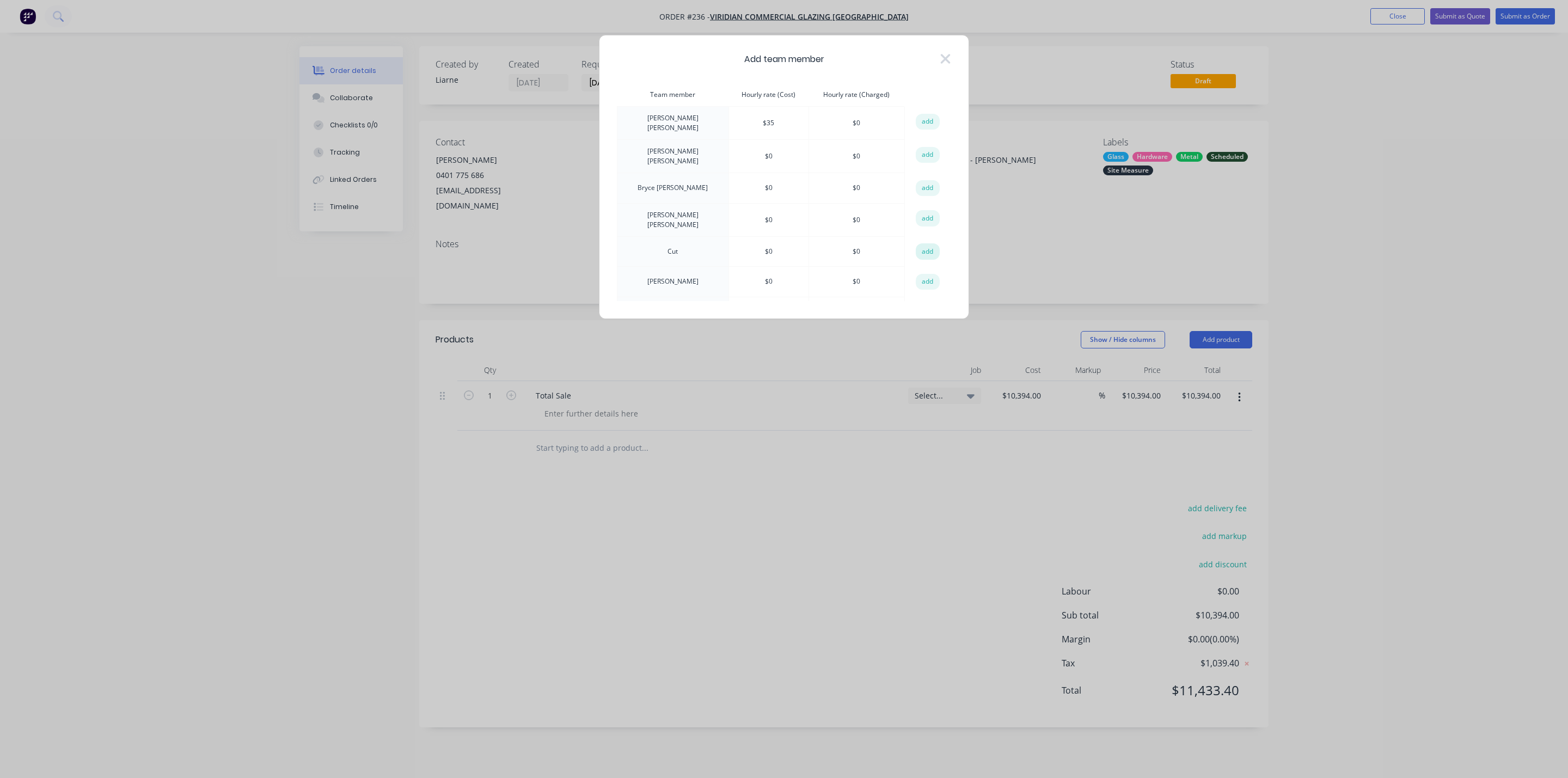
click at [924, 244] on button "add" at bounding box center [928, 251] width 24 height 16
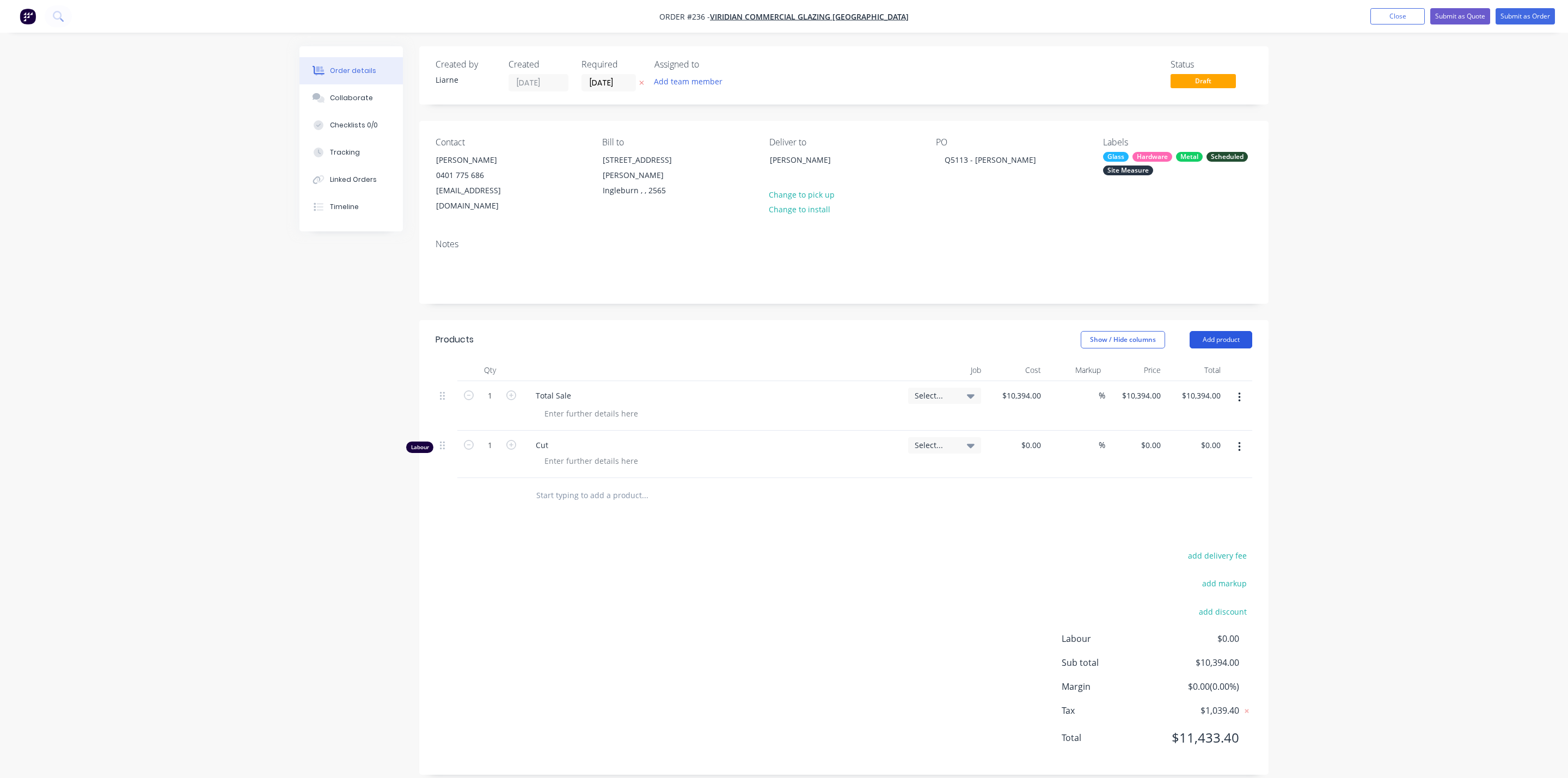
click at [1215, 331] on button "Add product" at bounding box center [1221, 339] width 63 height 17
click at [1160, 468] on div "Labour" at bounding box center [1201, 476] width 84 height 16
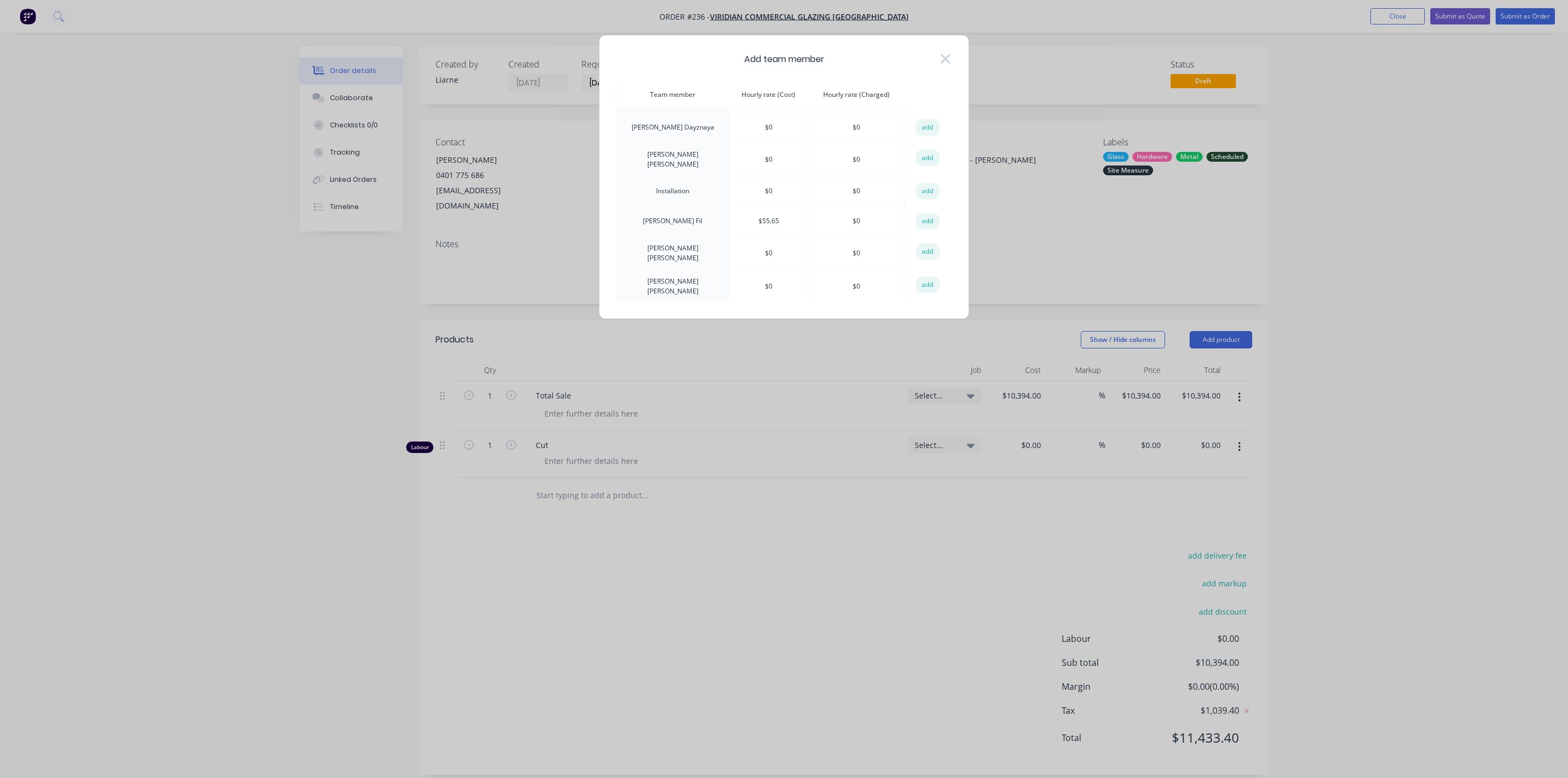
scroll to position [327, 0]
click at [921, 263] on button "add" at bounding box center [928, 267] width 24 height 16
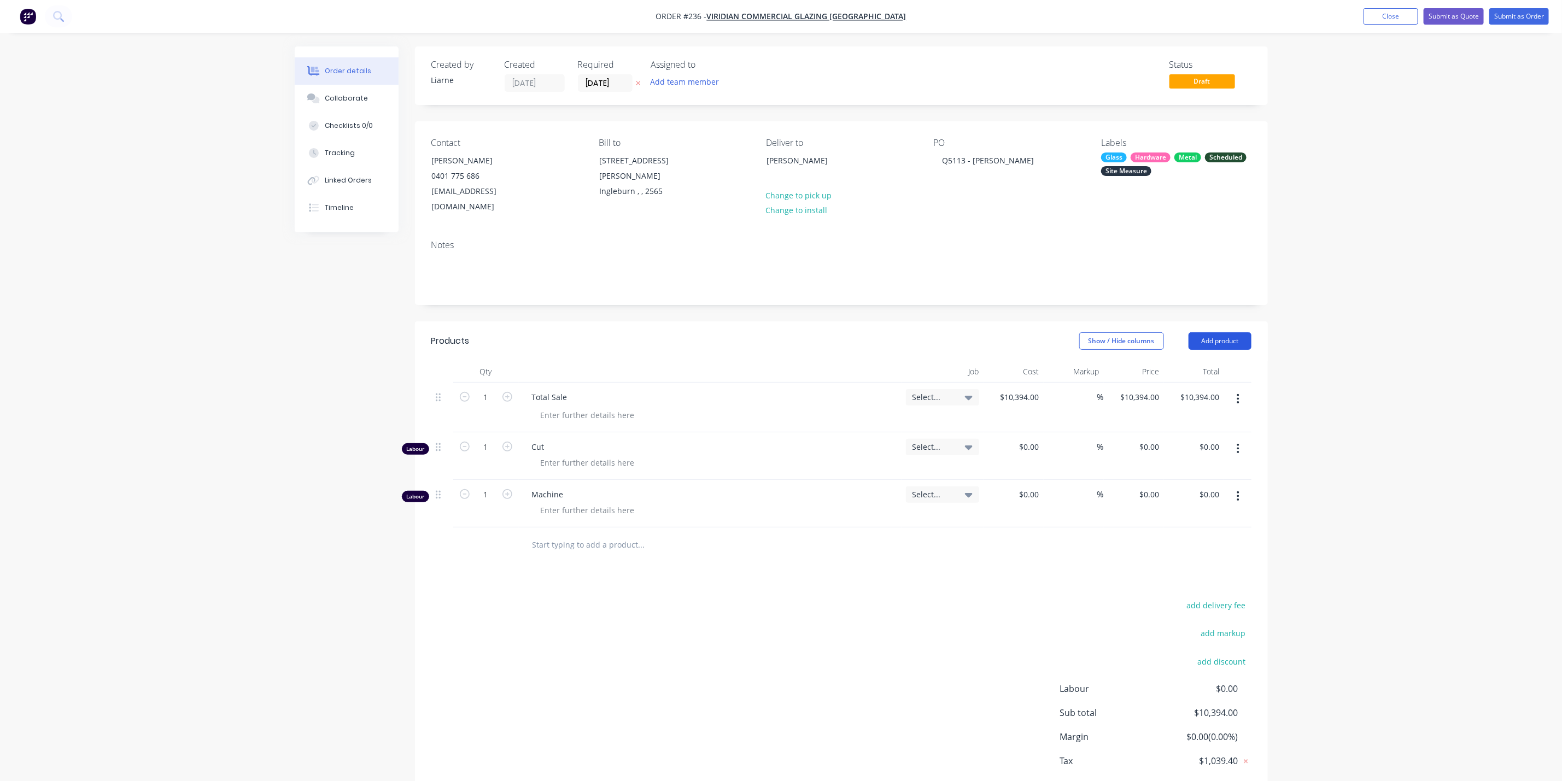
click at [1214, 332] on button "Add product" at bounding box center [1220, 340] width 63 height 17
click at [1178, 470] on div "Labour" at bounding box center [1200, 478] width 84 height 16
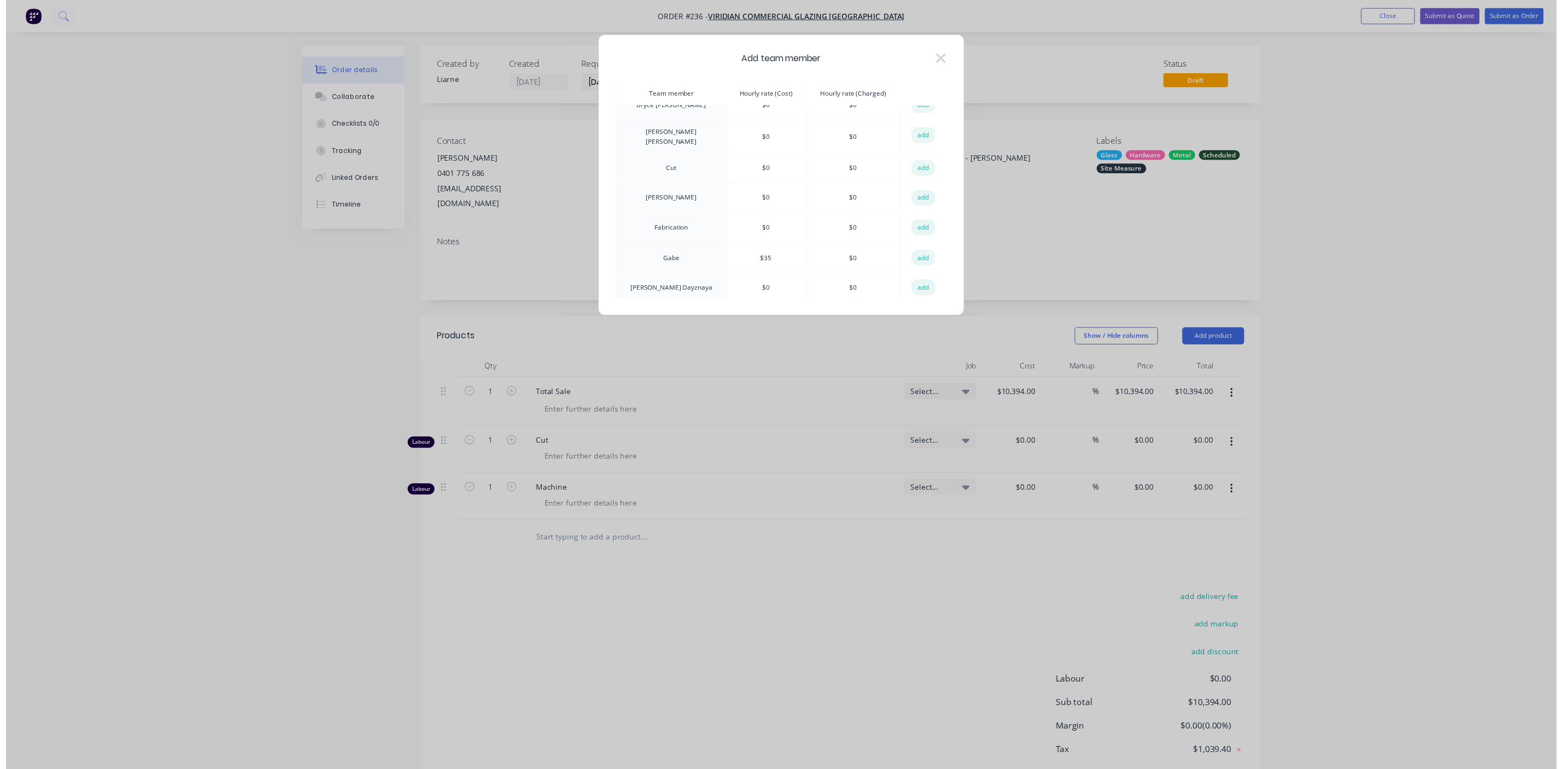
scroll to position [164, 0]
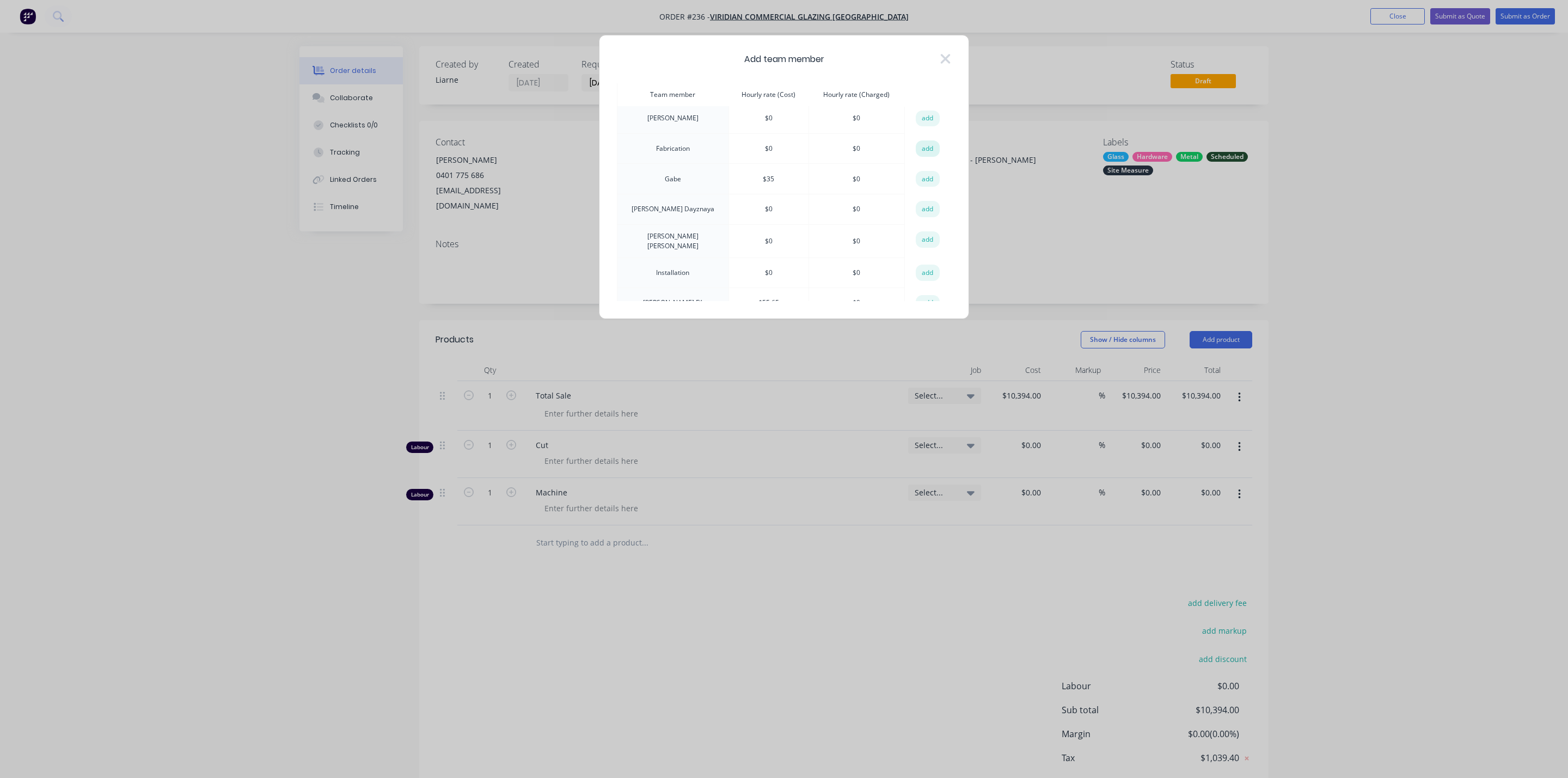
click at [919, 149] on button "add" at bounding box center [928, 148] width 24 height 16
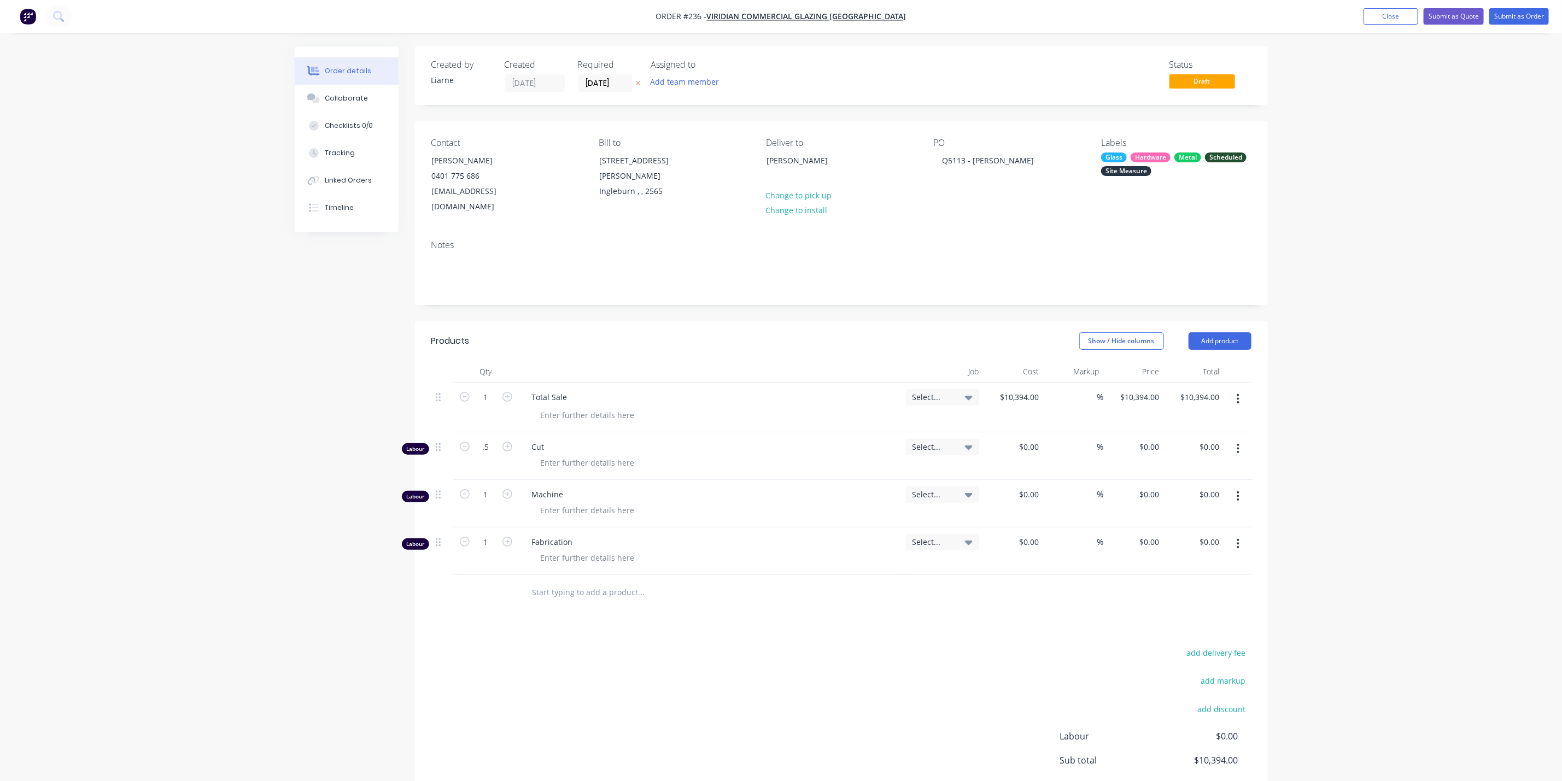
type input "0.5"
drag, startPoint x: 487, startPoint y: 493, endPoint x: 490, endPoint y: 480, distance: 13.5
click at [489, 492] on div "1" at bounding box center [486, 504] width 66 height 48
type input "0.5"
click at [484, 406] on input "1" at bounding box center [486, 397] width 28 height 16
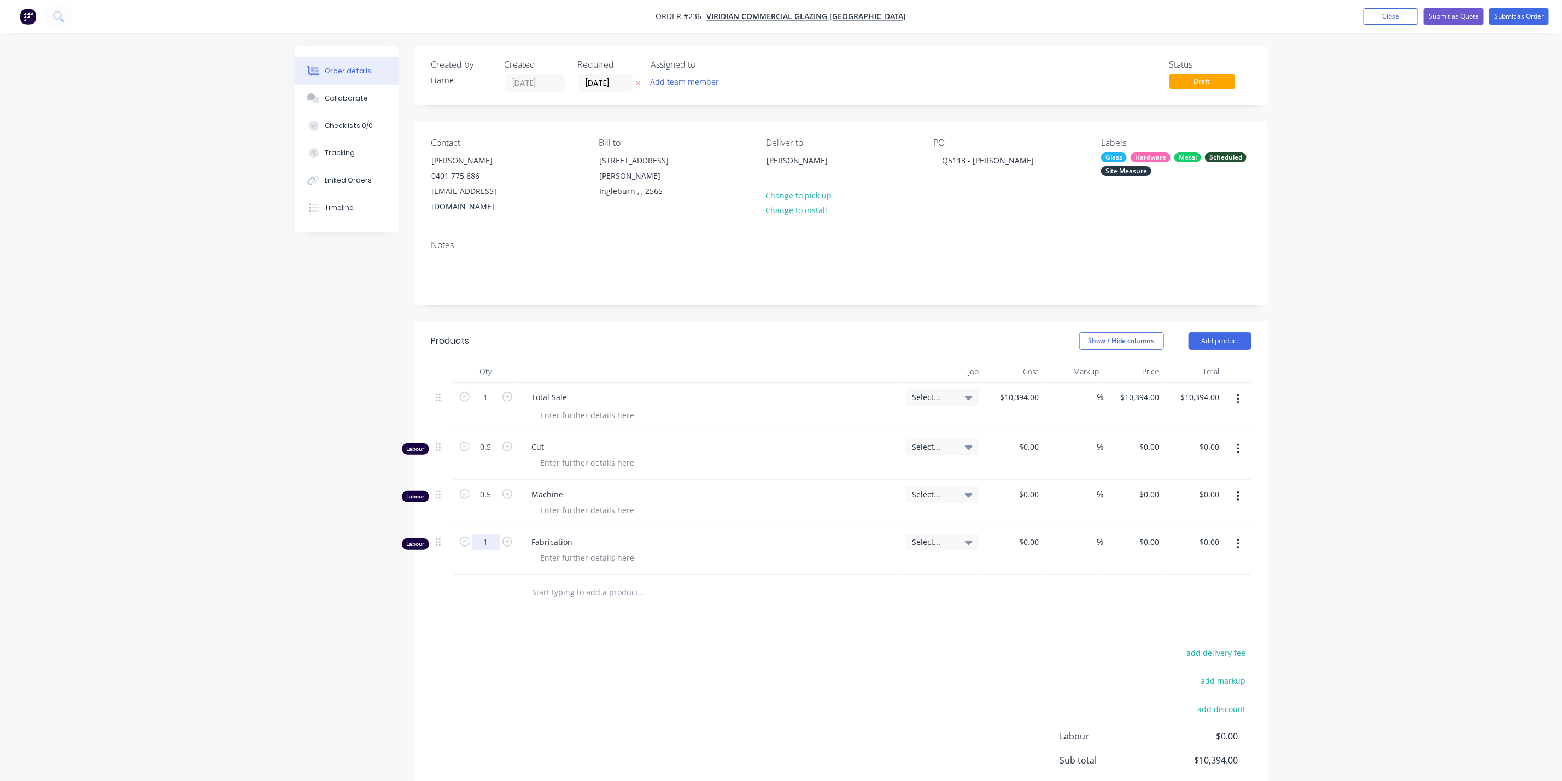
type input "2"
type input "1"
click at [1039, 160] on div "Q5113 - [PERSON_NAME]" at bounding box center [988, 161] width 109 height 16
click at [787, 161] on div "[PERSON_NAME]" at bounding box center [812, 160] width 91 height 15
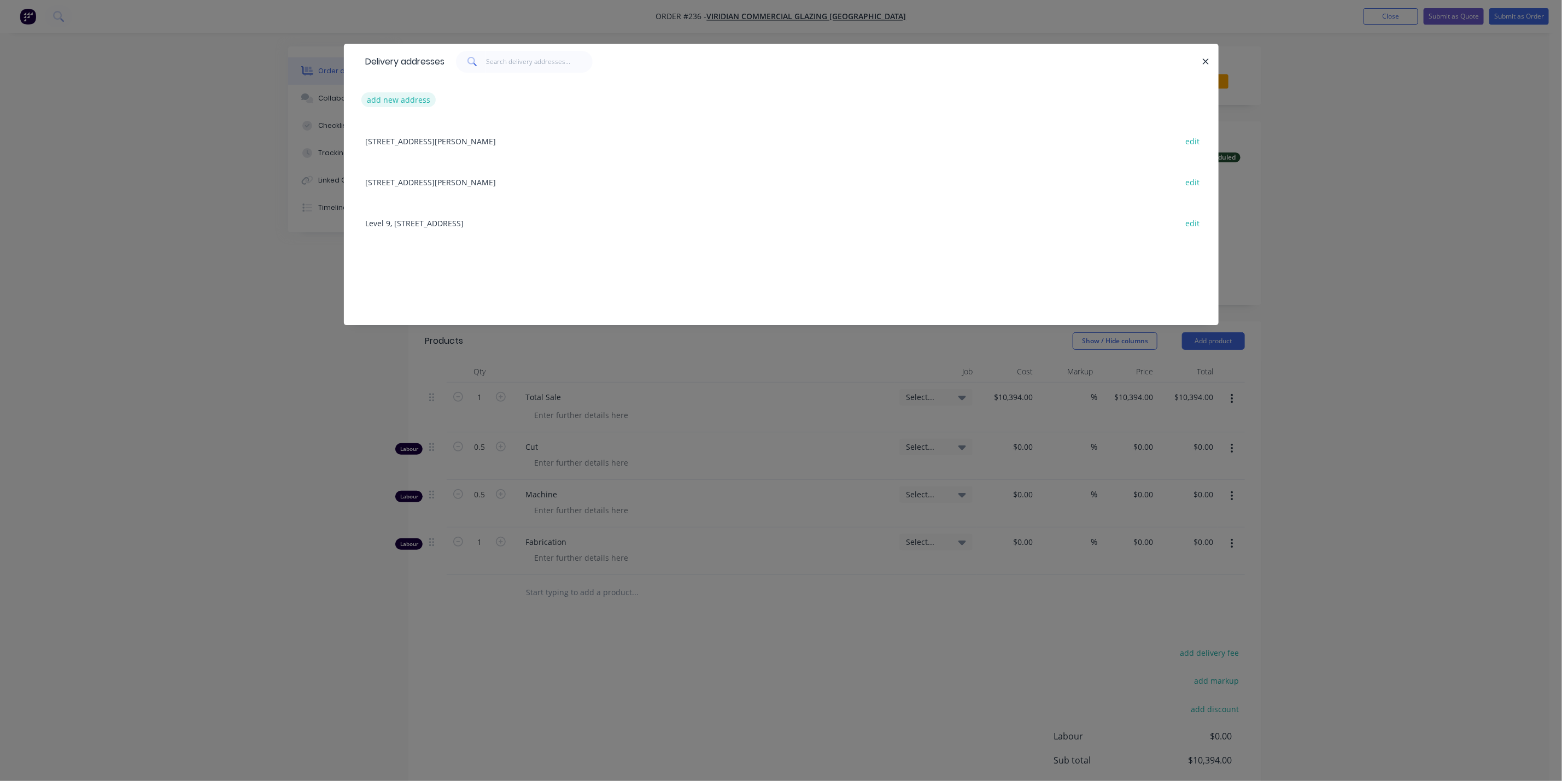
click at [402, 101] on button "add new address" at bounding box center [398, 99] width 75 height 15
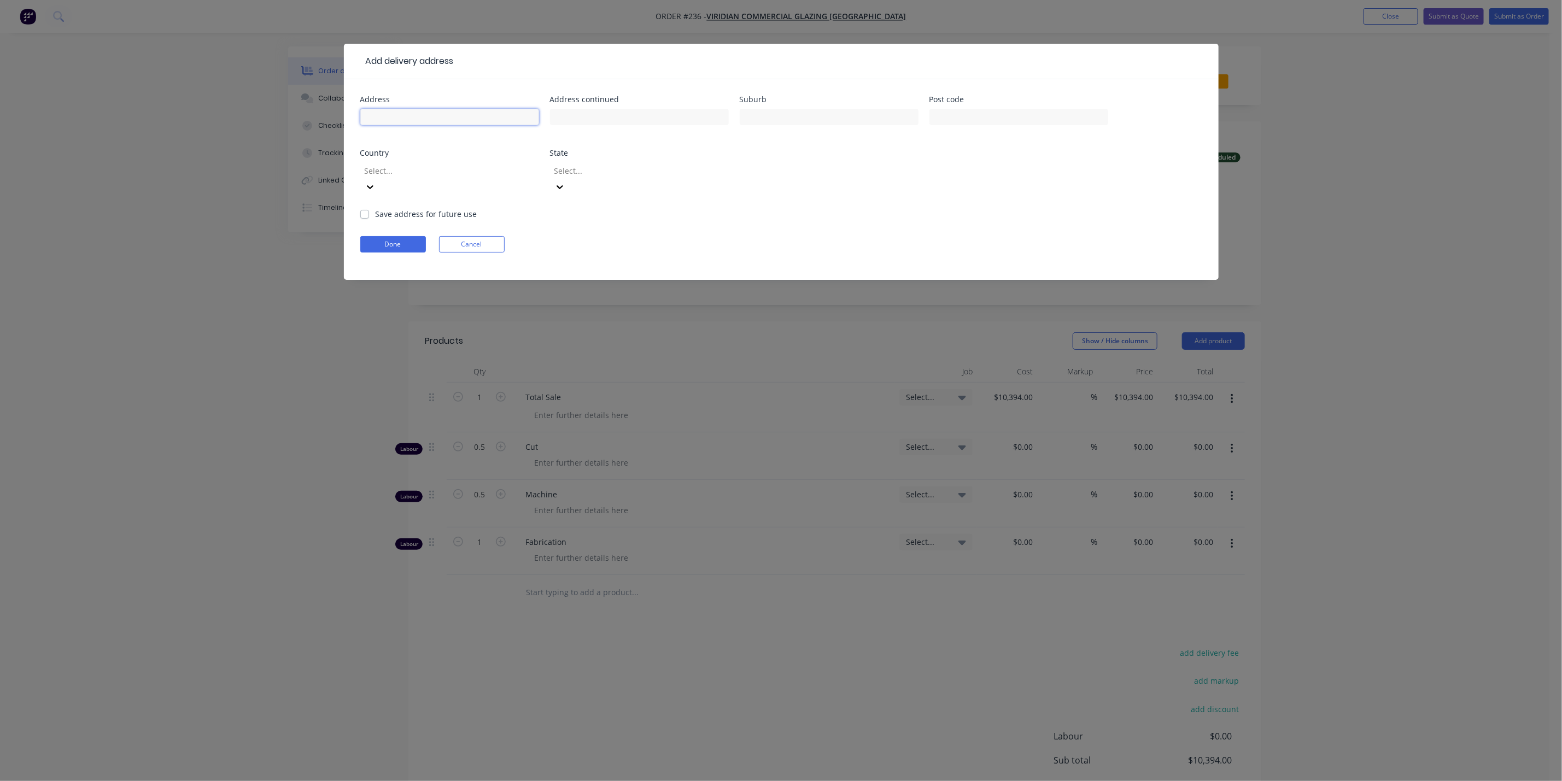
click at [410, 120] on input "text" at bounding box center [449, 117] width 179 height 16
click at [441, 110] on input "[PERSON_NAME]" at bounding box center [449, 117] width 179 height 16
type input "[PERSON_NAME]"
click at [753, 118] on input "text" at bounding box center [829, 117] width 179 height 16
type input "f"
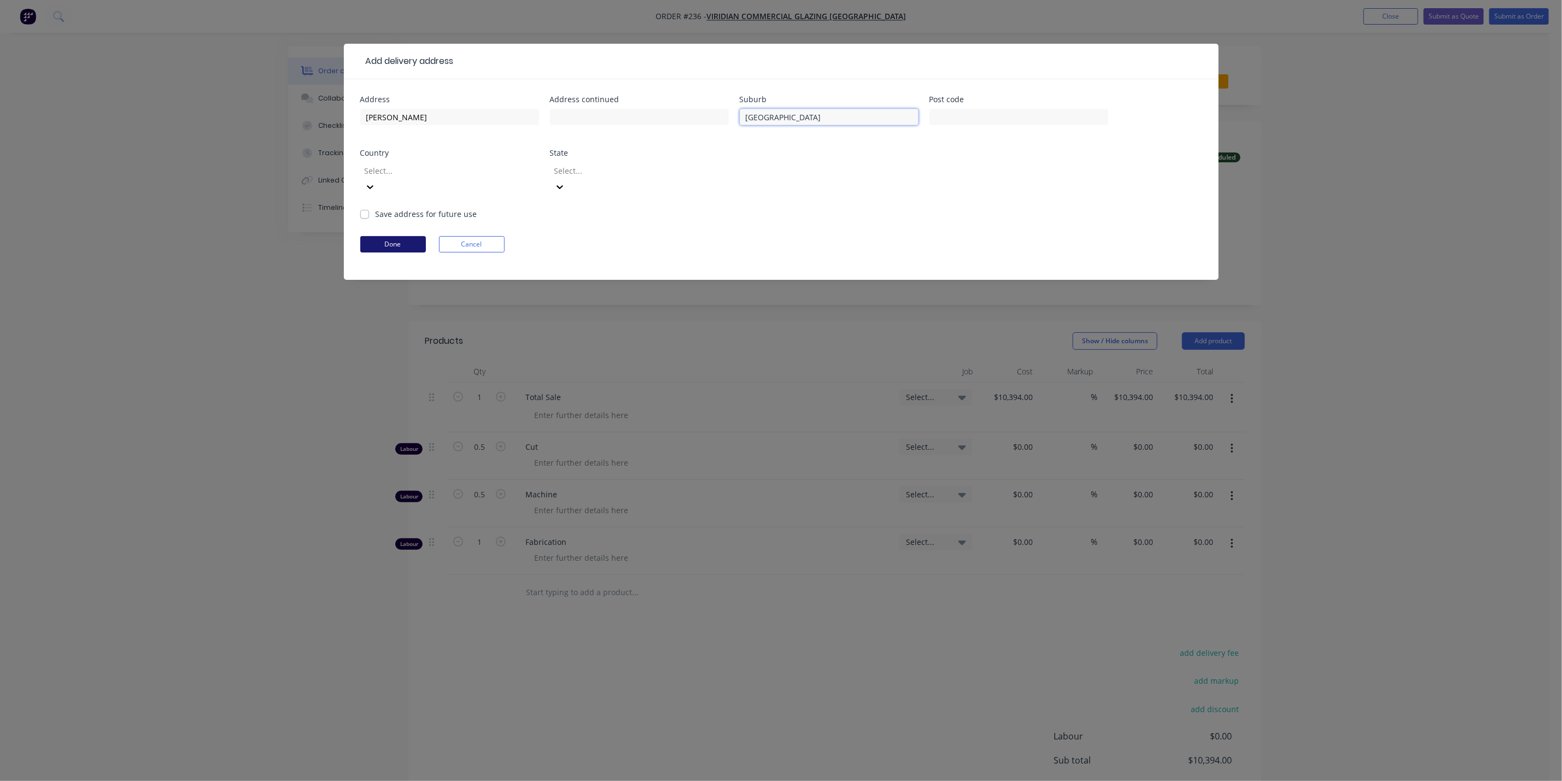
type input "[GEOGRAPHIC_DATA]"
click at [384, 236] on button "Done" at bounding box center [393, 244] width 66 height 16
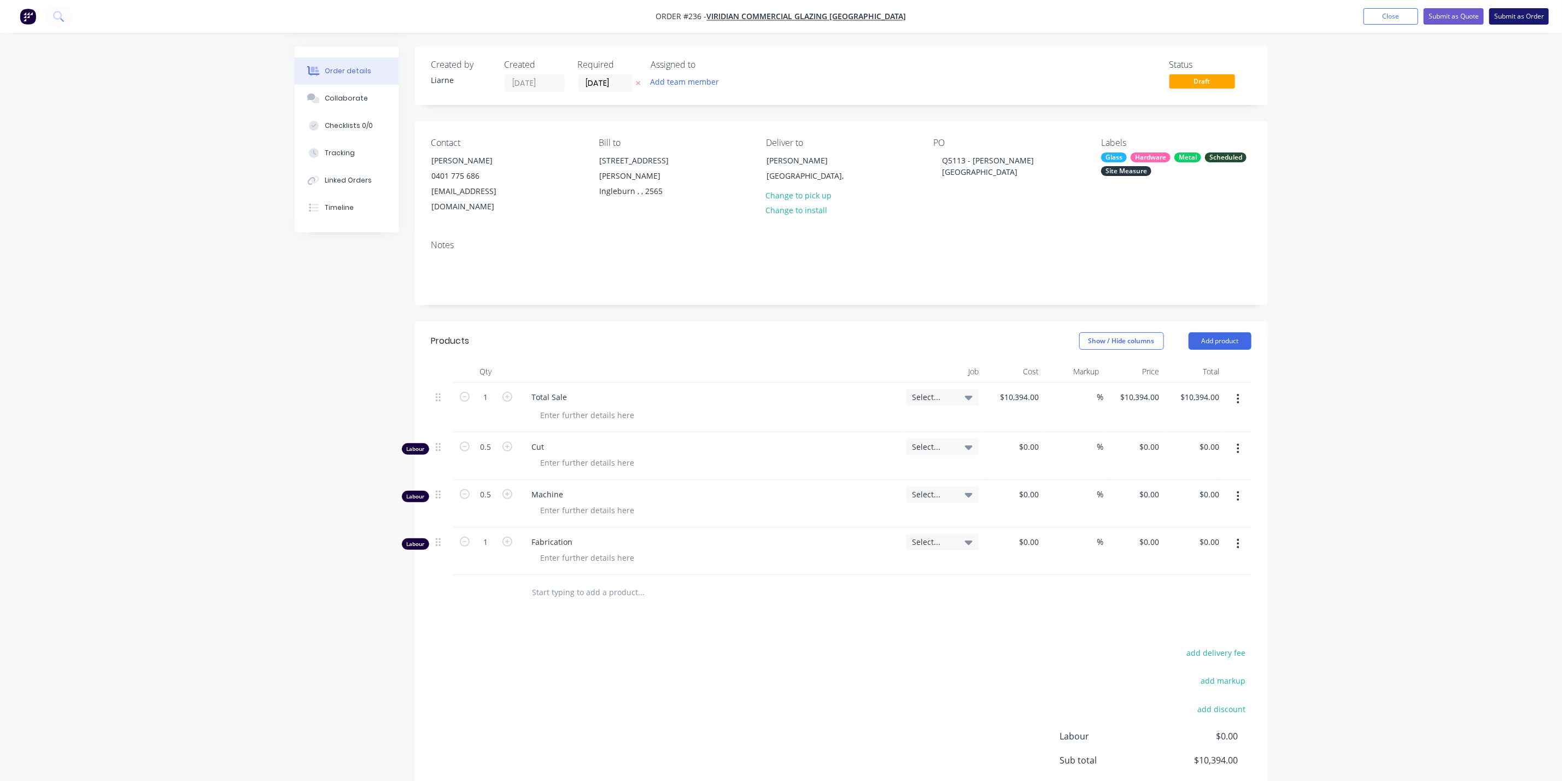
click at [1519, 10] on button "Submit as Order" at bounding box center [1519, 16] width 60 height 16
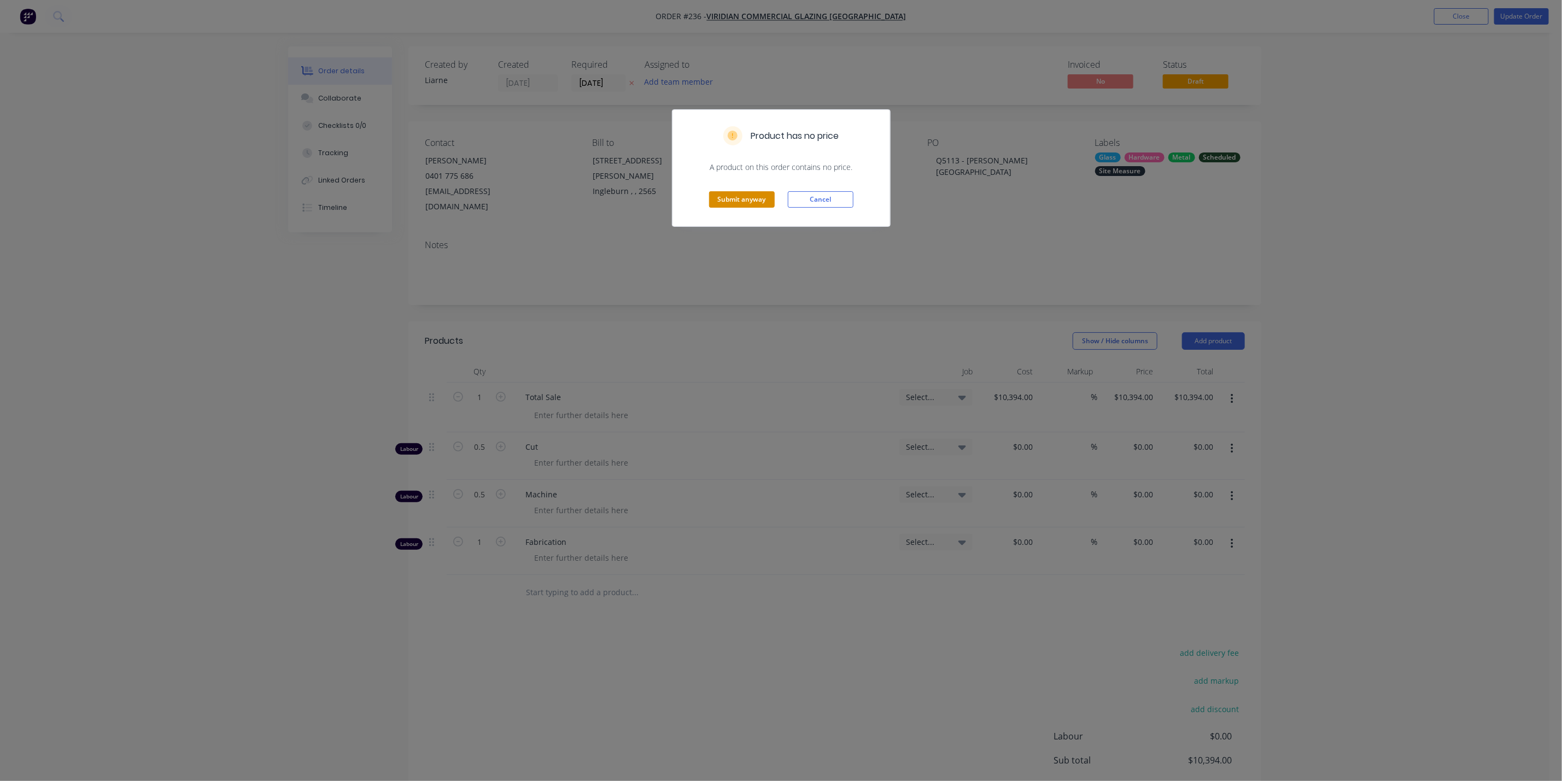
click at [751, 202] on button "Submit anyway" at bounding box center [742, 199] width 66 height 16
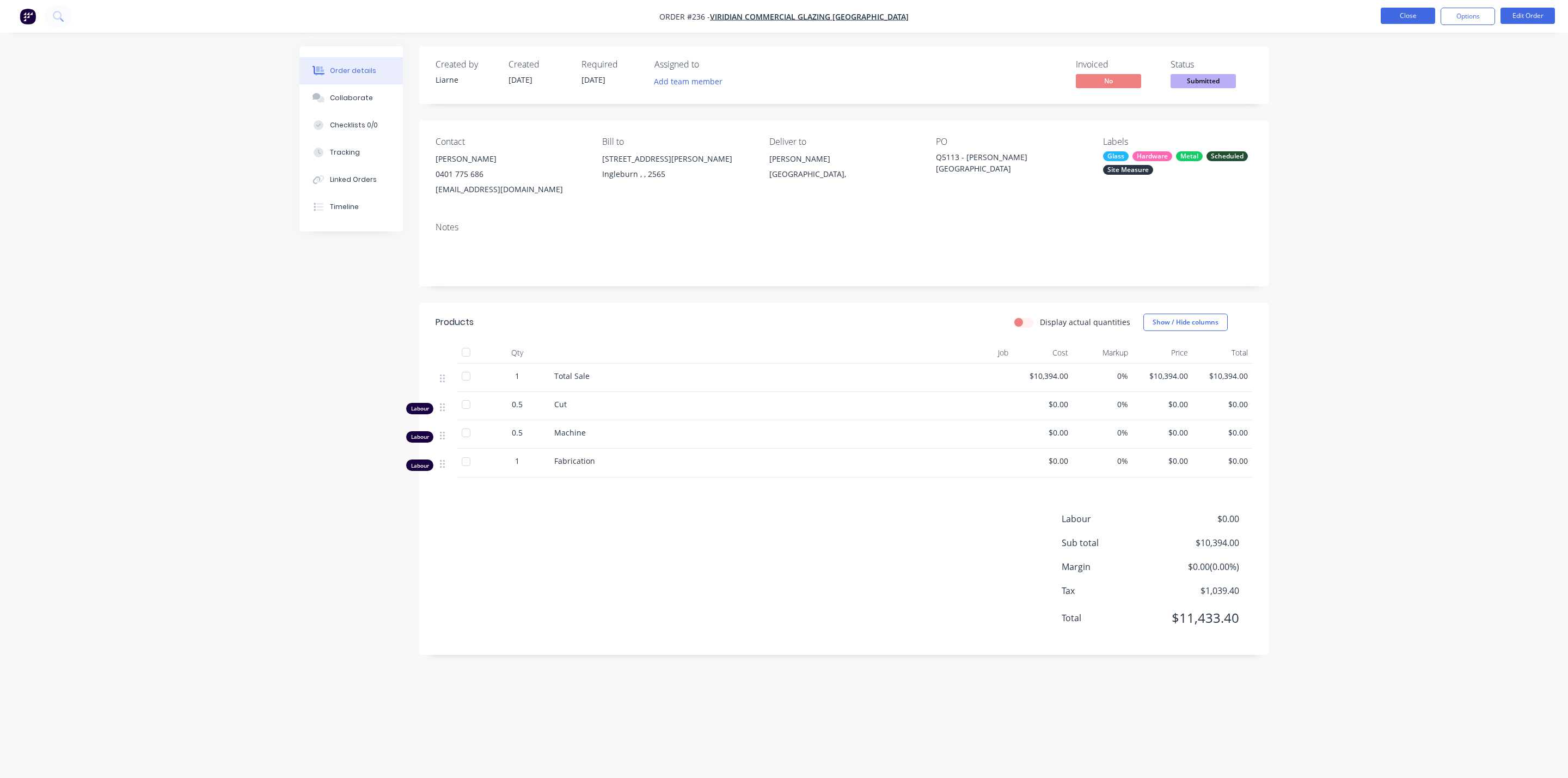
click at [1406, 20] on button "Close" at bounding box center [1408, 16] width 55 height 16
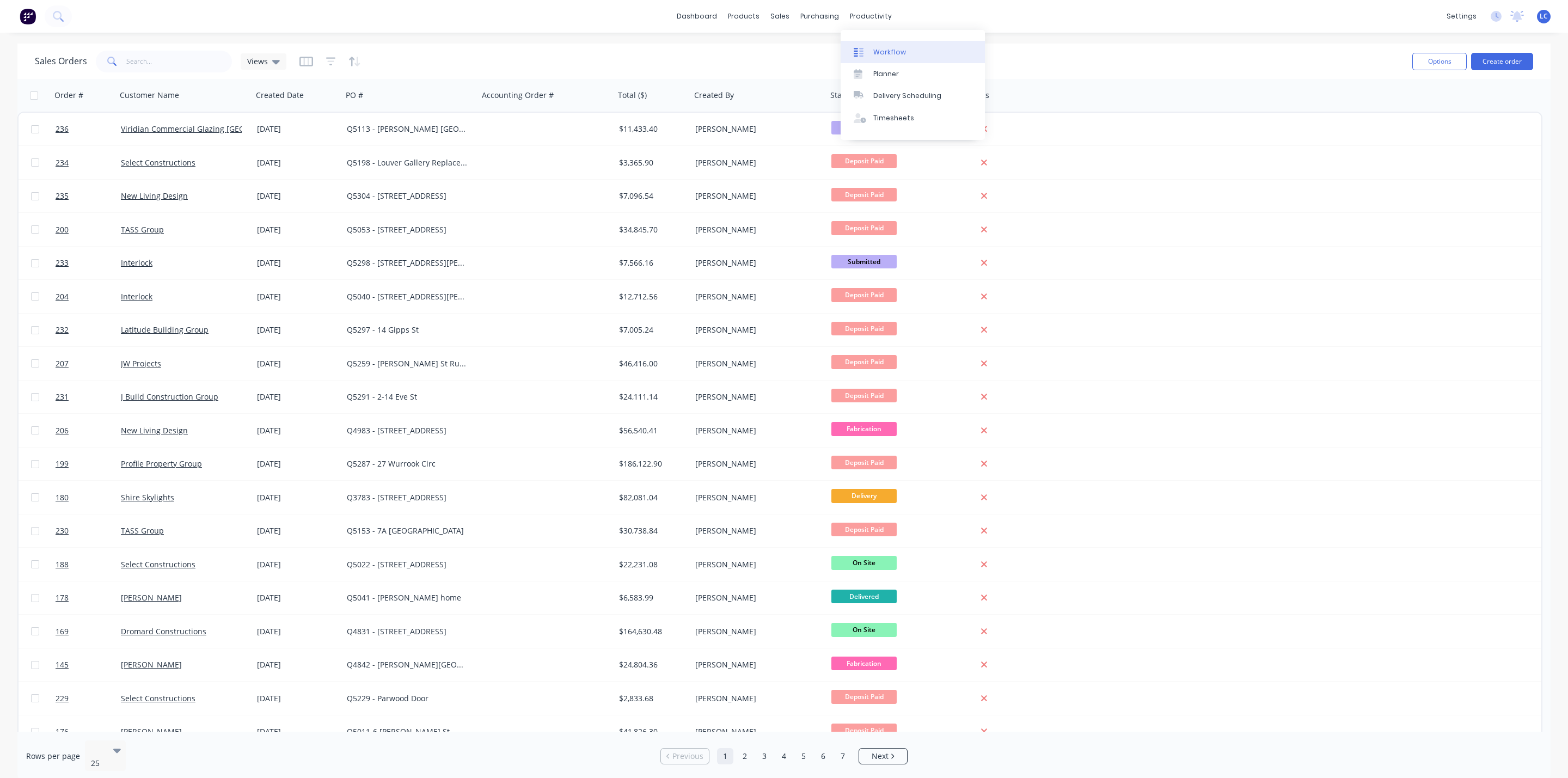
click at [878, 48] on div "Workflow" at bounding box center [889, 53] width 33 height 10
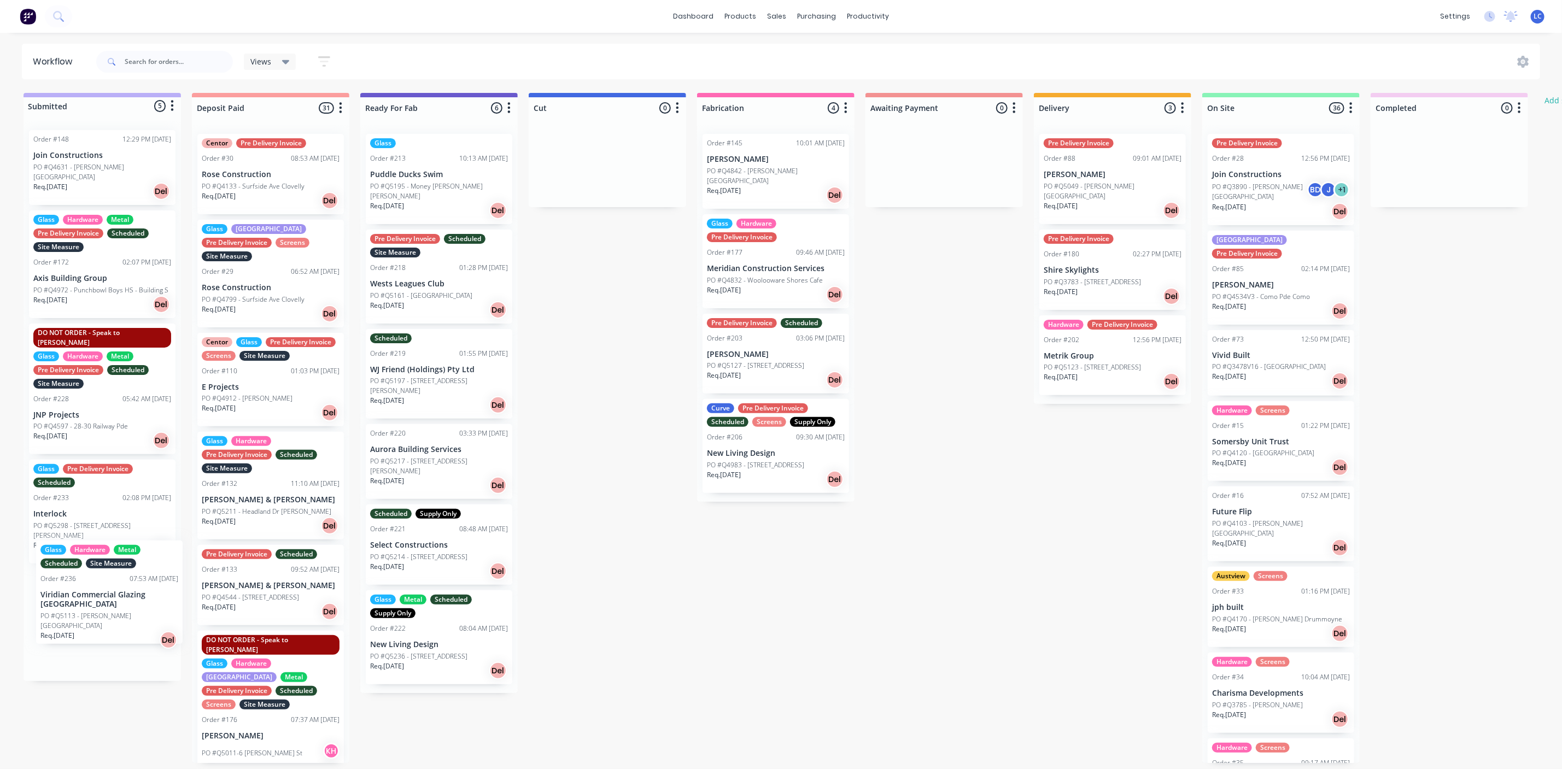
scroll to position [7, 0]
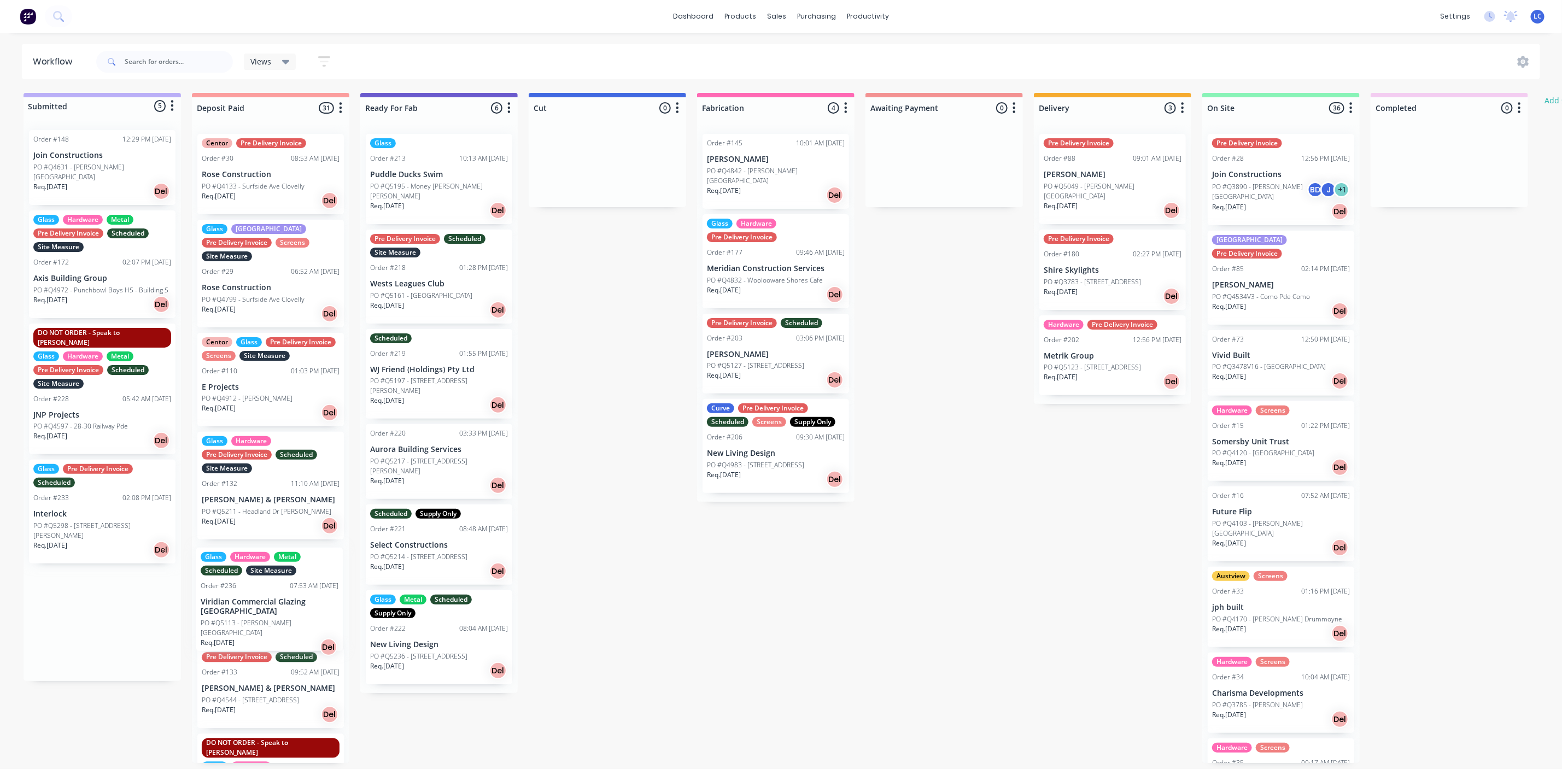
drag, startPoint x: 66, startPoint y: 591, endPoint x: 236, endPoint y: 599, distance: 170.2
click at [236, 599] on div "Submitted 5 Status colour #BAAFF7 hex #BAAFF7 Save Cancel Summaries Total order…" at bounding box center [903, 428] width 1823 height 670
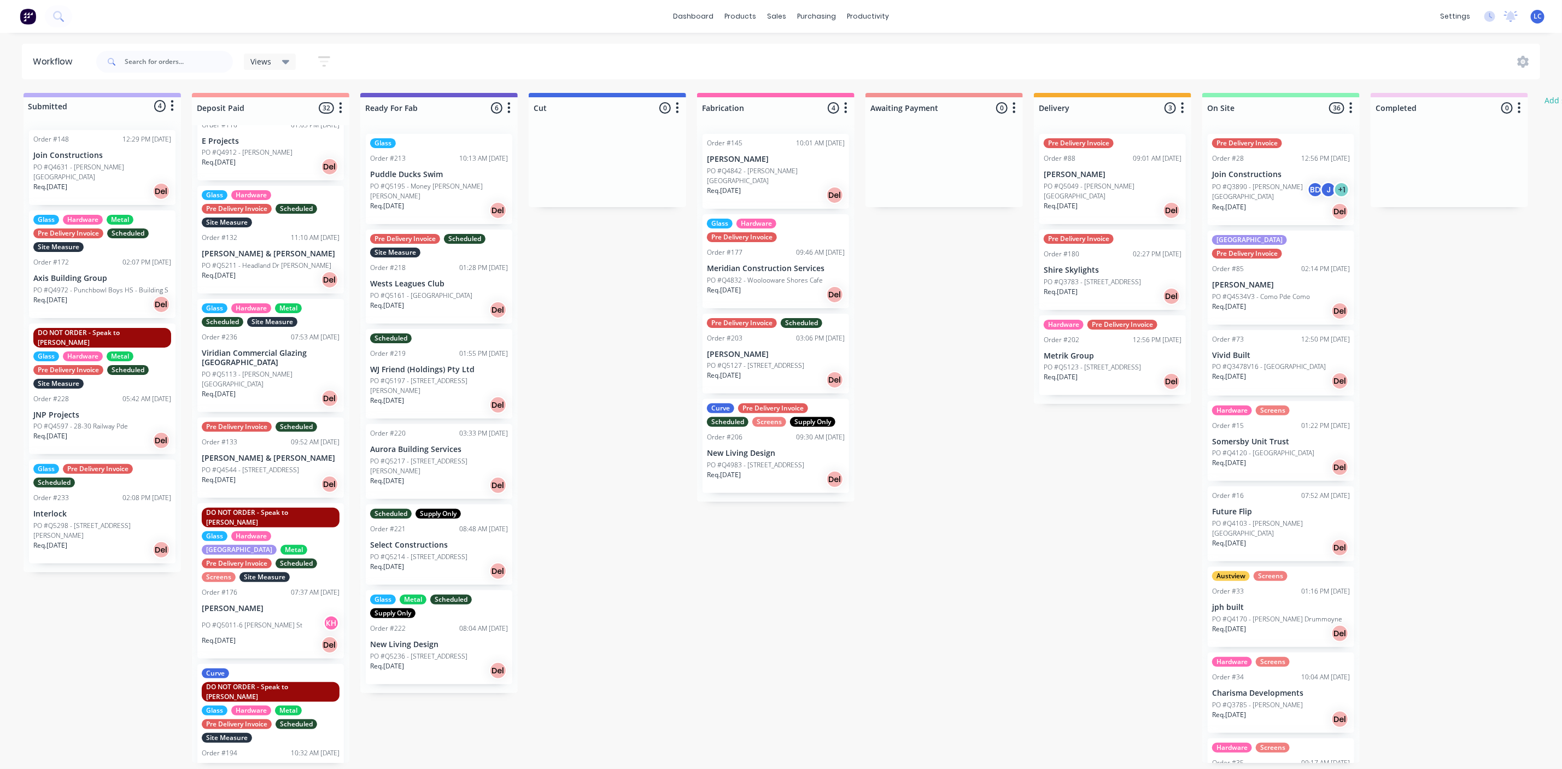
scroll to position [0, 0]
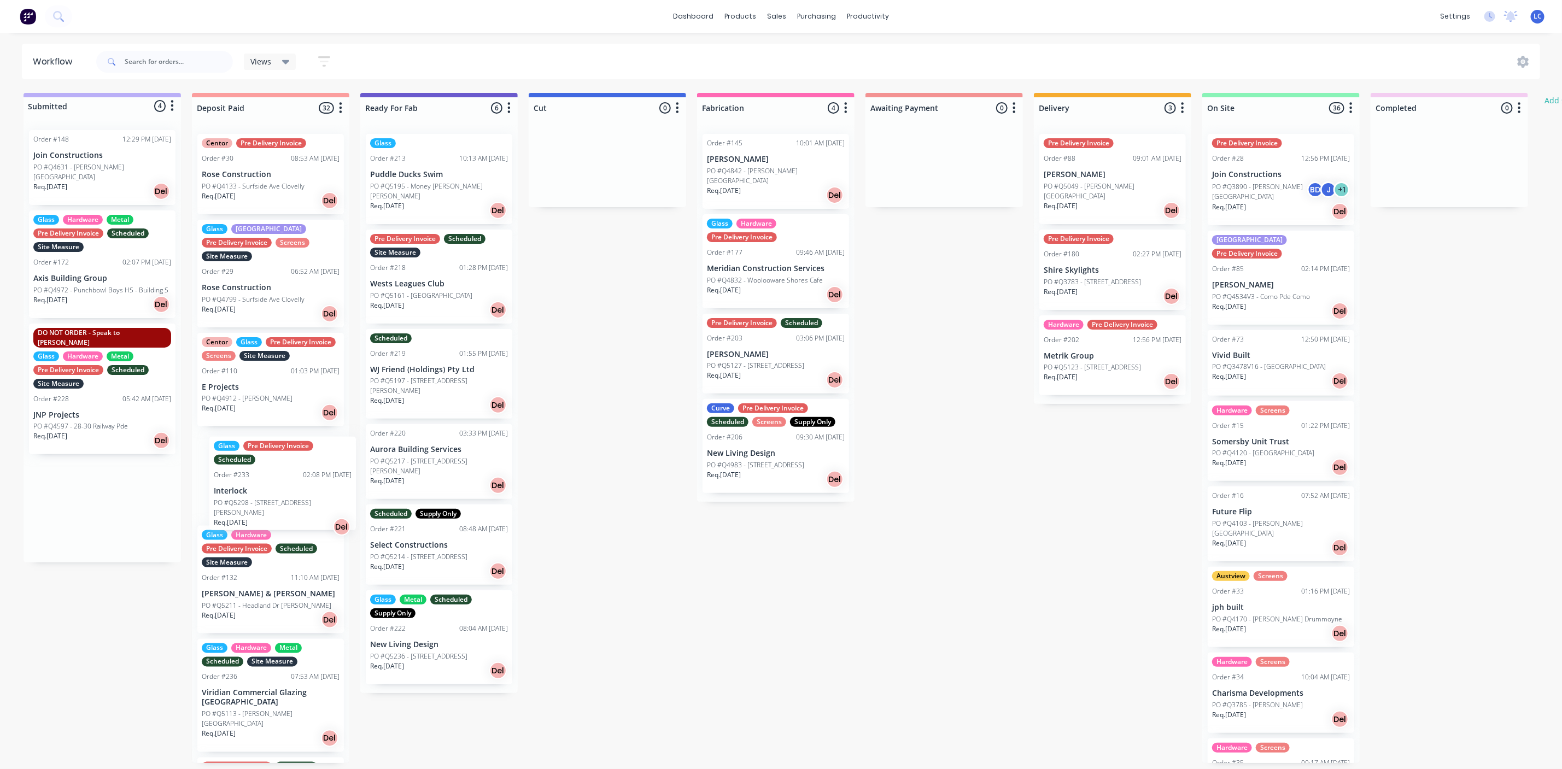
drag, startPoint x: 96, startPoint y: 473, endPoint x: 283, endPoint y: 476, distance: 187.0
click at [283, 476] on div "Submitted 4 Status colour #BAAFF7 hex #BAAFF7 Save Cancel Summaries Total order…" at bounding box center [903, 428] width 1823 height 670
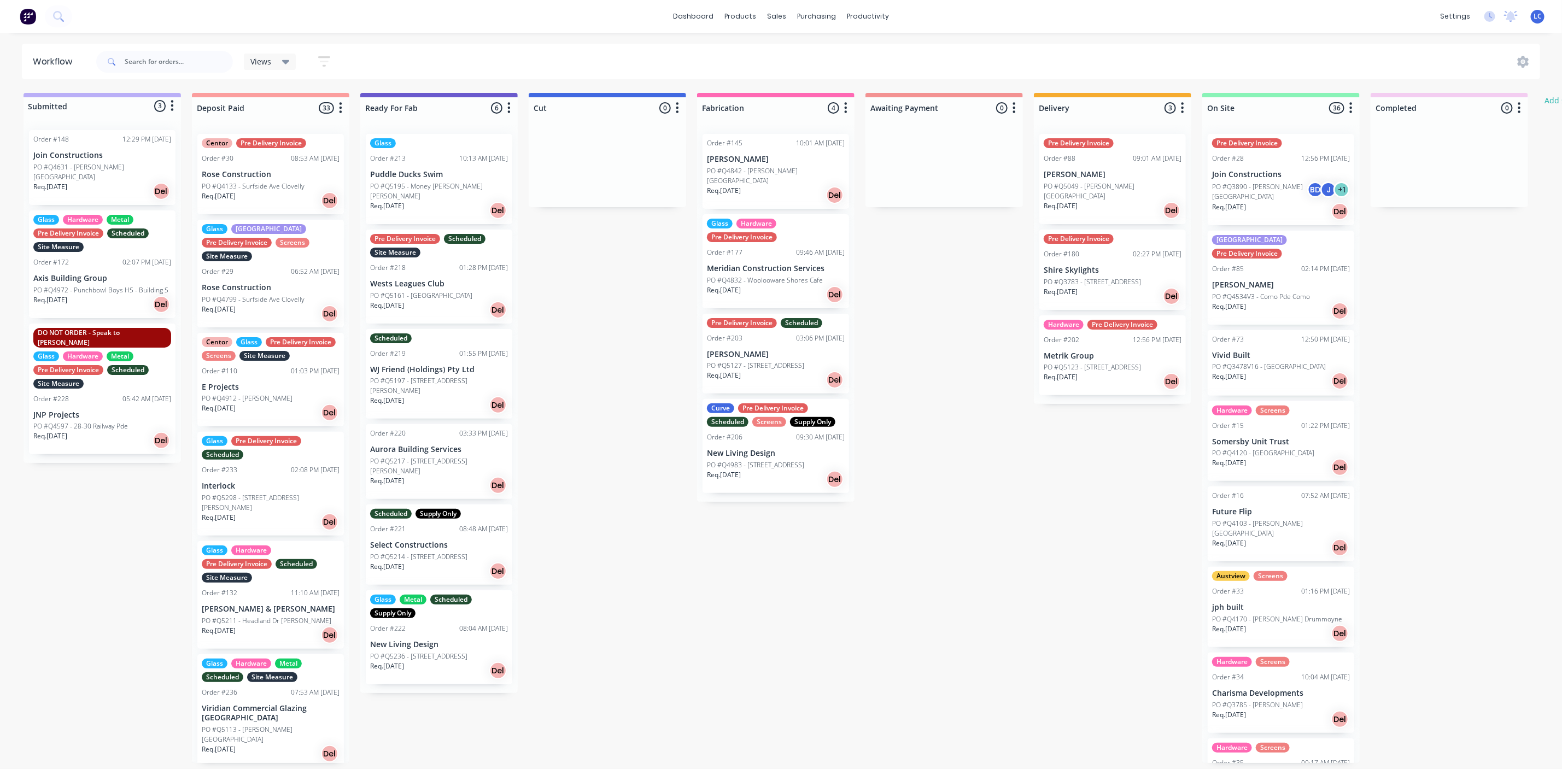
scroll to position [7, 0]
click at [140, 64] on input "text" at bounding box center [179, 62] width 108 height 22
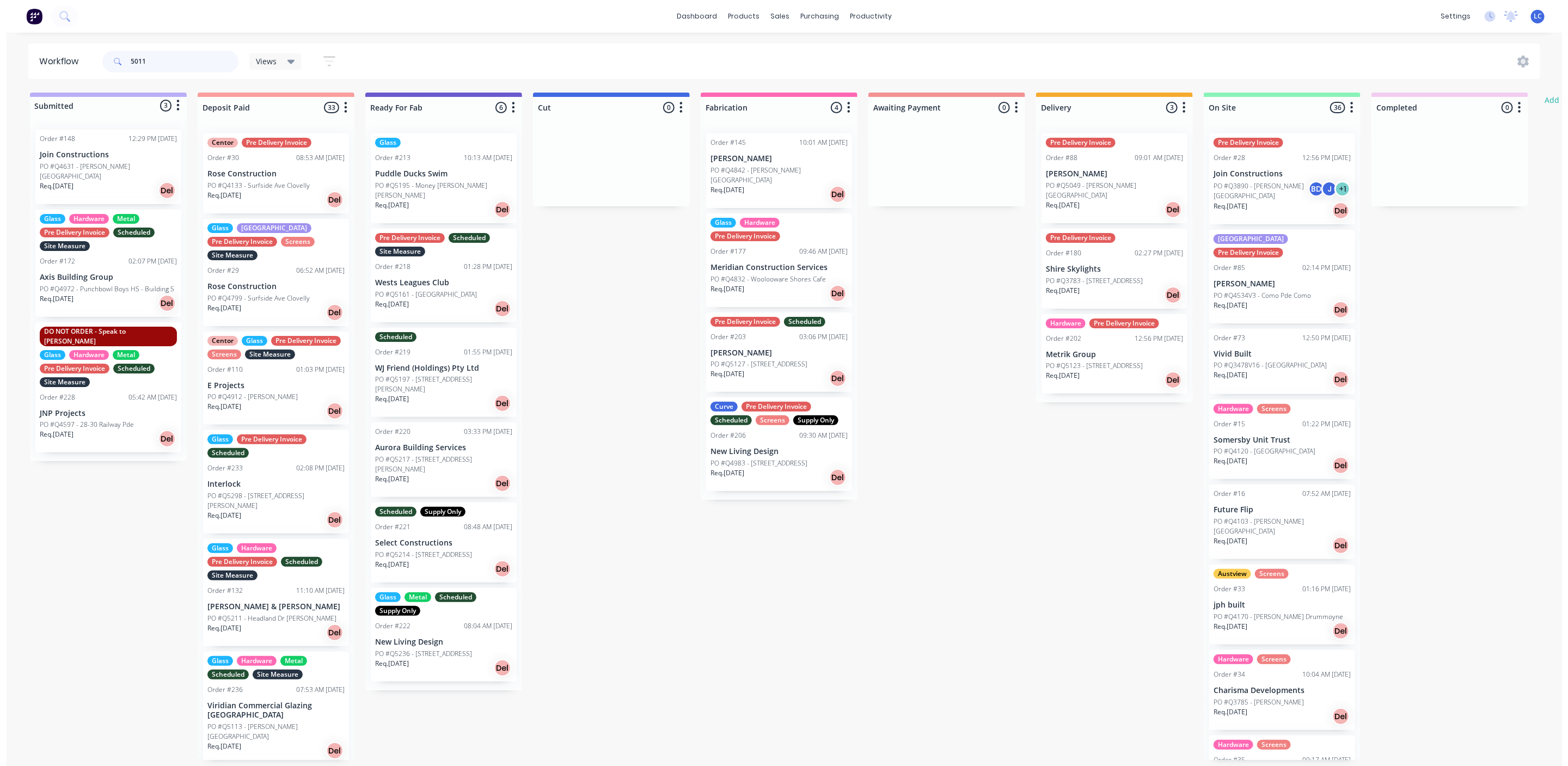
scroll to position [0, 0]
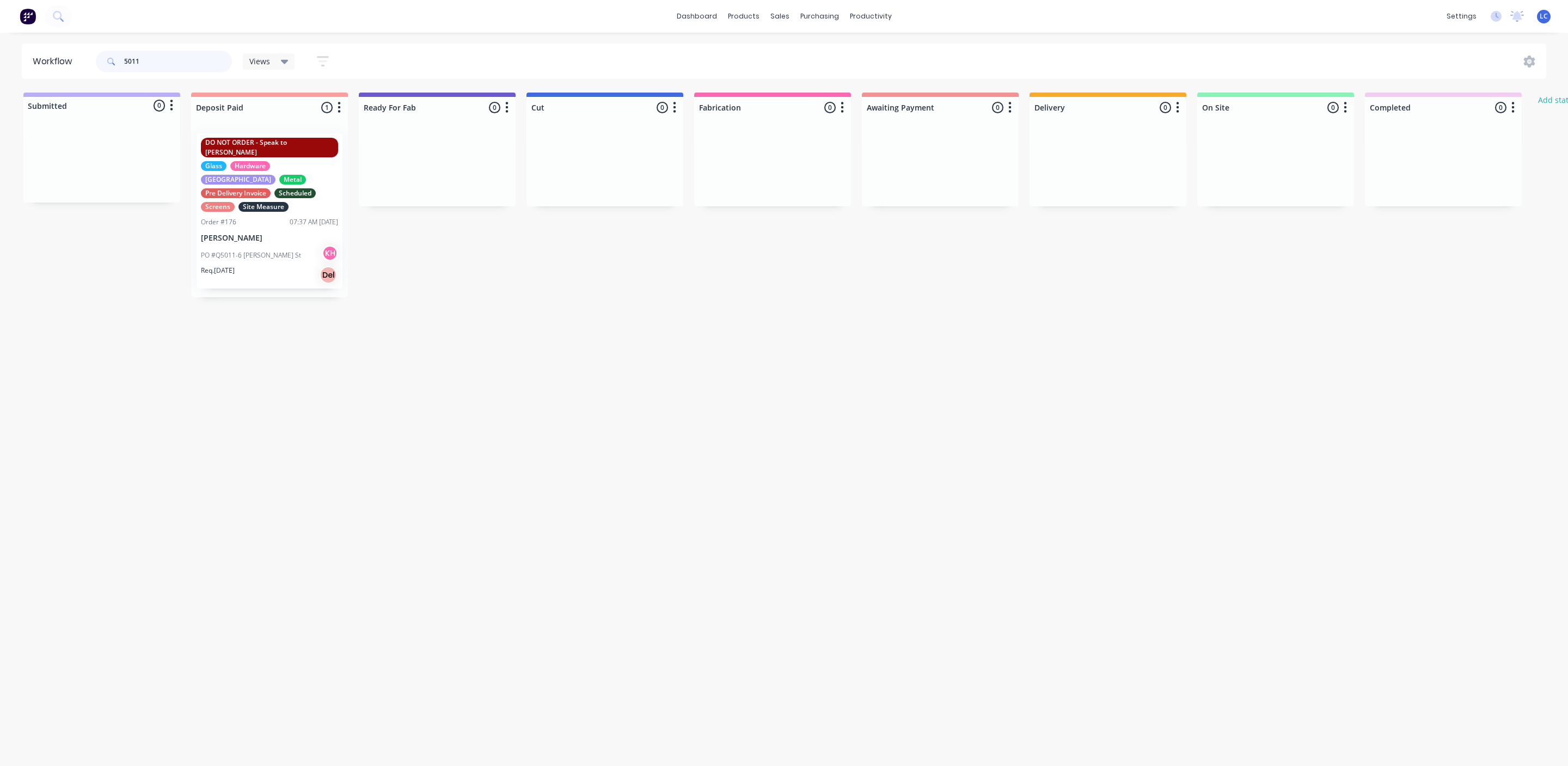
type input "5011"
click at [299, 261] on div "Labels" at bounding box center [336, 265] width 110 height 22
click at [299, 291] on div at bounding box center [303, 292] width 22 height 22
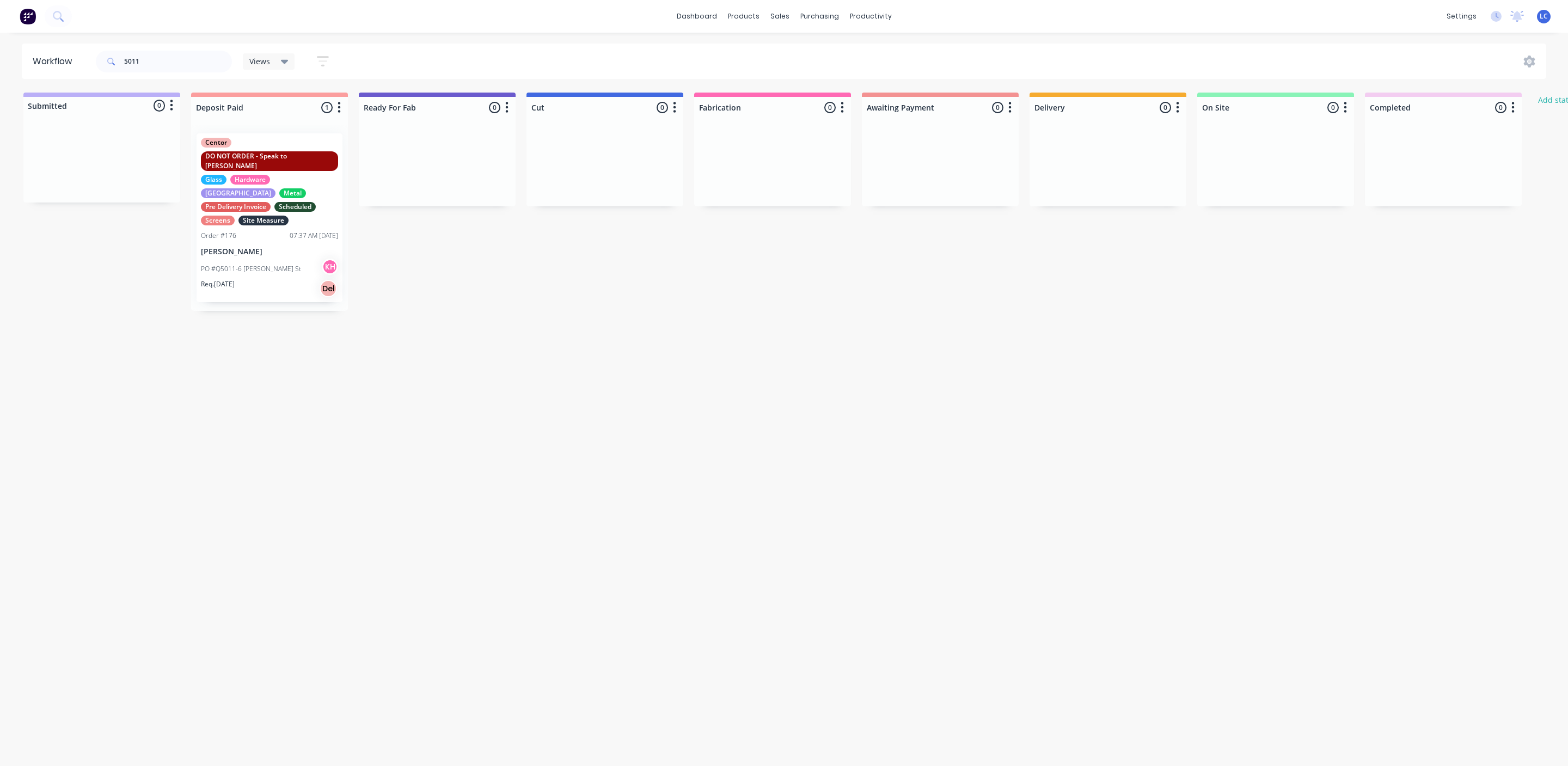
click at [568, 314] on div "Workflow 5011 Views Save new view None (Default) edit Production edit Show/Hide…" at bounding box center [784, 394] width 1568 height 701
